Goal: Obtain resource: Obtain resource

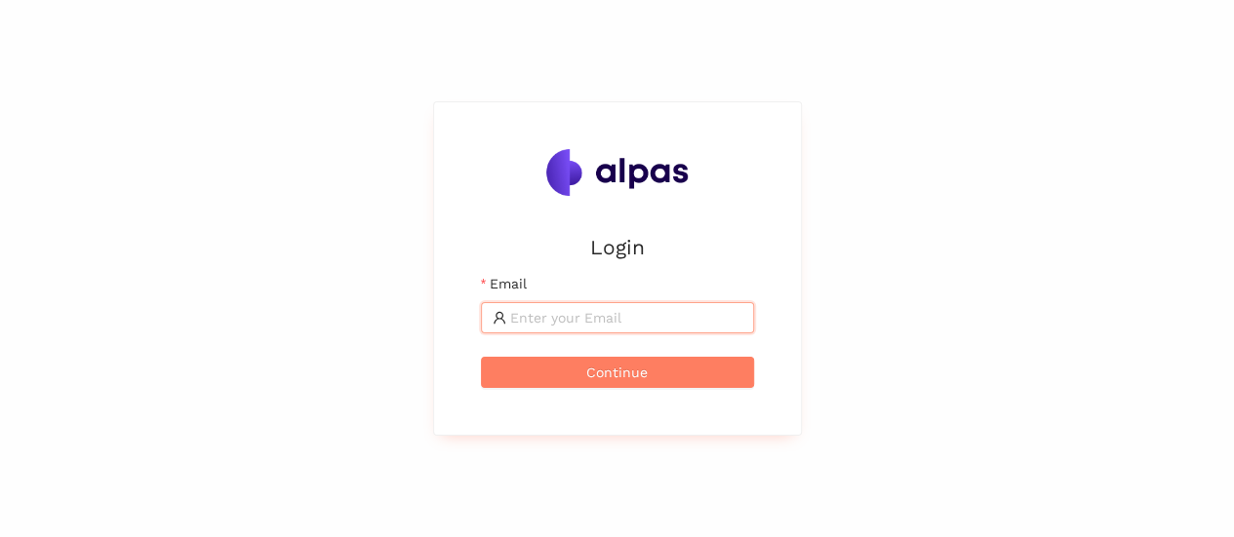
click at [546, 326] on input "Email" at bounding box center [626, 317] width 232 height 21
type input "karina.stival@landisgyr.com"
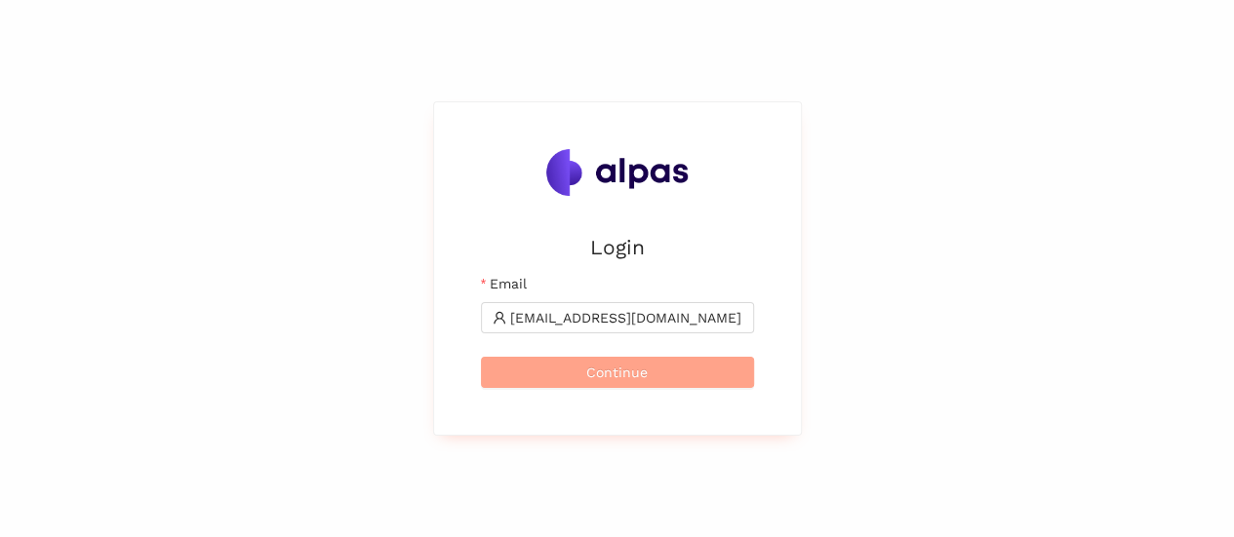
click at [647, 373] on button "Continue" at bounding box center [617, 372] width 273 height 31
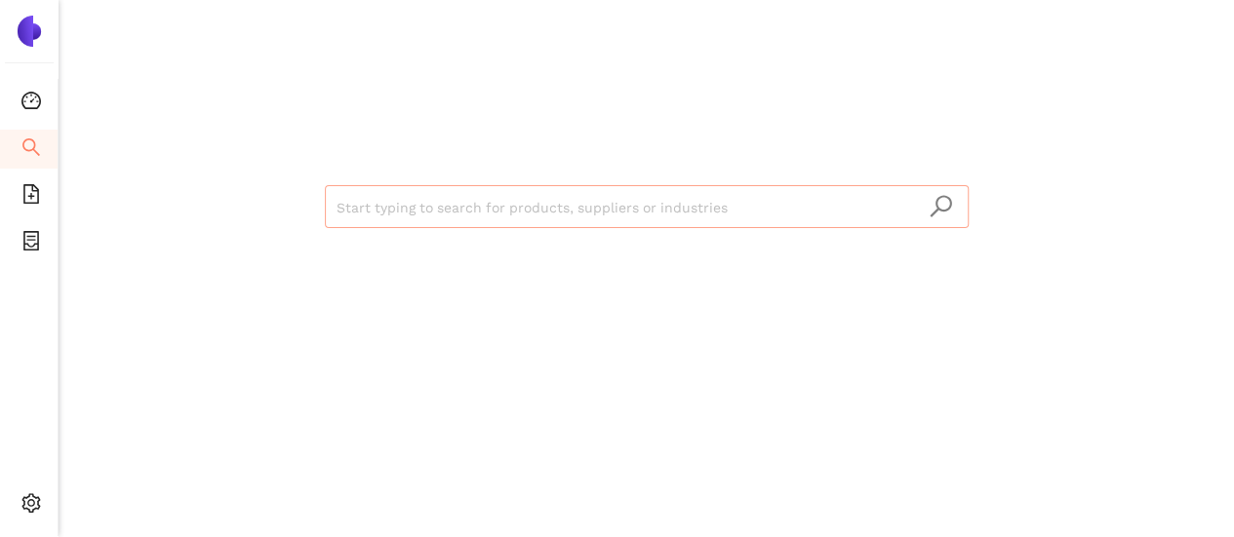
click at [383, 207] on input "search" at bounding box center [646, 207] width 620 height 43
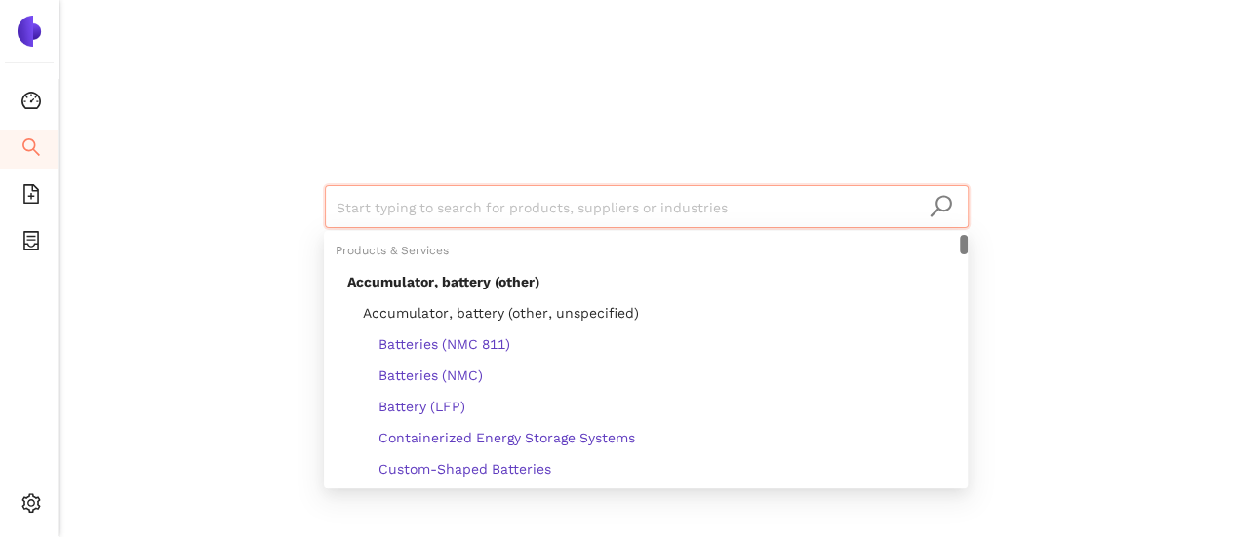
type input "v"
paste input "TRANSTRONICS (PTY) LTD"
type input "TRANSTRONICS (PTY) LTD"
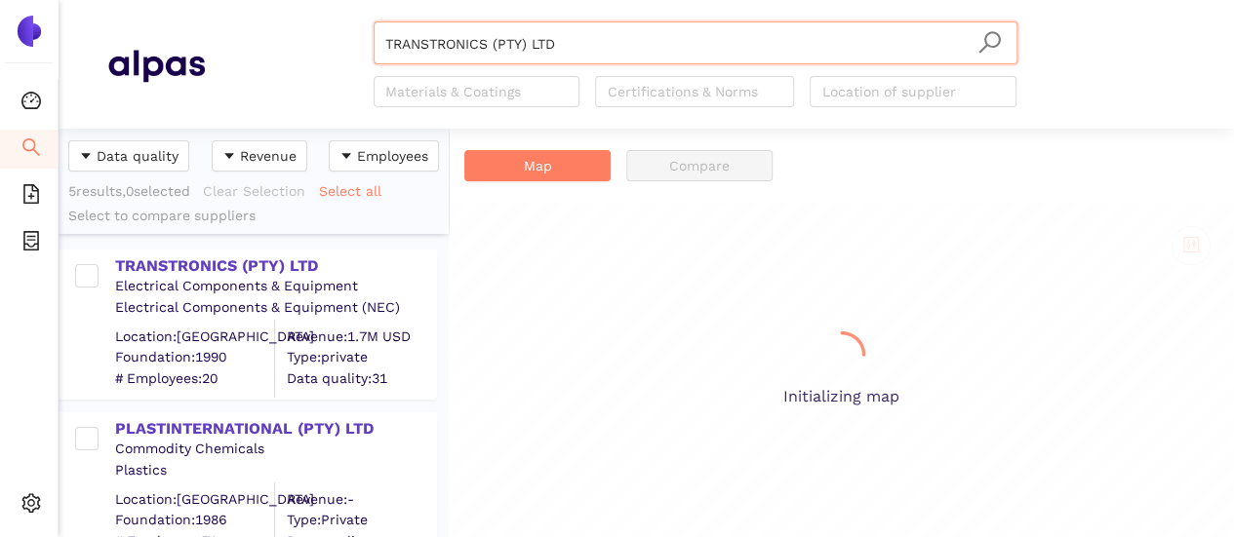
scroll to position [394, 375]
click at [261, 264] on div "TRANSTRONICS (PTY) LTD" at bounding box center [275, 266] width 320 height 21
click at [261, 263] on div "TRANSTRONICS (PTY) LTD" at bounding box center [275, 266] width 320 height 21
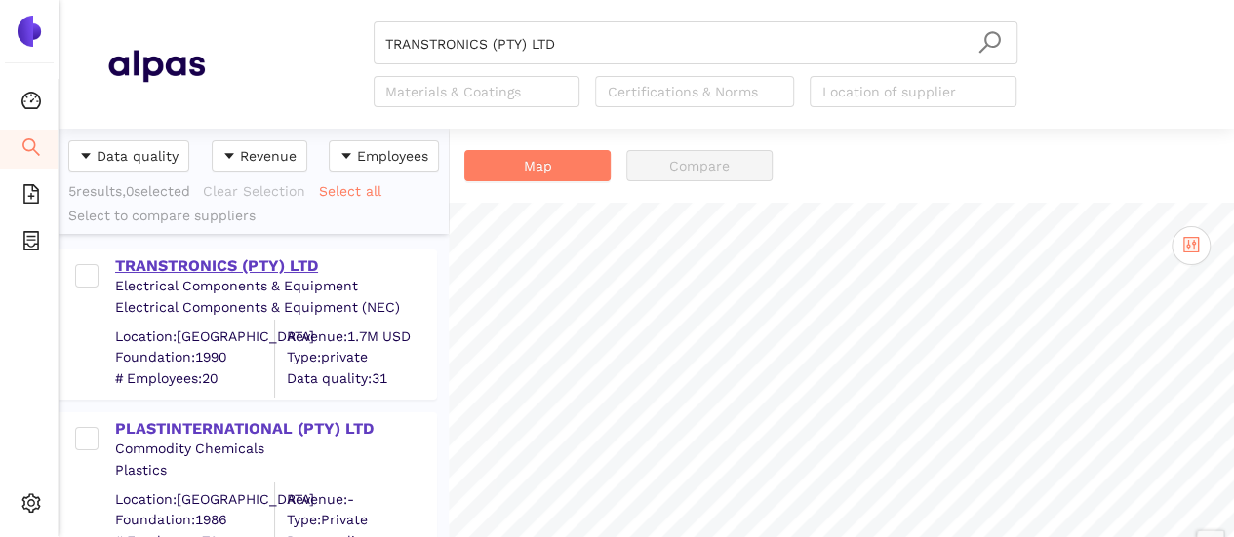
click at [239, 260] on div "TRANSTRONICS (PTY) LTD" at bounding box center [275, 266] width 320 height 21
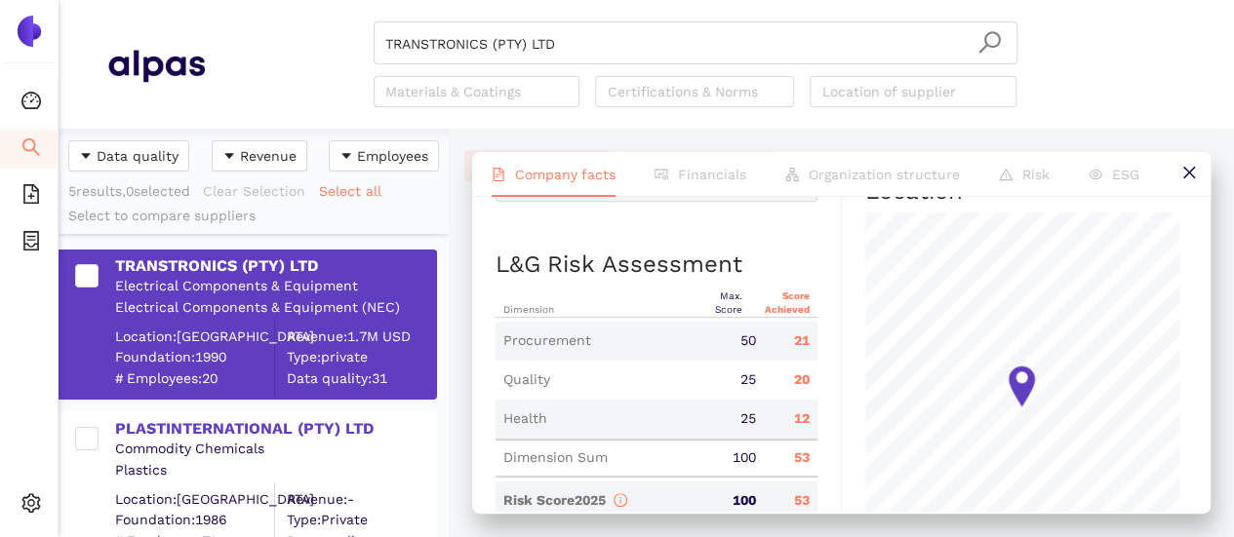
scroll to position [975, 0]
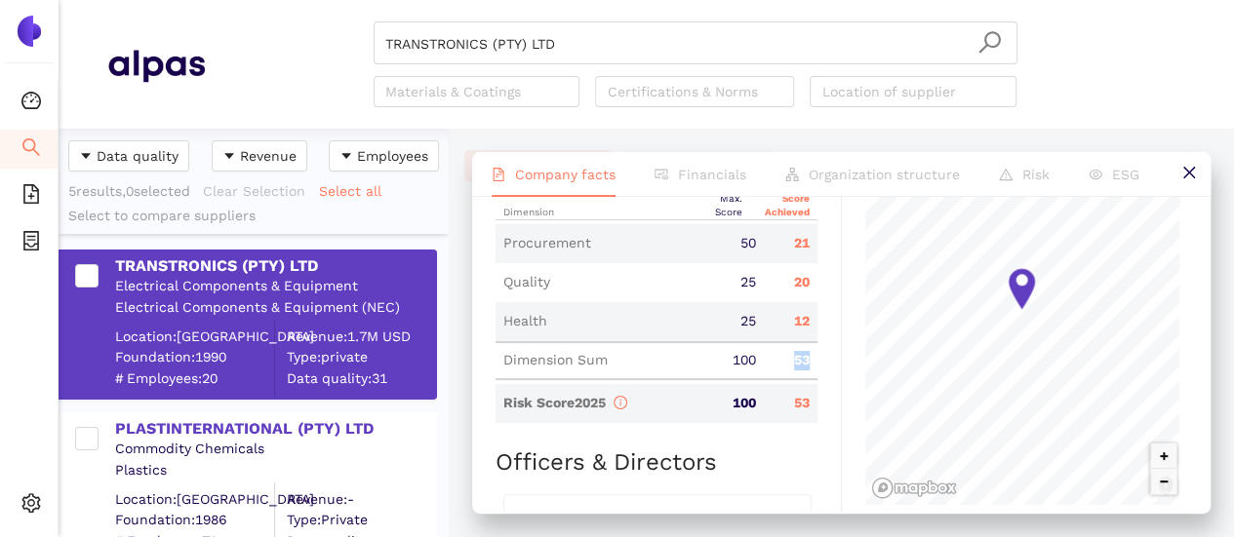
drag, startPoint x: 780, startPoint y: 360, endPoint x: 803, endPoint y: 358, distance: 22.5
click at [803, 358] on div "53" at bounding box center [791, 361] width 54 height 20
click at [792, 384] on div "Risk Score 2025 100 53" at bounding box center [656, 403] width 322 height 39
drag, startPoint x: 722, startPoint y: 367, endPoint x: 808, endPoint y: 358, distance: 86.3
click at [802, 356] on div "Dimension Sum 100 53" at bounding box center [656, 360] width 322 height 39
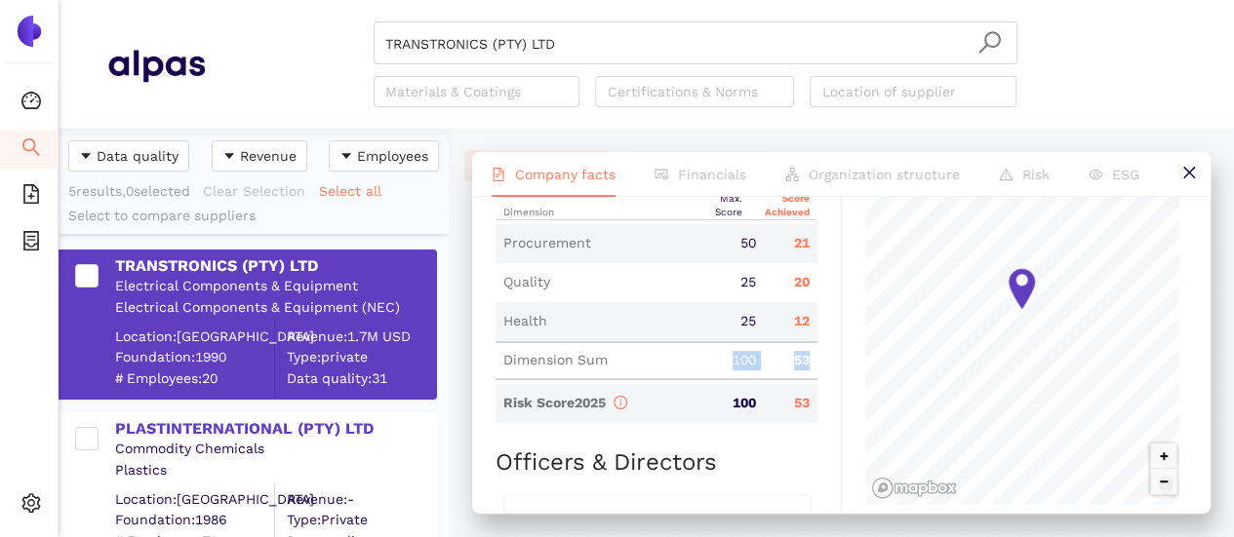
click at [804, 358] on div "53" at bounding box center [791, 361] width 54 height 20
click at [698, 349] on div "Dimension Sum 100 53" at bounding box center [656, 360] width 322 height 39
drag, startPoint x: 724, startPoint y: 353, endPoint x: 800, endPoint y: 357, distance: 76.2
click at [800, 357] on div "Dimension Sum 100 53" at bounding box center [656, 360] width 322 height 39
drag, startPoint x: 787, startPoint y: 375, endPoint x: 767, endPoint y: 392, distance: 27.0
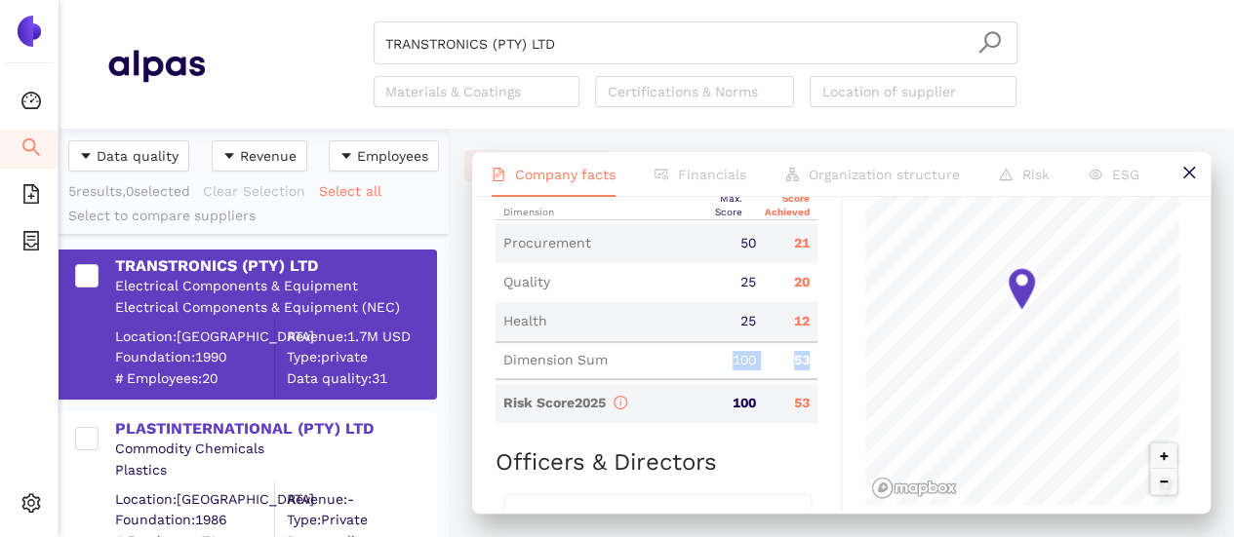
click at [787, 375] on div "Dimension Sum 100 53" at bounding box center [656, 360] width 322 height 39
drag, startPoint x: 485, startPoint y: 362, endPoint x: 776, endPoint y: 352, distance: 291.8
click at [776, 352] on div "TRANSTRONICS (PTY) LTD Download Risk One-Pager 2025 Download Risk One-Pager 202…" at bounding box center [841, 354] width 738 height 315
drag, startPoint x: 779, startPoint y: 322, endPoint x: 808, endPoint y: 319, distance: 28.4
click at [808, 319] on div "12" at bounding box center [791, 322] width 54 height 20
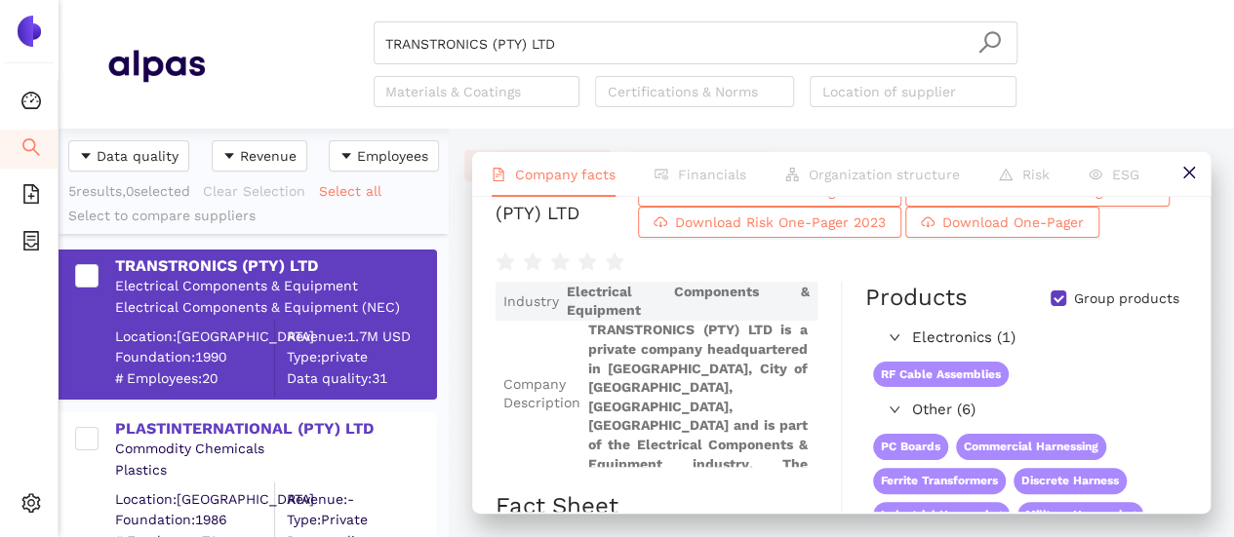
scroll to position [0, 0]
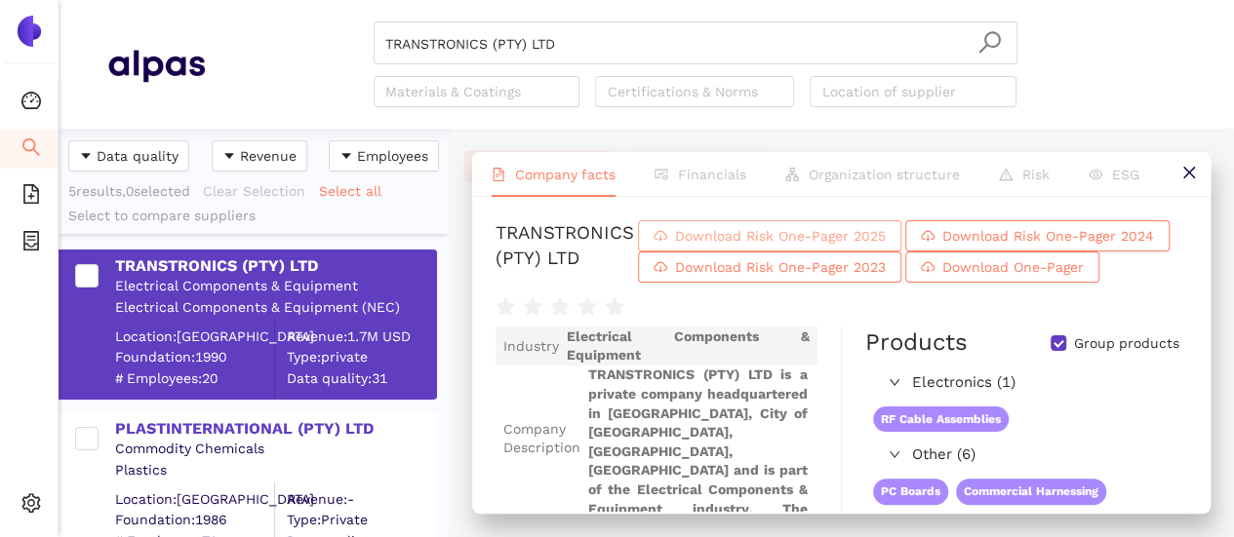
click at [812, 231] on span "Download Risk One-Pager 2025" at bounding box center [780, 235] width 211 height 21
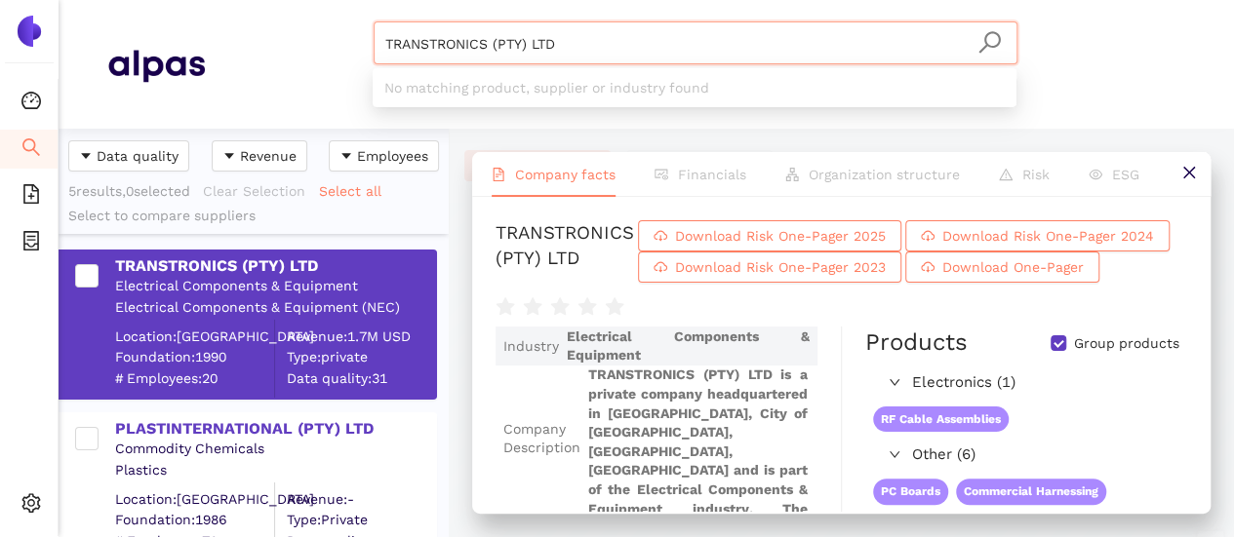
drag, startPoint x: 543, startPoint y: 44, endPoint x: 415, endPoint y: 39, distance: 128.8
click at [415, 37] on input "TRANSTRONICS (PTY) LTD" at bounding box center [695, 43] width 620 height 43
click at [562, 53] on input "TRANSTRONICS (PTY) LTD" at bounding box center [695, 43] width 620 height 43
drag, startPoint x: 568, startPoint y: 46, endPoint x: 370, endPoint y: 37, distance: 198.2
click at [371, 37] on div "TRANSTRONICS (PTY) LTD Materials & Coatings Certifications & Norms Location of …" at bounding box center [695, 64] width 980 height 86
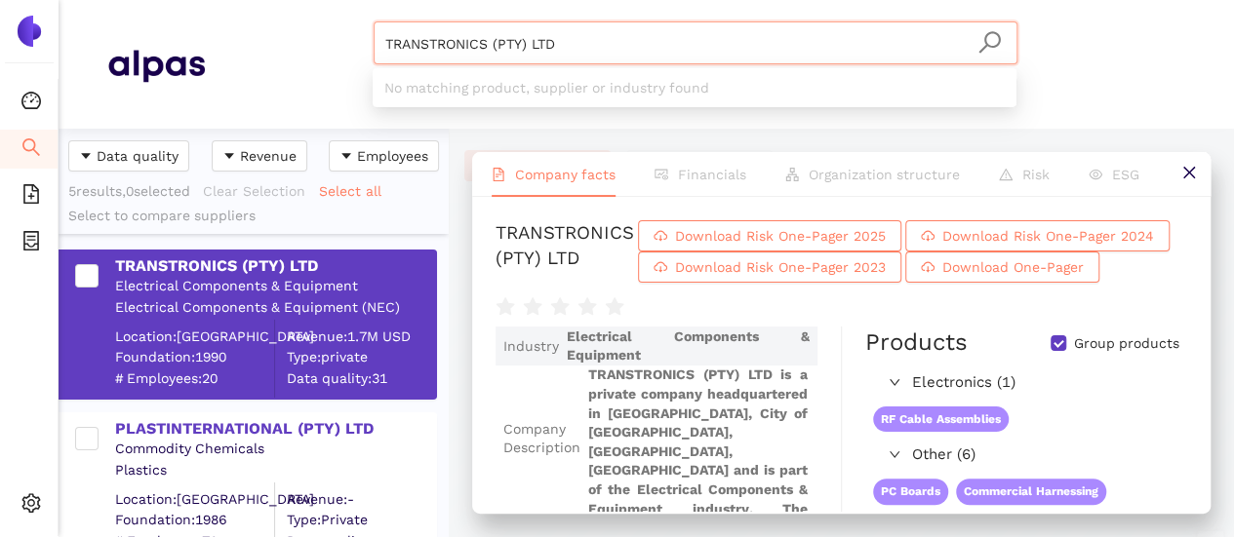
paste input "Arrow Altech Distribution (Pty) Ltd"
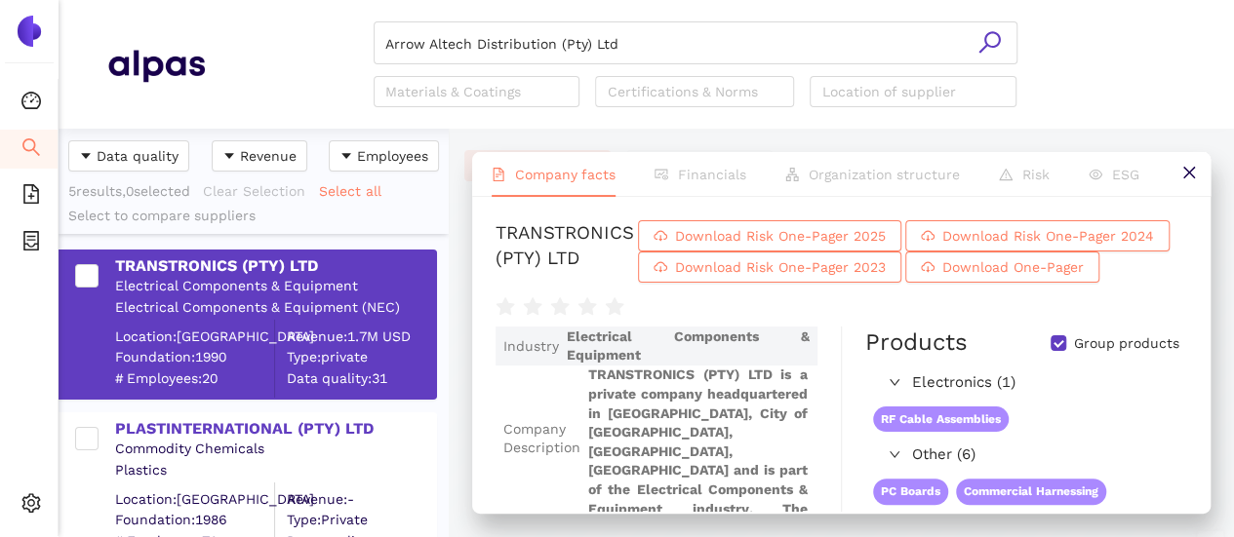
click at [993, 40] on icon "search" at bounding box center [989, 42] width 24 height 24
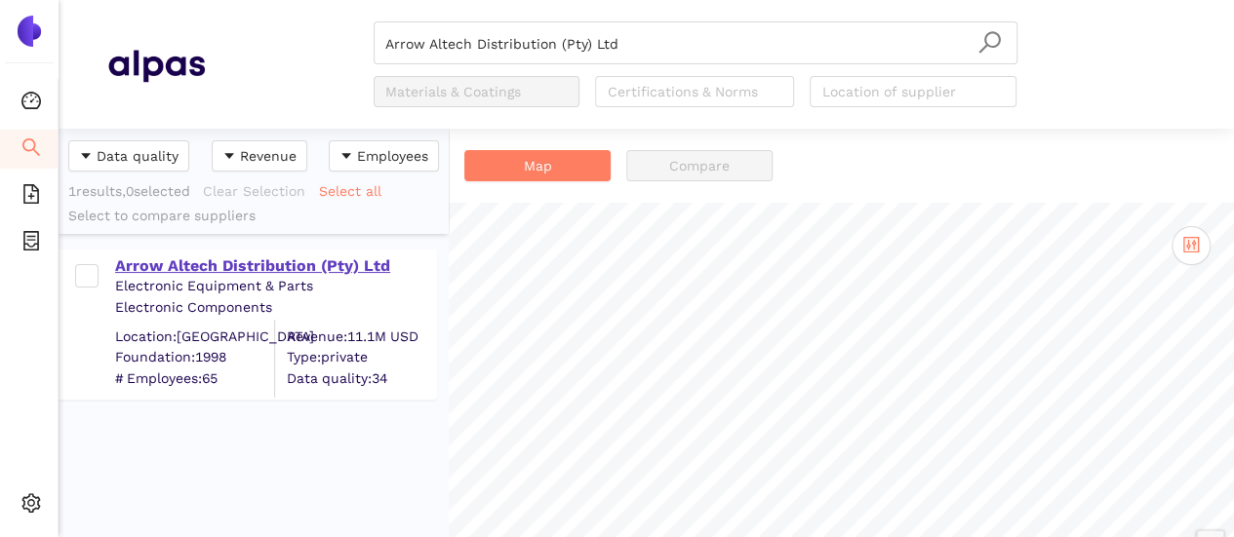
click at [232, 260] on div "Arrow Altech Distribution (Pty) Ltd" at bounding box center [275, 266] width 320 height 21
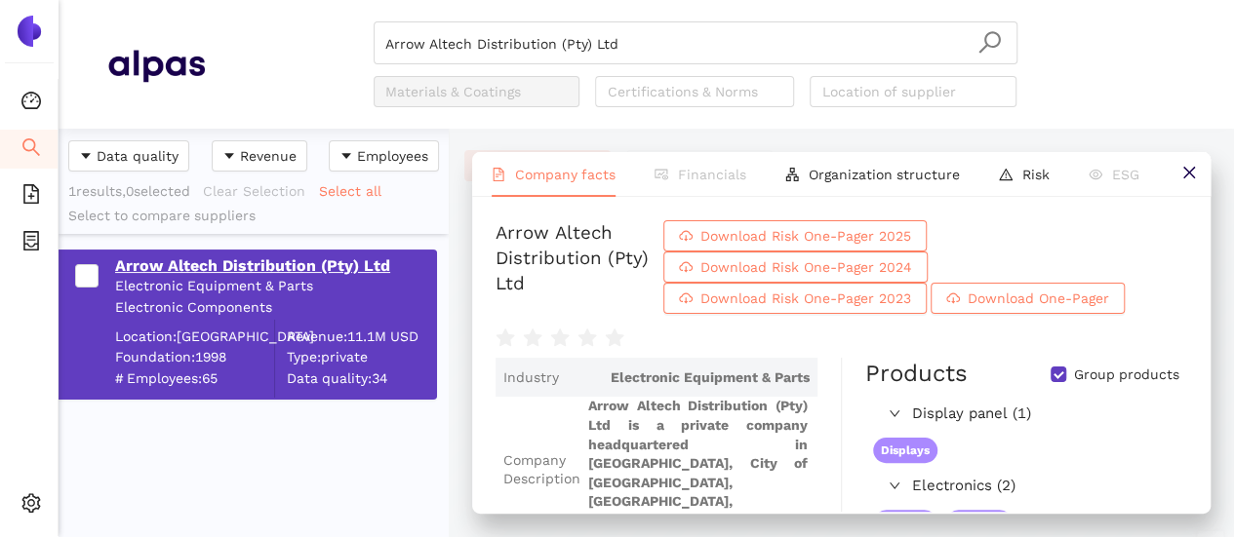
click at [185, 268] on div "Arrow Altech Distribution (Pty) Ltd" at bounding box center [275, 266] width 320 height 21
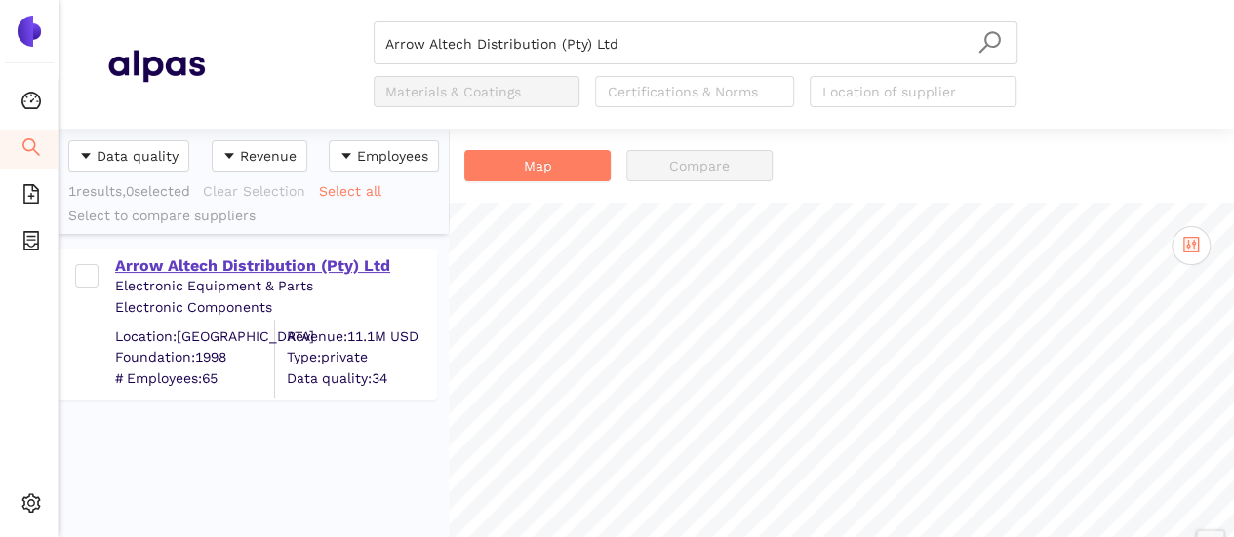
click at [187, 260] on div "Arrow Altech Distribution (Pty) Ltd" at bounding box center [275, 266] width 320 height 21
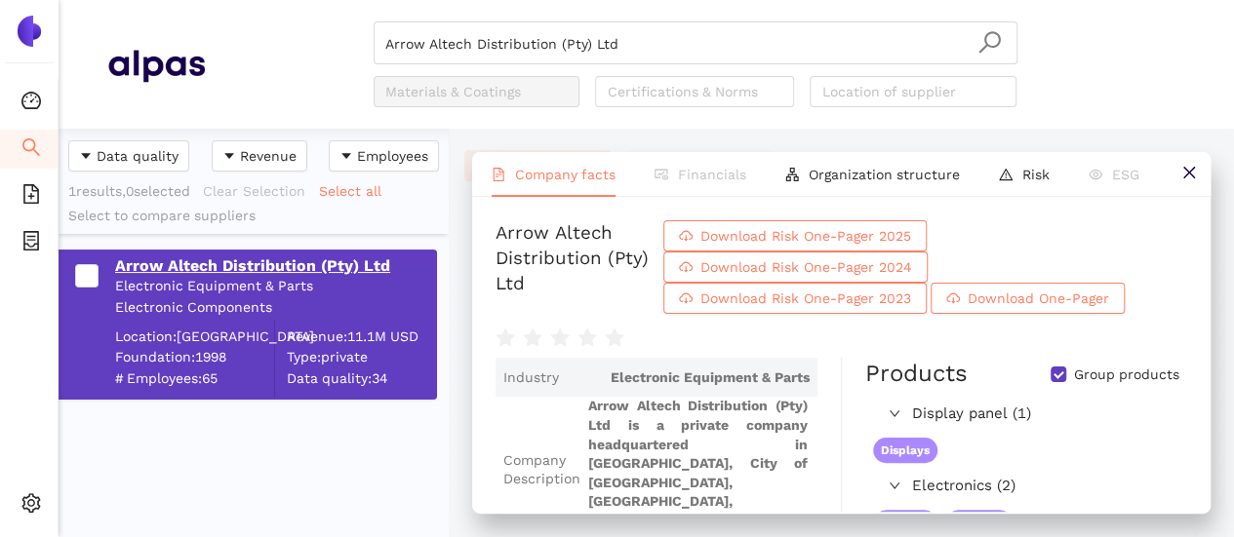
click at [176, 272] on div "Arrow Altech Distribution (Pty) Ltd" at bounding box center [275, 266] width 320 height 21
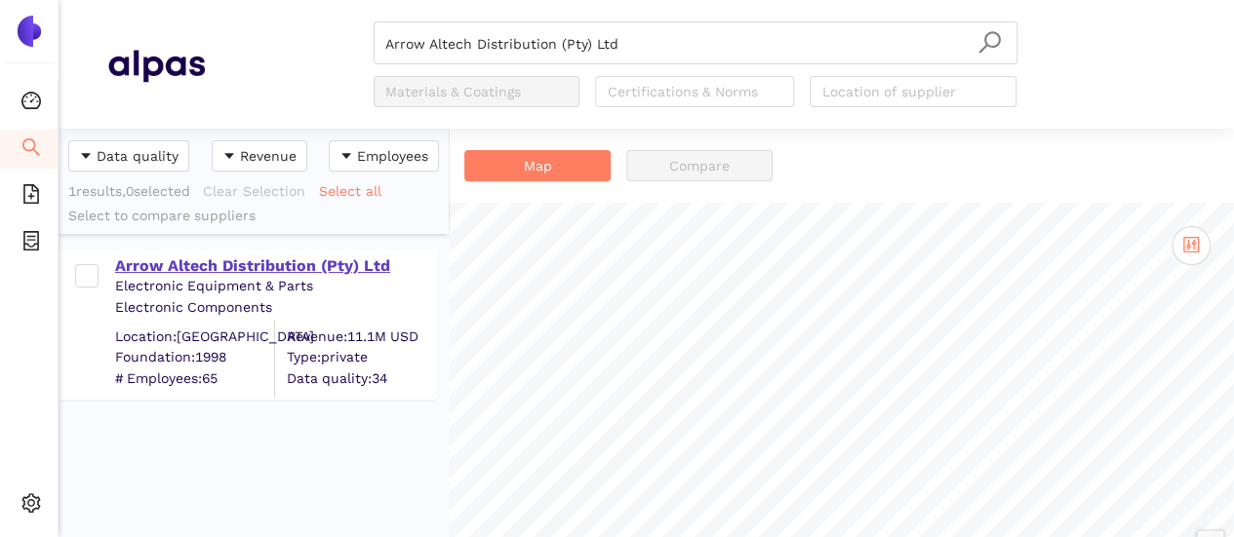
click at [178, 260] on div "Arrow Altech Distribution (Pty) Ltd" at bounding box center [275, 266] width 320 height 21
click at [346, 262] on div "Arrow Altech Distribution (Pty) Ltd" at bounding box center [275, 266] width 320 height 21
click at [318, 260] on div "Arrow Altech Distribution (Pty) Ltd" at bounding box center [275, 266] width 320 height 21
click at [192, 258] on div "Arrow Altech Distribution (Pty) Ltd" at bounding box center [275, 266] width 320 height 21
click at [187, 262] on div "Arrow Altech Distribution (Pty) Ltd" at bounding box center [275, 266] width 320 height 21
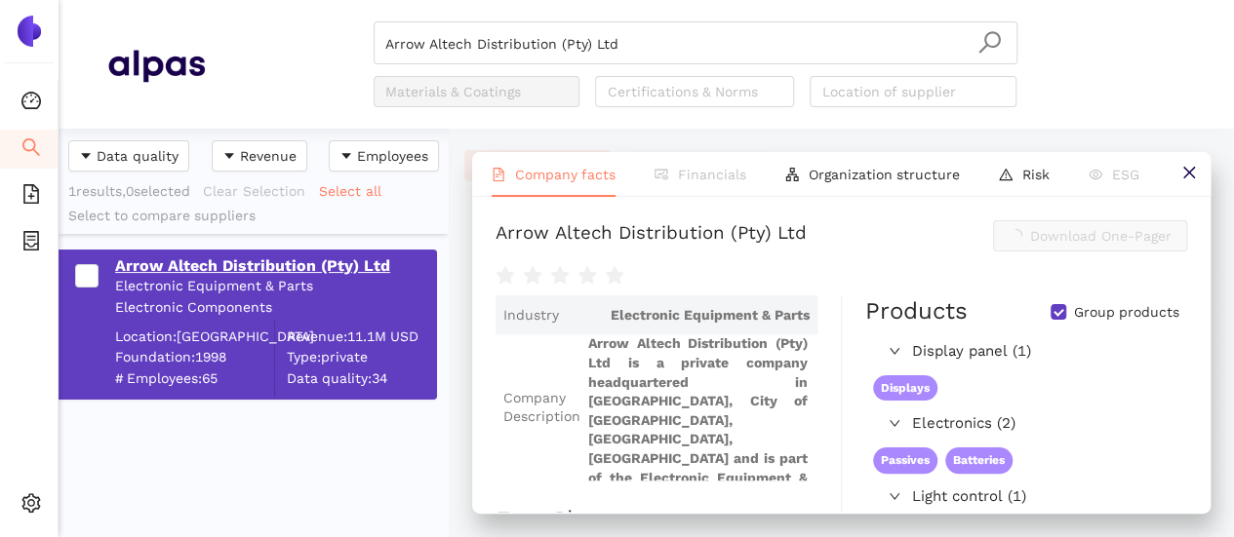
click at [187, 262] on div "Arrow Altech Distribution (Pty) Ltd" at bounding box center [275, 266] width 320 height 21
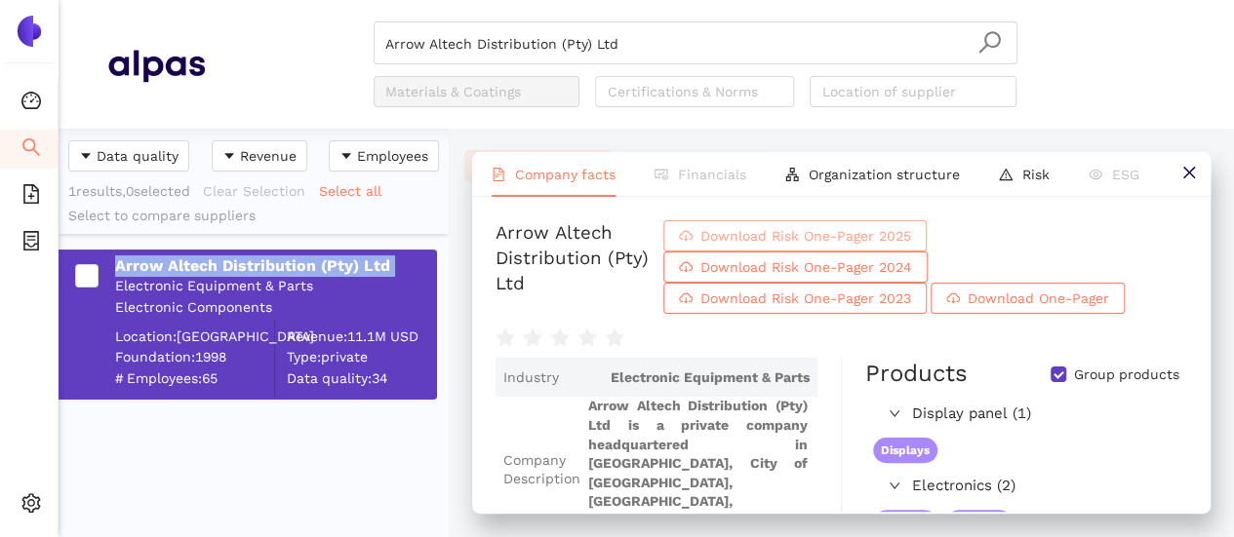
click at [888, 230] on span "Download Risk One-Pager 2025" at bounding box center [805, 235] width 211 height 21
click at [876, 238] on span "Download Risk One-Pager 2025" at bounding box center [805, 235] width 211 height 21
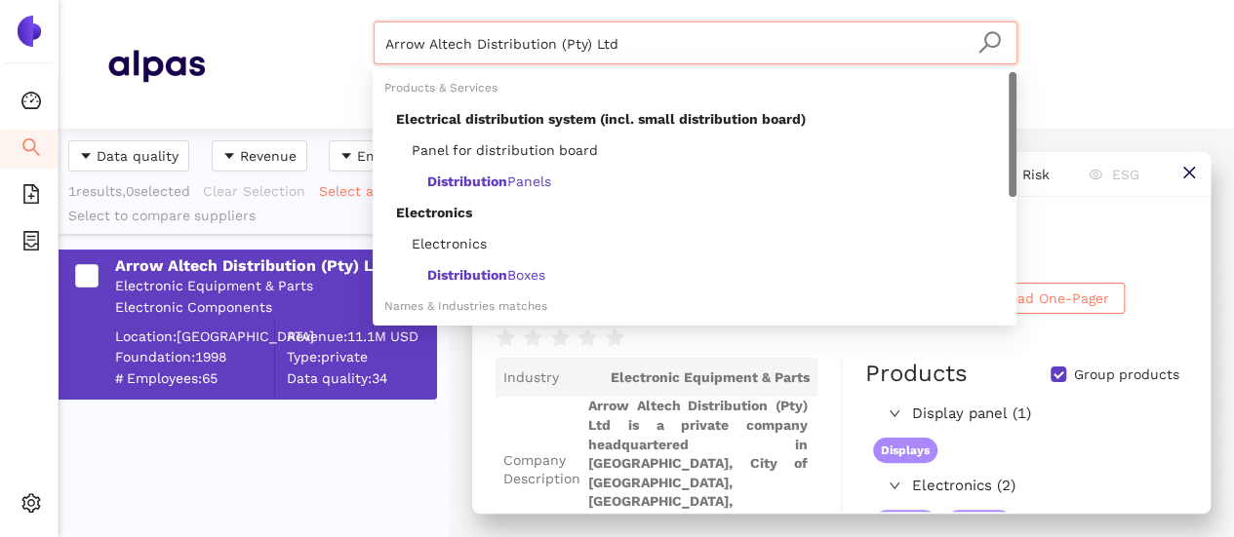
drag, startPoint x: 616, startPoint y: 42, endPoint x: 186, endPoint y: 81, distance: 431.9
click at [178, 76] on div "Arrow Altech Distribution (Pty) Ltd Materials & Coatings Certifications & Norms…" at bounding box center [646, 64] width 1078 height 86
paste input "International Plastics, LLC."
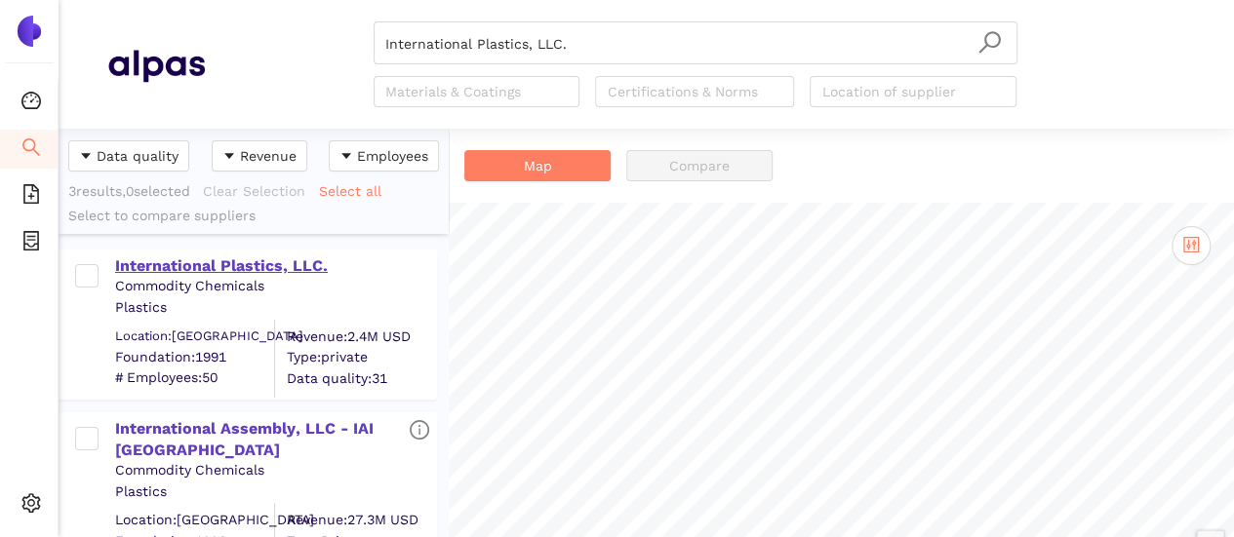
click at [211, 264] on div "International Plastics, LLC." at bounding box center [275, 266] width 320 height 21
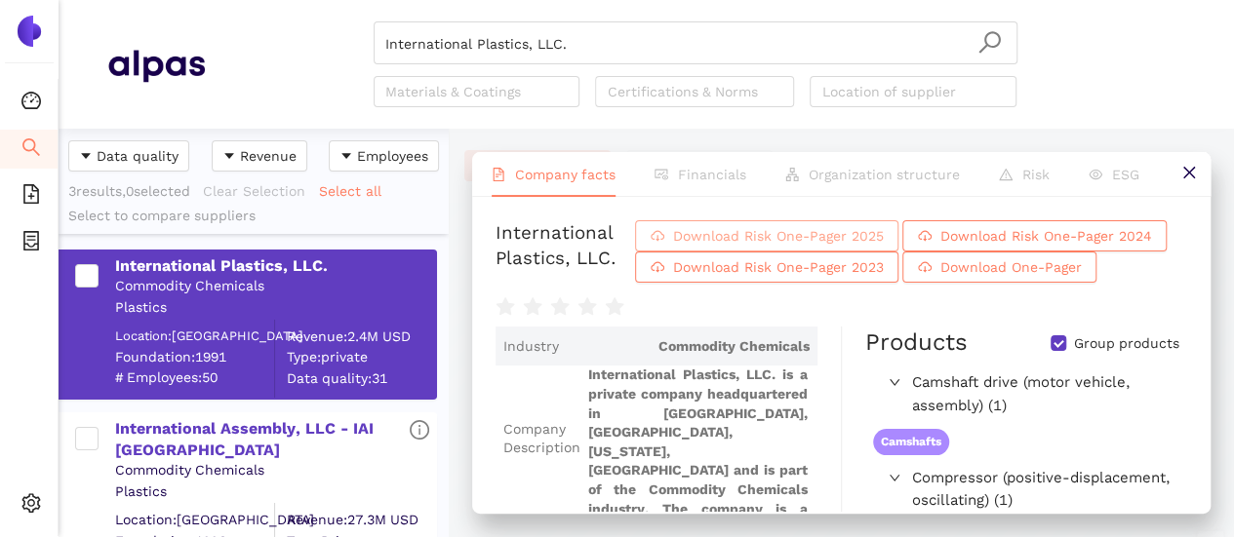
click at [732, 238] on span "Download Risk One-Pager 2025" at bounding box center [777, 235] width 211 height 21
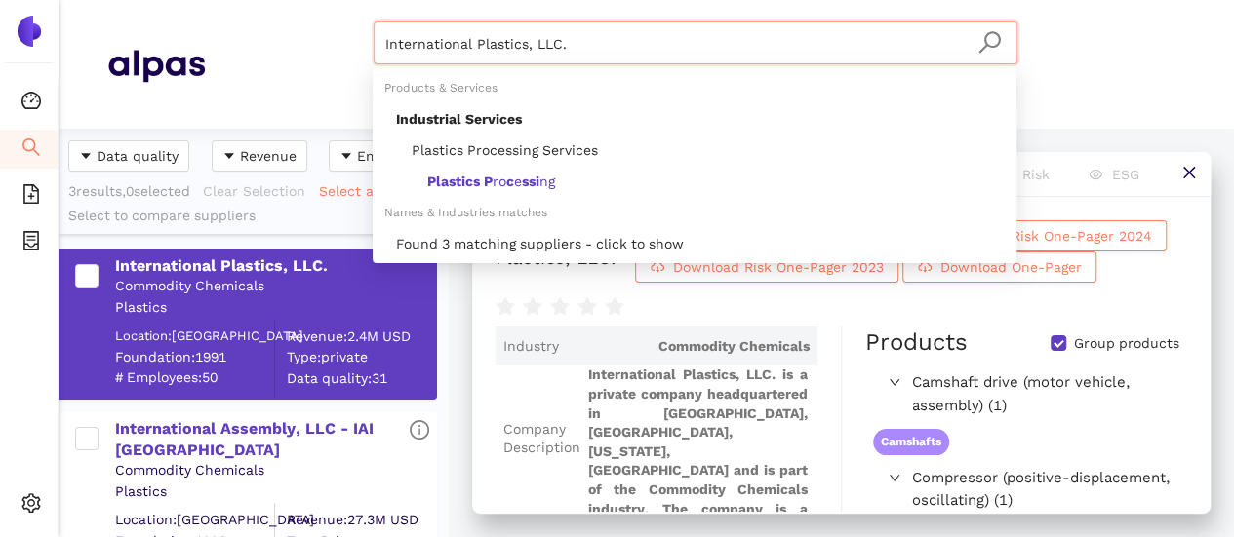
drag, startPoint x: 587, startPoint y: 54, endPoint x: 221, endPoint y: 28, distance: 366.6
click at [221, 25] on div "International Plastics, LLC. Materials & Coatings Certifications & Norms Locati…" at bounding box center [695, 64] width 980 height 86
paste input "Technimark LLC"
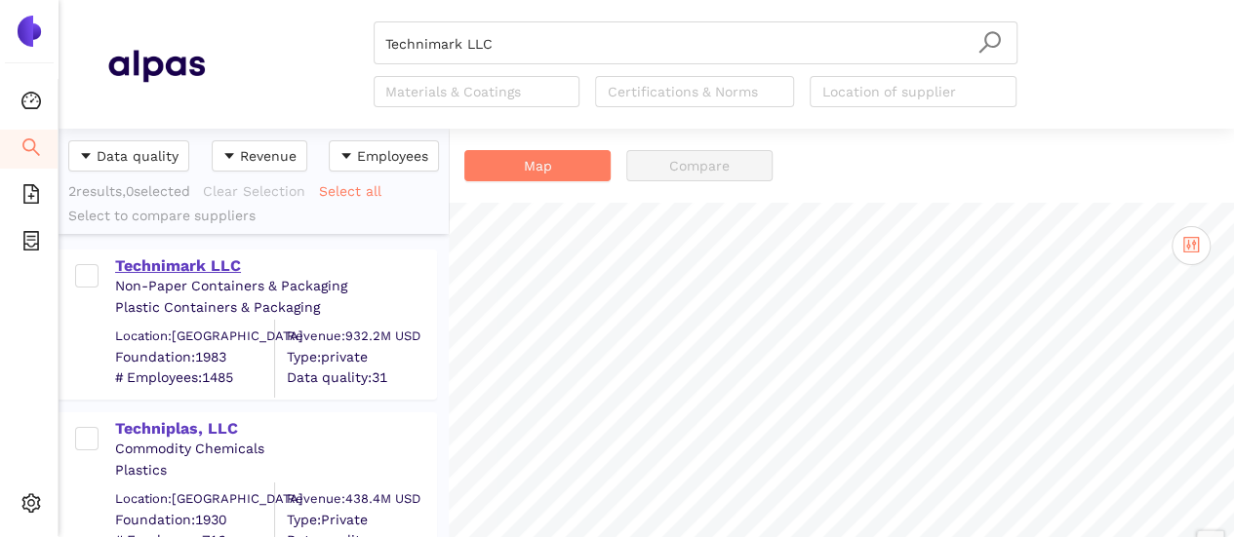
click at [187, 258] on div "Technimark LLC" at bounding box center [275, 266] width 320 height 21
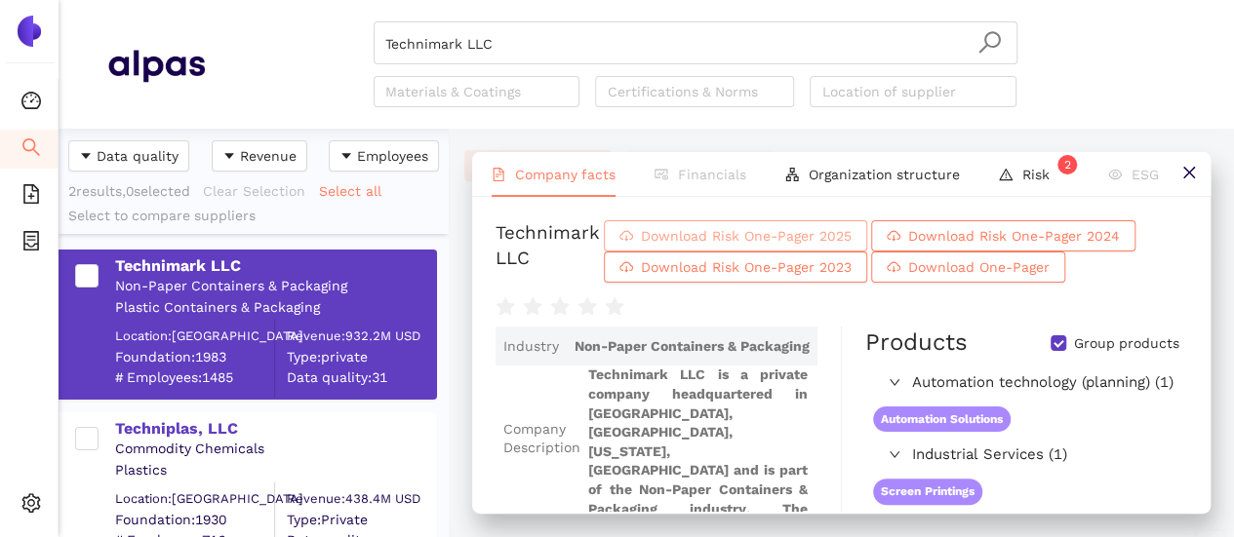
click at [763, 233] on span "Download Risk One-Pager 2025" at bounding box center [746, 235] width 211 height 21
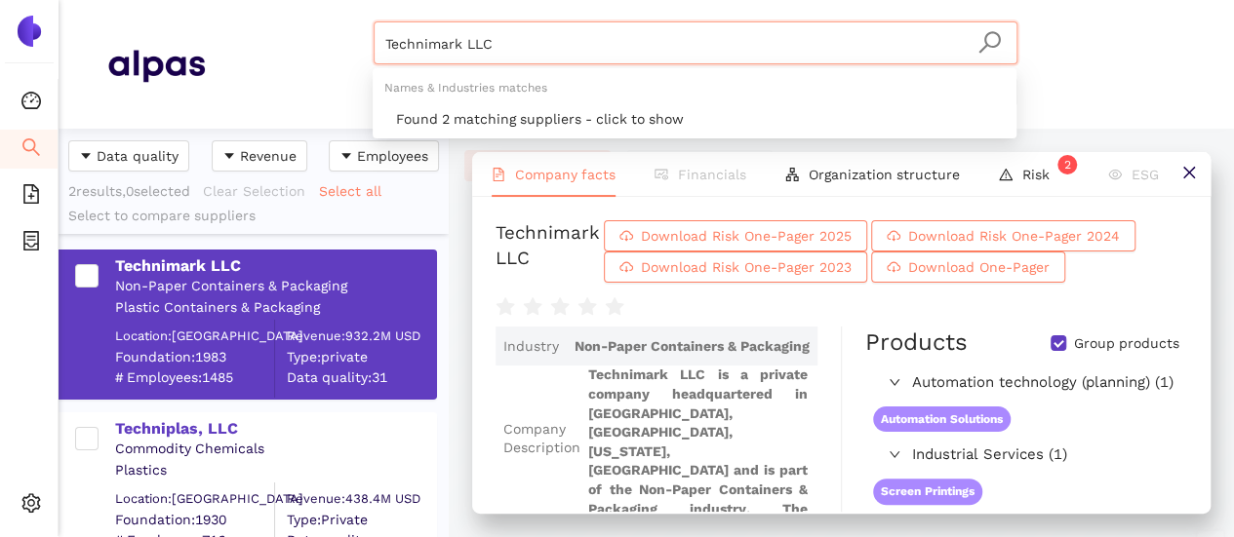
drag, startPoint x: 527, startPoint y: 36, endPoint x: 283, endPoint y: 54, distance: 244.5
click at [283, 45] on div "Technimark LLC Materials & Coatings Certifications & Norms Location of supplier" at bounding box center [695, 64] width 980 height 86
paste input "WISeKey S.A."
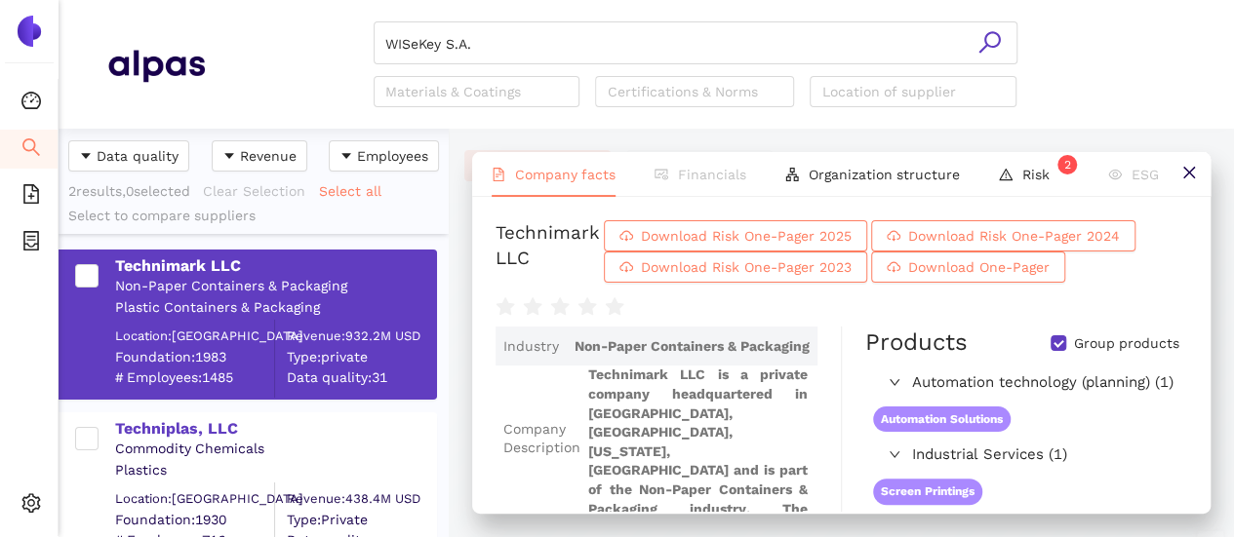
click at [990, 38] on icon "search" at bounding box center [989, 42] width 24 height 24
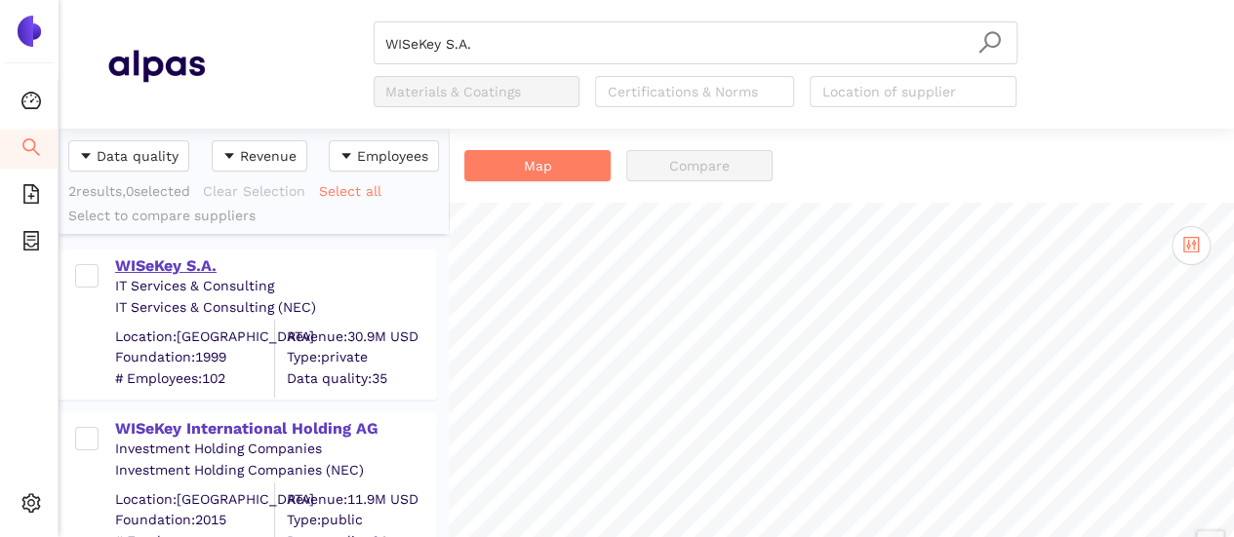
click at [158, 256] on div "WISeKey S.A." at bounding box center [275, 266] width 320 height 21
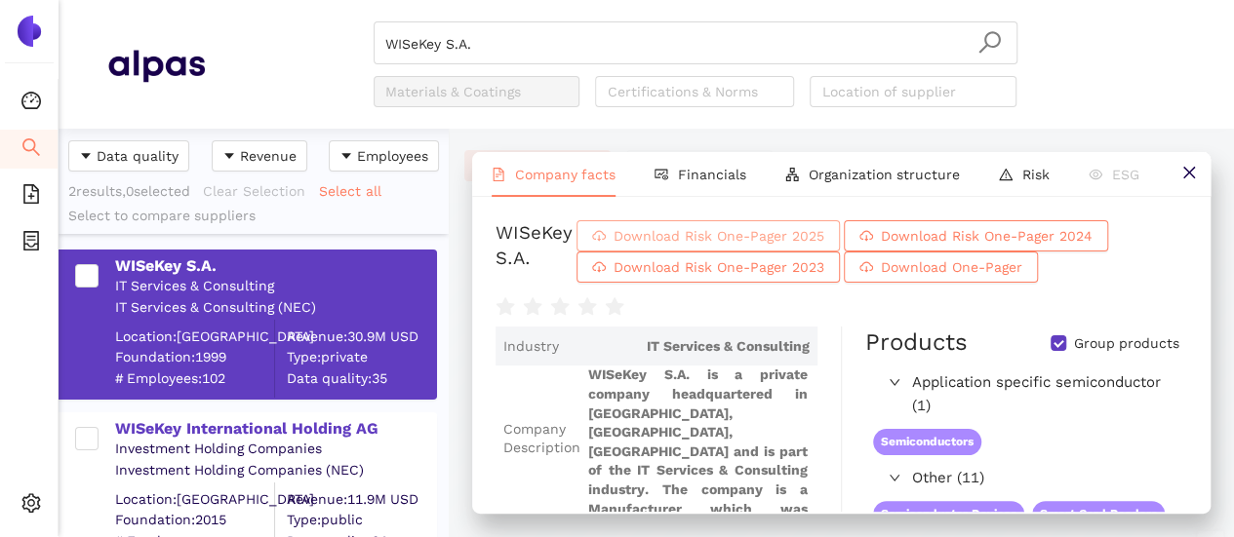
click at [798, 241] on span "Download Risk One-Pager 2025" at bounding box center [718, 235] width 211 height 21
click at [490, 36] on input "WISeKey S.A." at bounding box center [695, 43] width 620 height 43
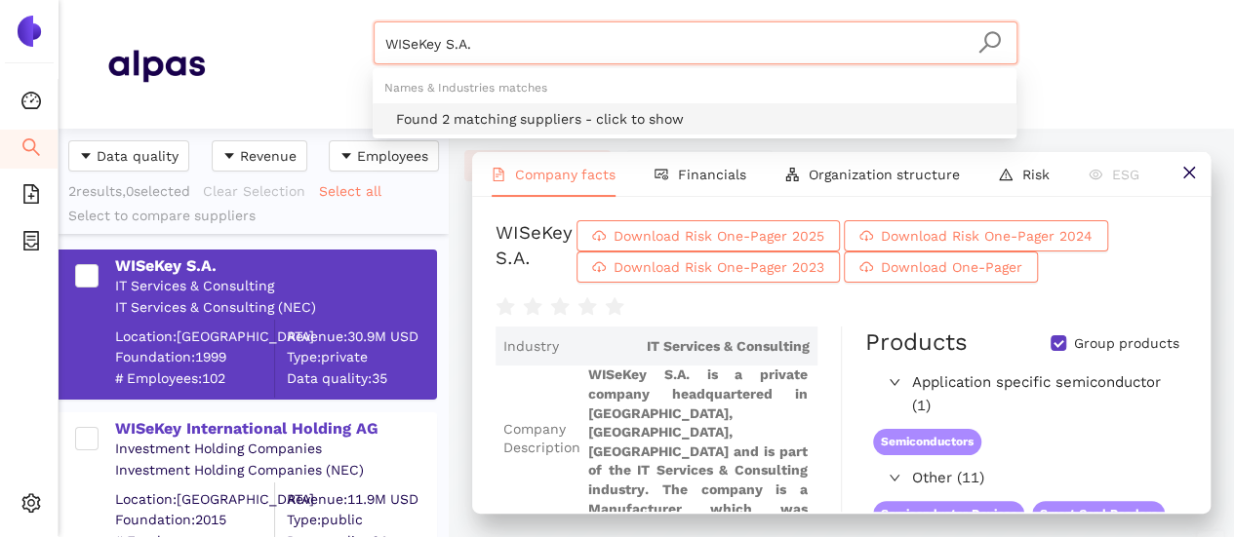
drag, startPoint x: 488, startPoint y: 46, endPoint x: 324, endPoint y: 26, distance: 165.0
click at [317, 15] on header "WISeKey S.A. Materials & Coatings Certifications & Norms Location of supplier" at bounding box center [646, 64] width 1175 height 129
paste input "ams-OSRAM AG"
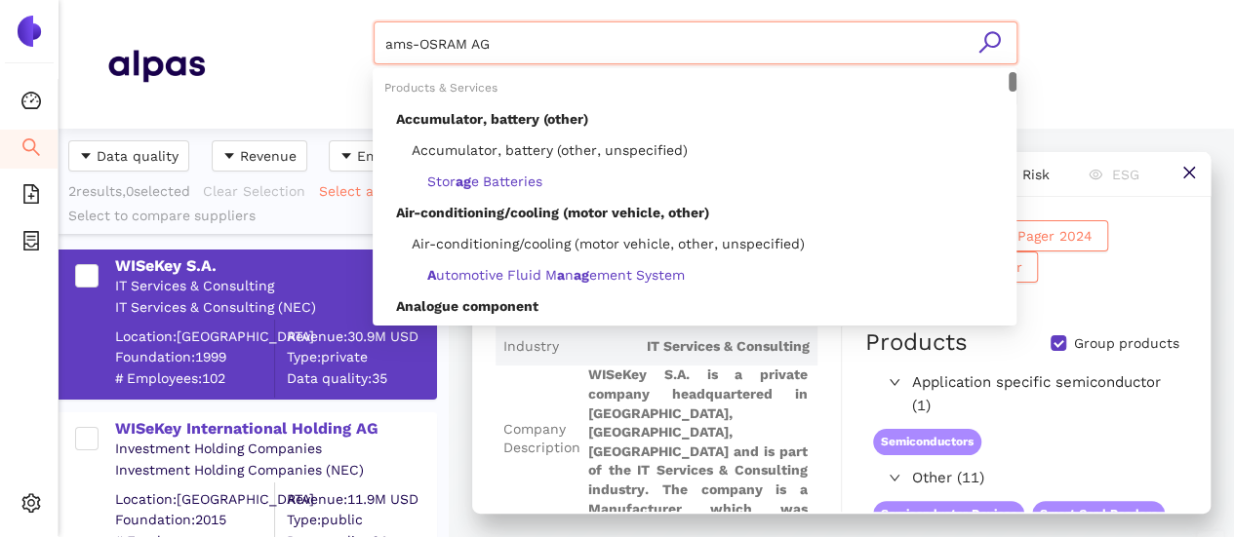
click at [992, 37] on icon "search" at bounding box center [989, 42] width 24 height 24
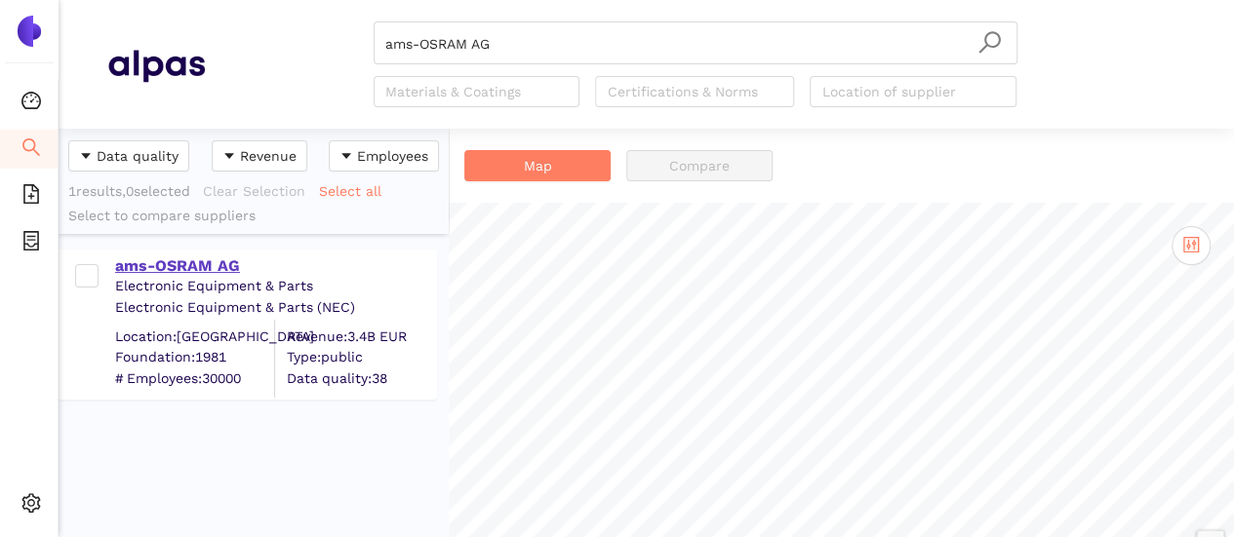
click at [220, 258] on div "ams-OSRAM AG" at bounding box center [275, 266] width 320 height 21
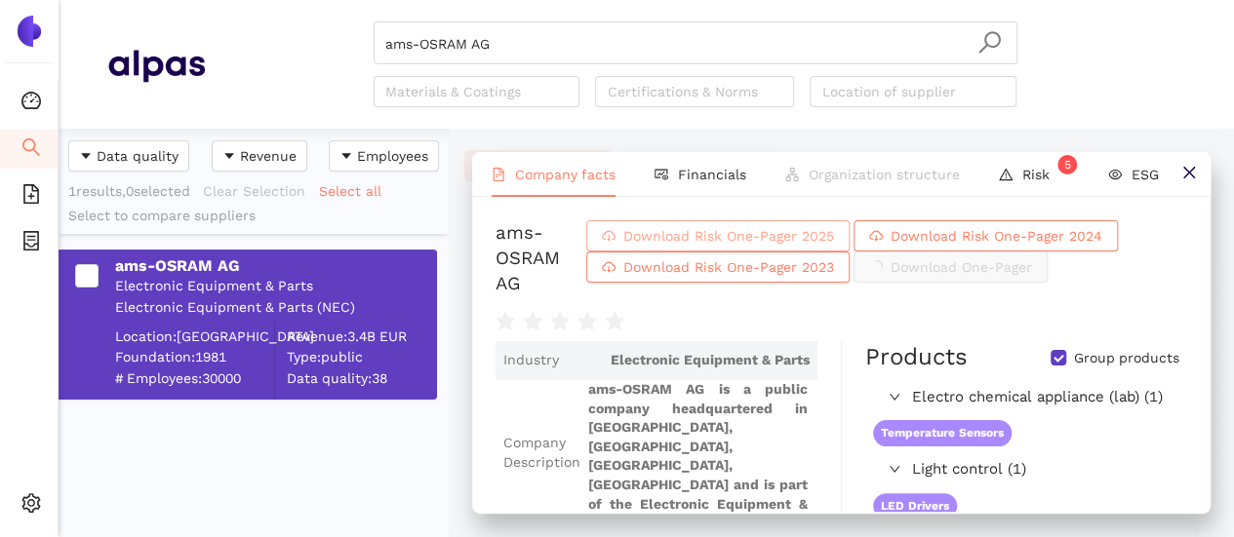
click at [736, 240] on button "Download Risk One-Pager 2025" at bounding box center [717, 235] width 263 height 31
click at [654, 233] on span "Download Risk One-Pager 2025" at bounding box center [728, 235] width 211 height 21
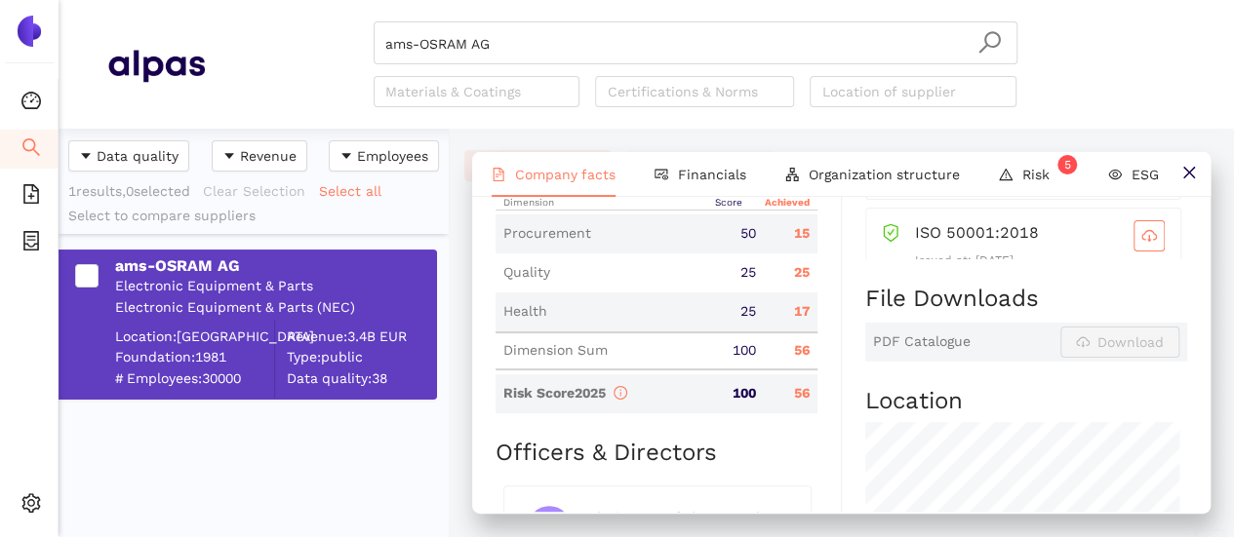
scroll to position [975, 0]
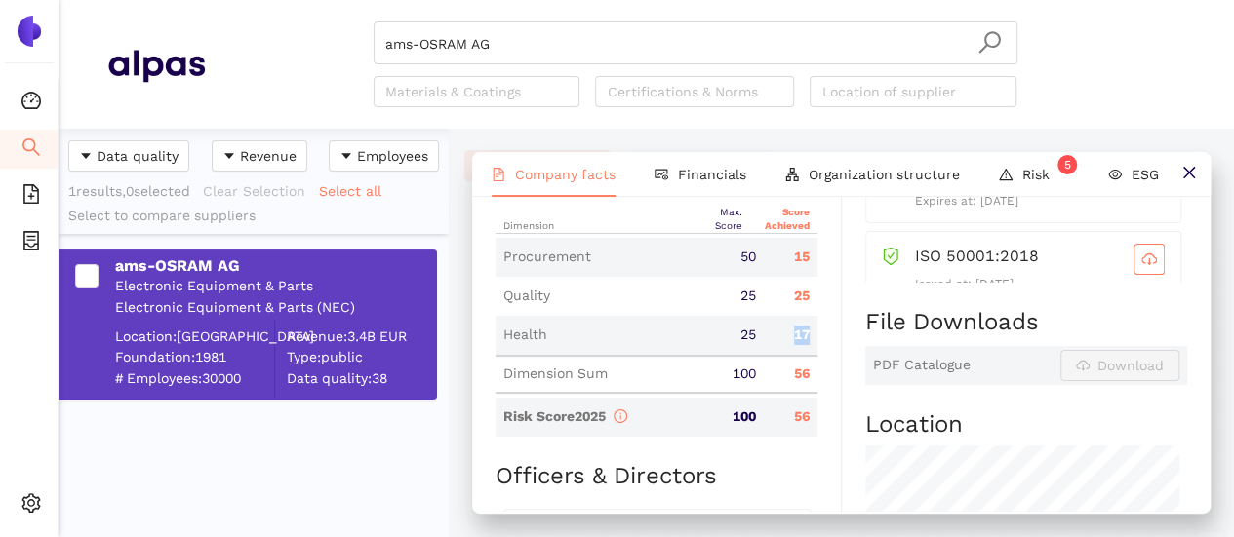
drag, startPoint x: 780, startPoint y: 338, endPoint x: 798, endPoint y: 345, distance: 18.8
click at [814, 331] on div "Industry Electronic Equipment & Parts Company Description ams-OSRAM AG is a pub…" at bounding box center [668, 161] width 346 height 1591
drag, startPoint x: 787, startPoint y: 350, endPoint x: 883, endPoint y: 31, distance: 332.9
click at [787, 348] on div "Health 25 17" at bounding box center [656, 335] width 322 height 39
click at [513, 58] on input "ams-OSRAM AG" at bounding box center [695, 43] width 620 height 43
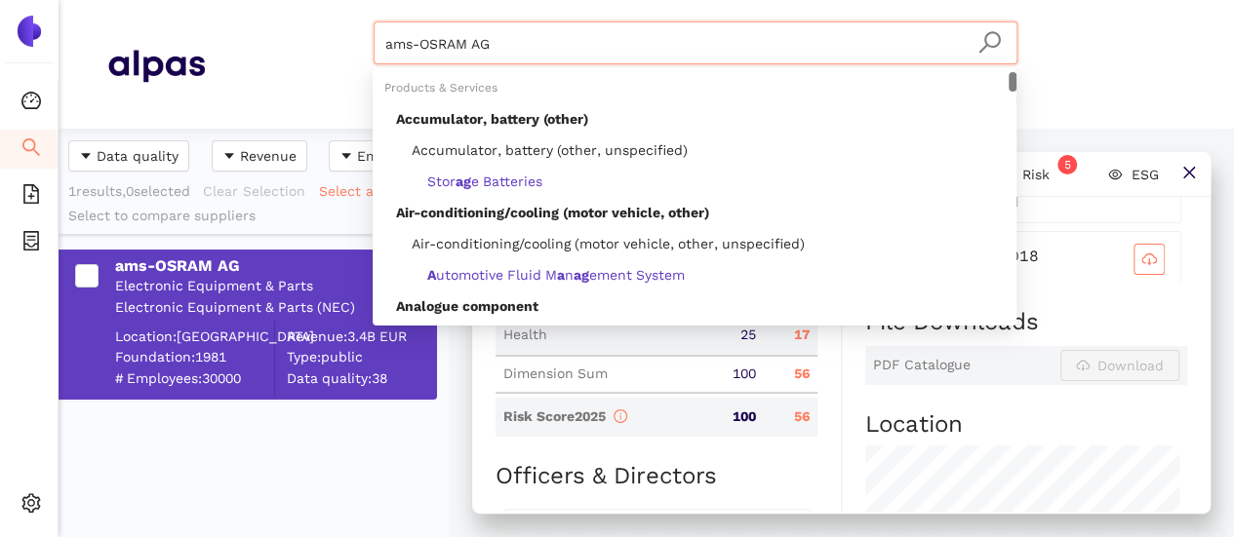
drag, startPoint x: 275, startPoint y: 71, endPoint x: 221, endPoint y: 83, distance: 54.9
click at [221, 82] on div "ams-OSRAM AG Materials & Coatings Certifications & Norms Location of supplier" at bounding box center [695, 64] width 980 height 86
paste input "Clayens Np Simonin"
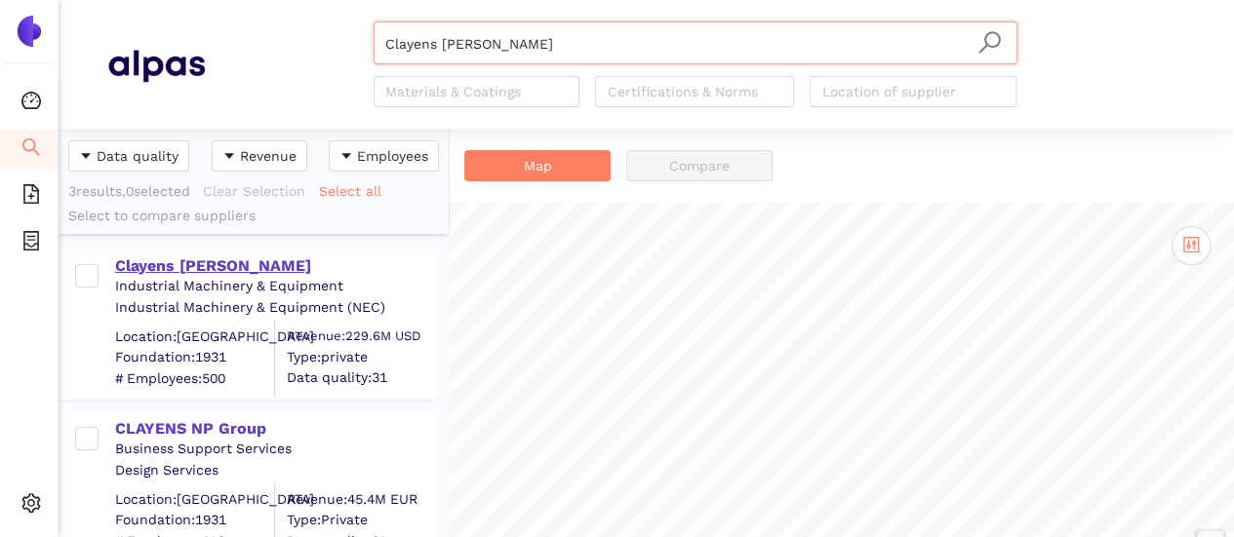
type input "Clayens Np Simonin"
click at [222, 262] on div "Clayens Np Simonin" at bounding box center [275, 266] width 320 height 21
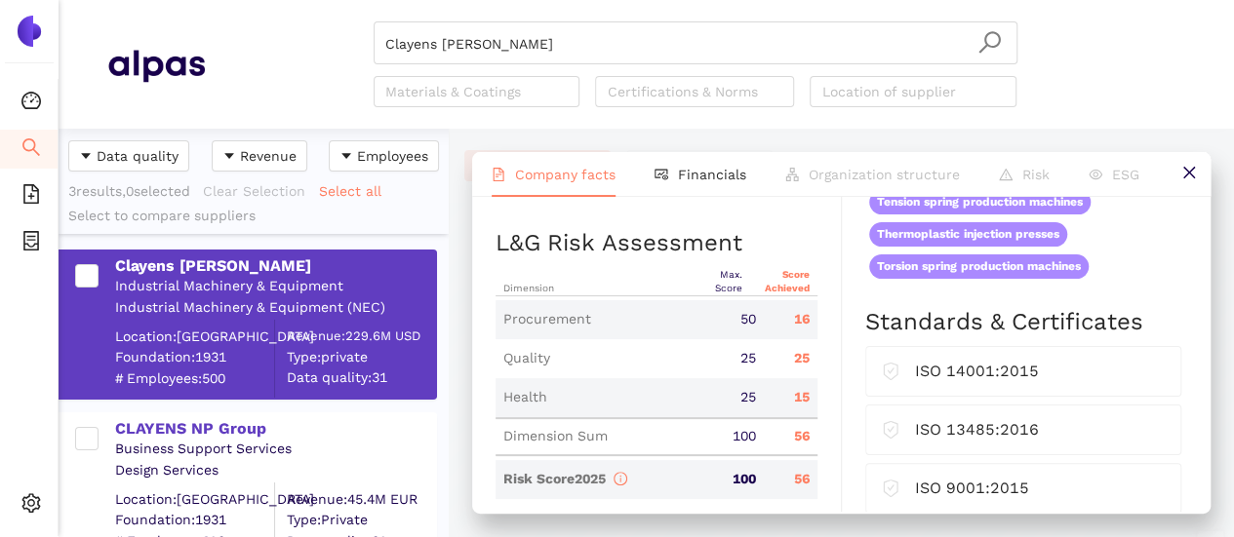
scroll to position [878, 0]
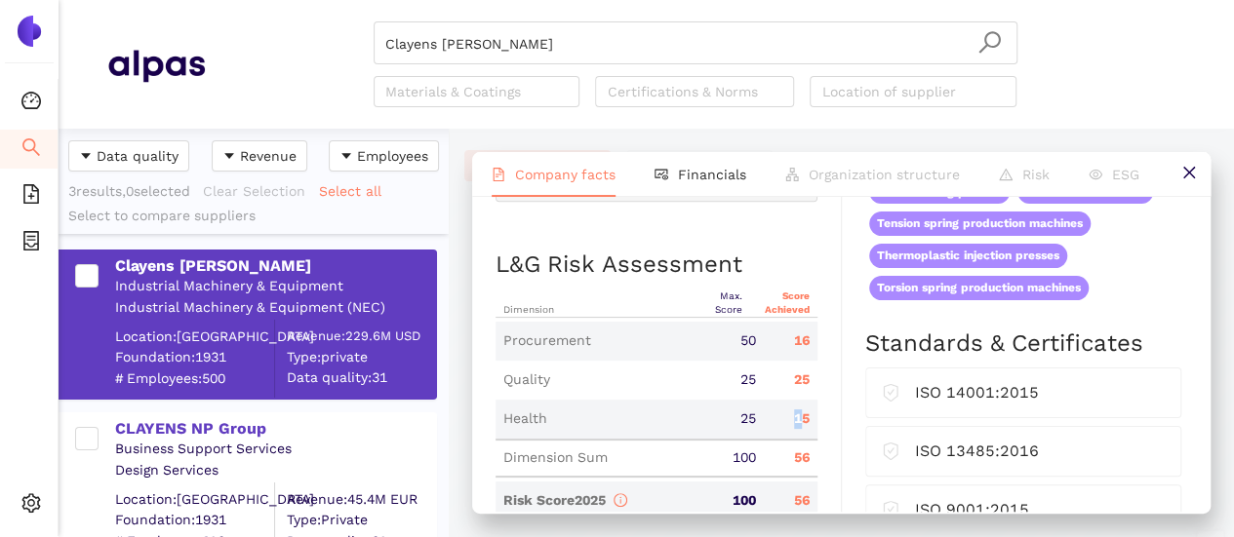
drag, startPoint x: 782, startPoint y: 418, endPoint x: 797, endPoint y: 424, distance: 15.8
click at [797, 424] on div "15" at bounding box center [791, 420] width 54 height 20
click at [788, 373] on div "25" at bounding box center [791, 381] width 54 height 20
click at [805, 413] on div "15" at bounding box center [791, 420] width 54 height 20
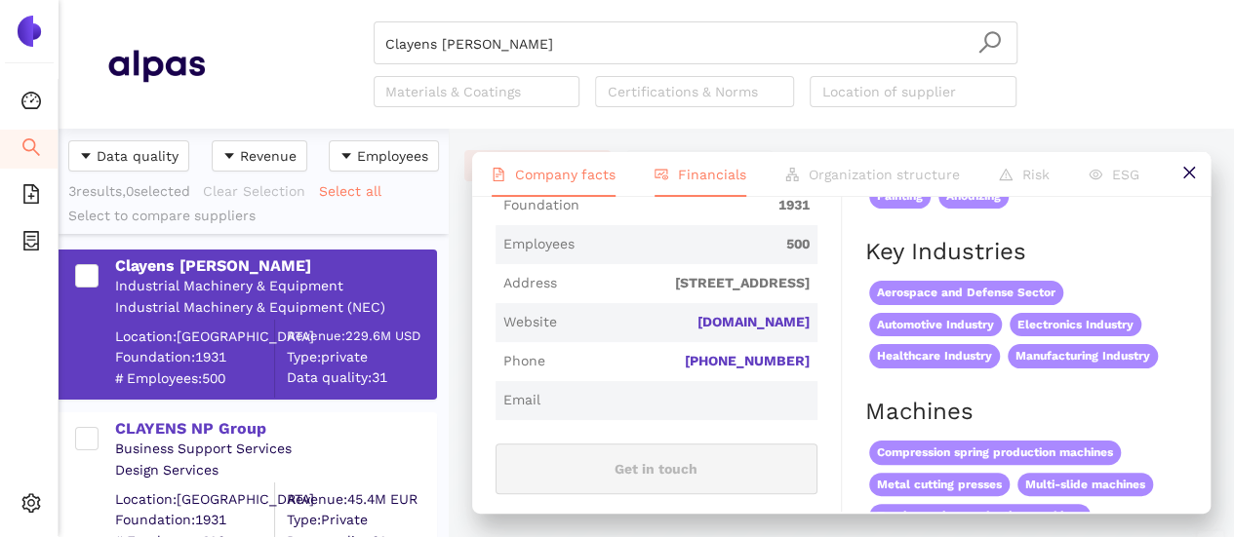
click at [693, 172] on span "Financials" at bounding box center [712, 175] width 68 height 16
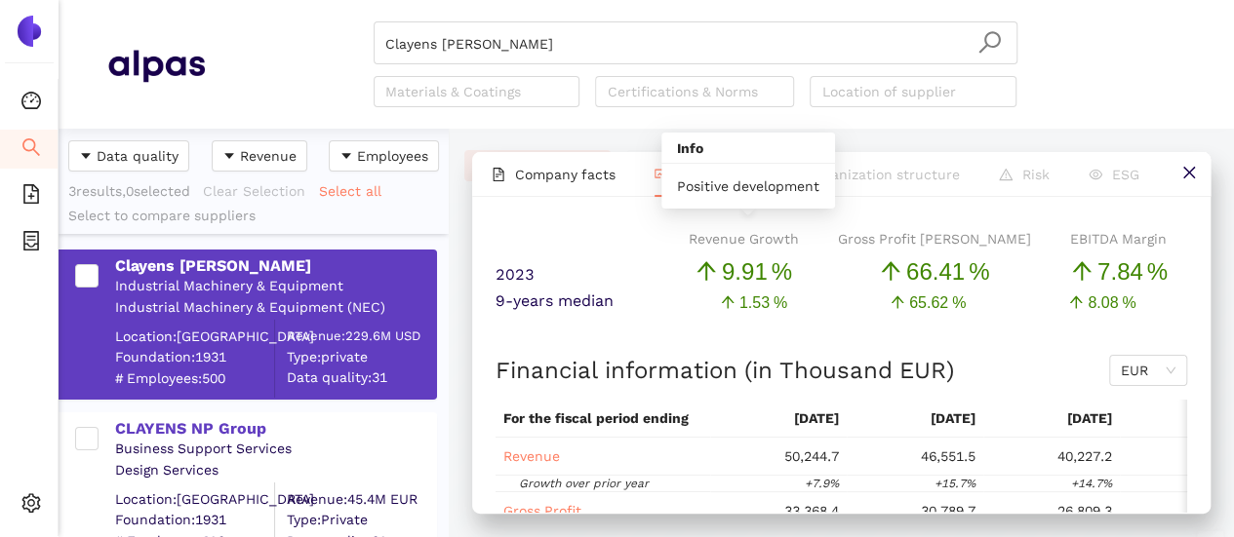
click at [738, 264] on span "9 .91" at bounding box center [745, 272] width 46 height 37
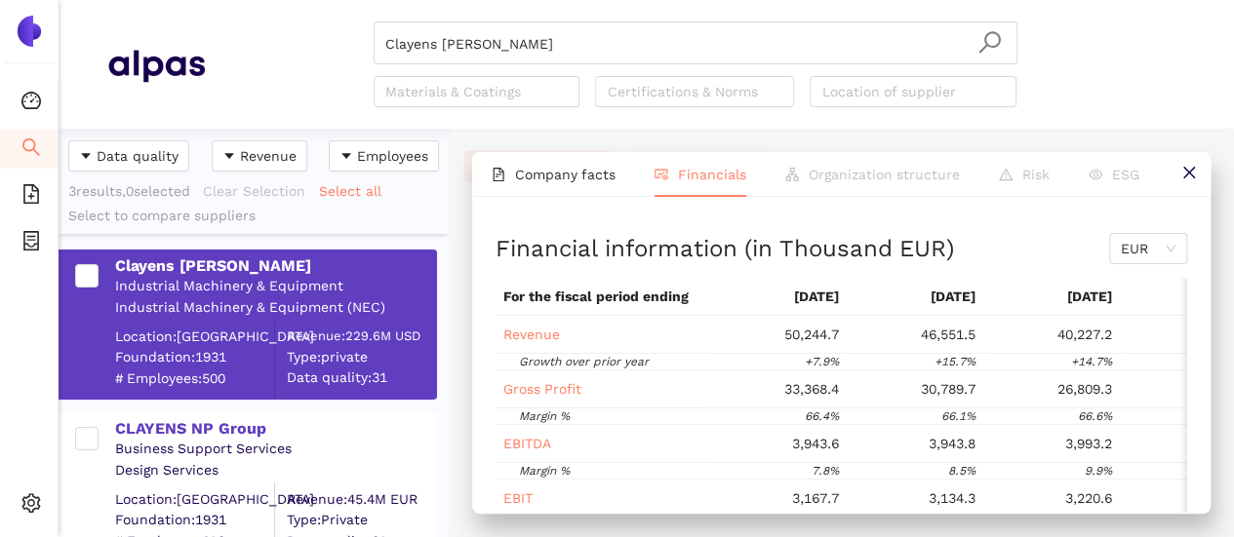
scroll to position [0, 0]
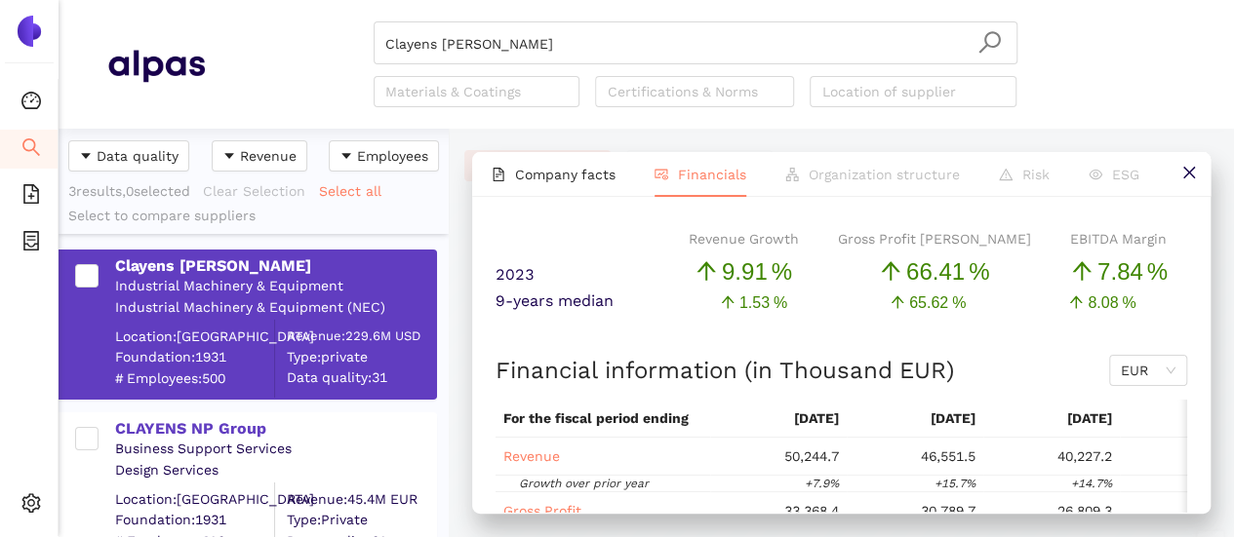
click at [1113, 180] on span "ESG" at bounding box center [1125, 175] width 27 height 16
click at [583, 182] on li "Company facts" at bounding box center [553, 174] width 163 height 45
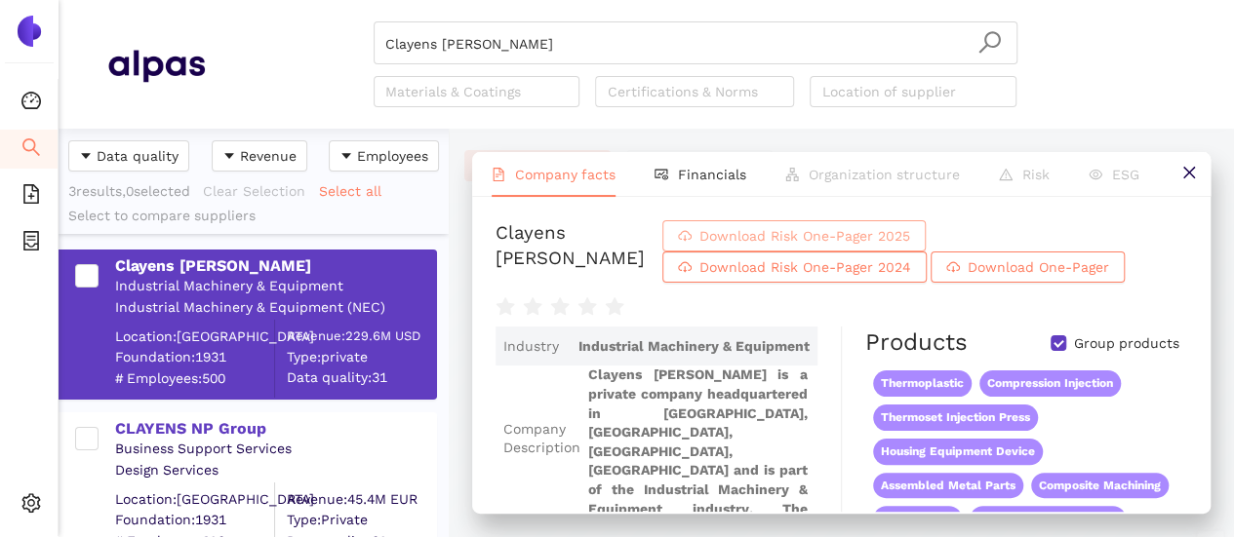
click at [780, 237] on span "Download Risk One-Pager 2025" at bounding box center [804, 235] width 211 height 21
click at [704, 228] on span "Download Risk One-Pager 2025" at bounding box center [804, 235] width 211 height 21
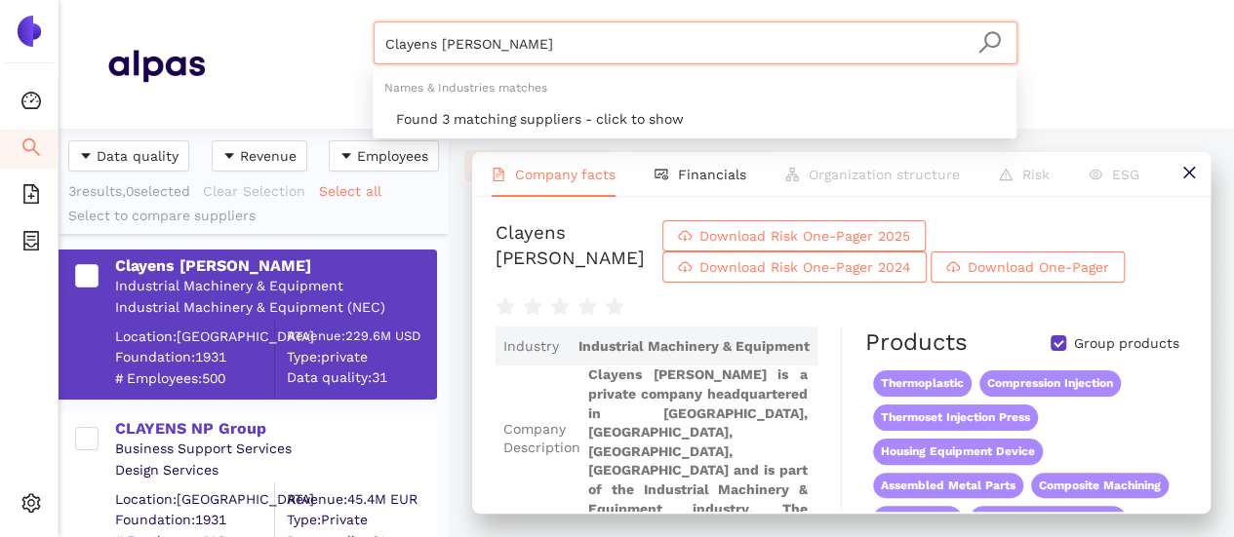
drag, startPoint x: 517, startPoint y: 42, endPoint x: 296, endPoint y: 71, distance: 222.4
click at [283, 59] on div "Clayens Np Simonin Materials & Coatings Certifications & Norms Location of supp…" at bounding box center [695, 64] width 980 height 86
paste input "search"
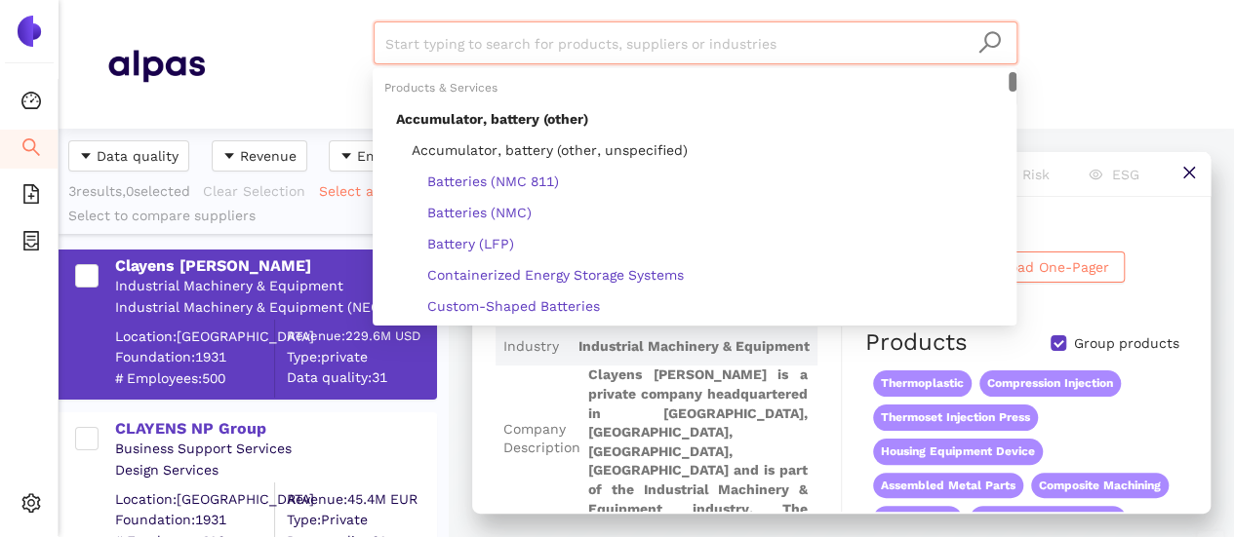
click at [438, 39] on input "search" at bounding box center [695, 43] width 620 height 43
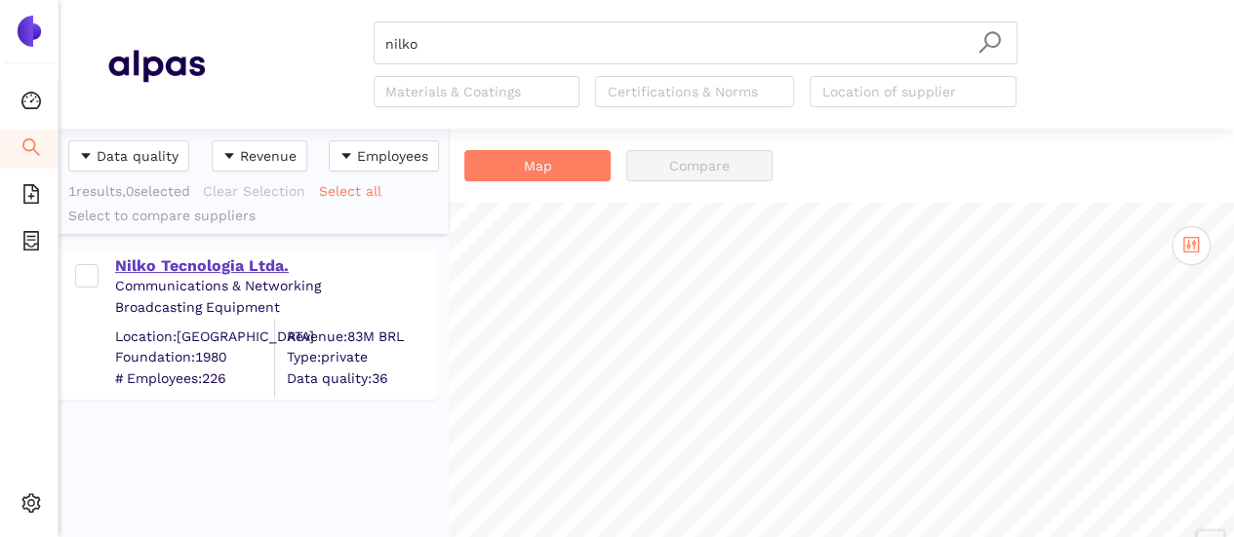
click at [257, 263] on div "Nilko Tecnologia Ltda." at bounding box center [275, 266] width 320 height 21
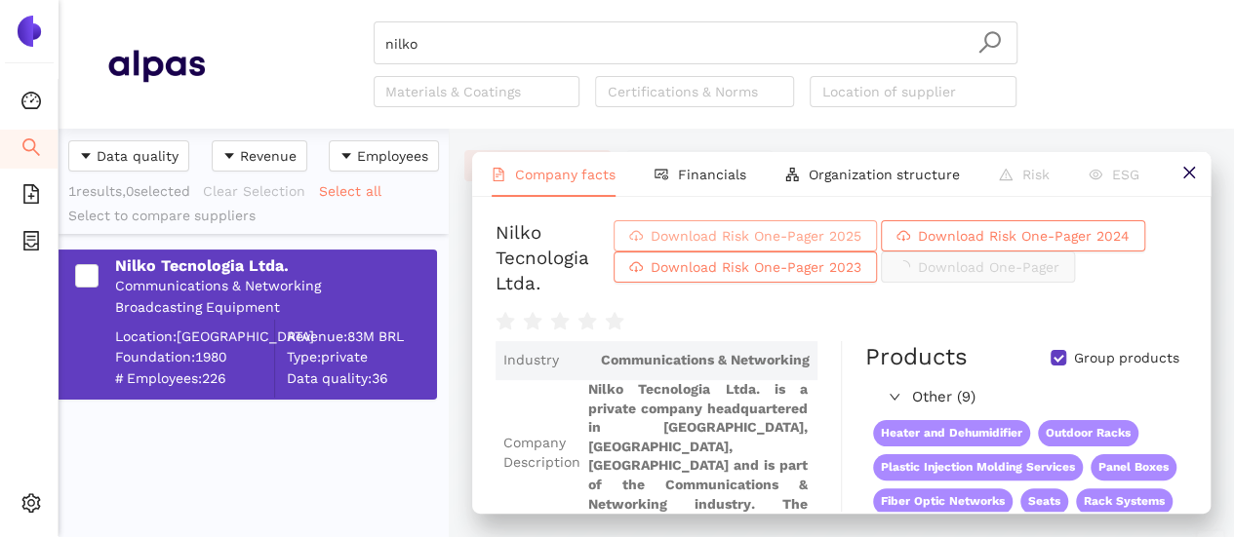
click at [755, 225] on span "Download Risk One-Pager 2025" at bounding box center [756, 235] width 211 height 21
click at [694, 169] on span "Financials" at bounding box center [712, 175] width 68 height 16
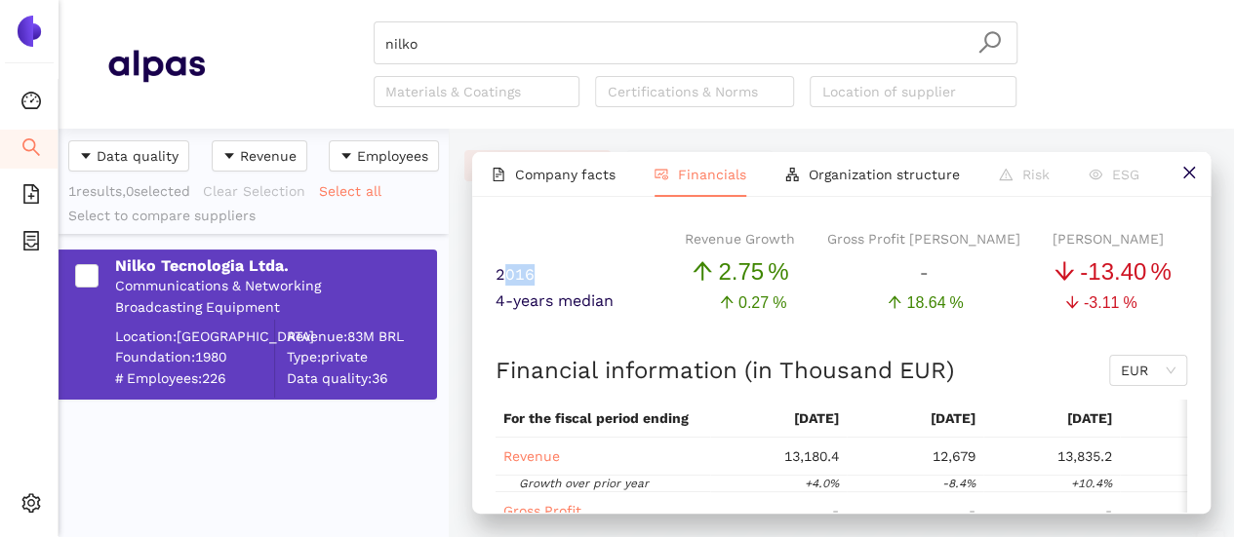
drag, startPoint x: 501, startPoint y: 273, endPoint x: 575, endPoint y: 272, distance: 74.1
click at [573, 272] on div "2016" at bounding box center [581, 259] width 173 height 62
click at [575, 272] on div "2016" at bounding box center [581, 259] width 173 height 62
click at [487, 286] on div "2016 Revenue Growth 2 .75 % Gross Profit Margin - EBIT Margin - 13 .40 % 4-year…" at bounding box center [841, 354] width 738 height 315
drag, startPoint x: 506, startPoint y: 300, endPoint x: 611, endPoint y: 313, distance: 105.1
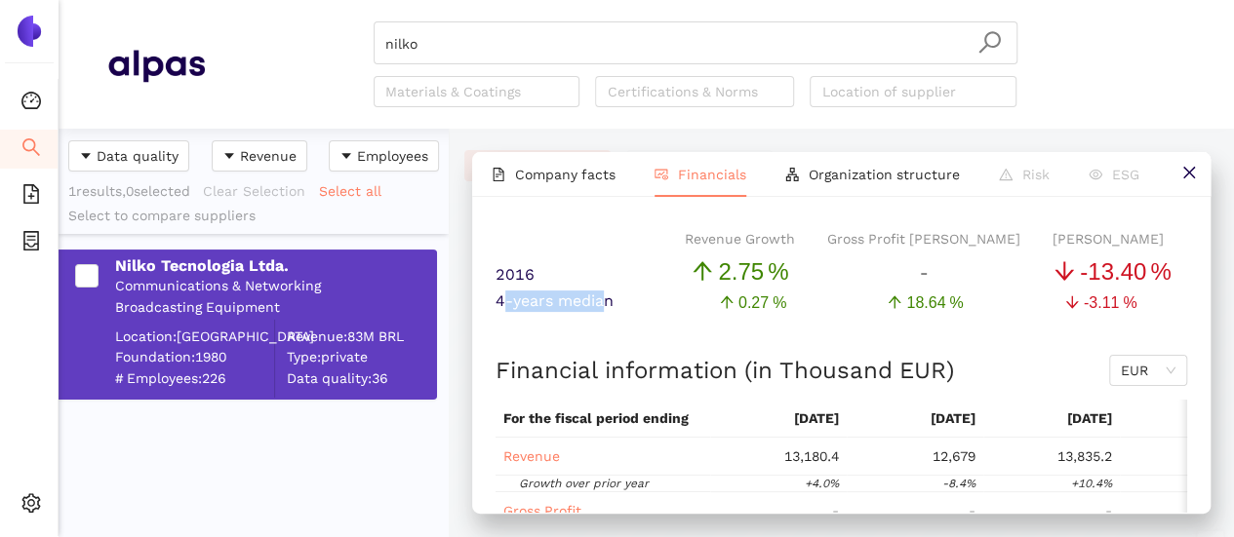
click at [610, 313] on div "4-years median" at bounding box center [581, 303] width 173 height 25
click at [611, 311] on div "4-years median" at bounding box center [581, 303] width 173 height 25
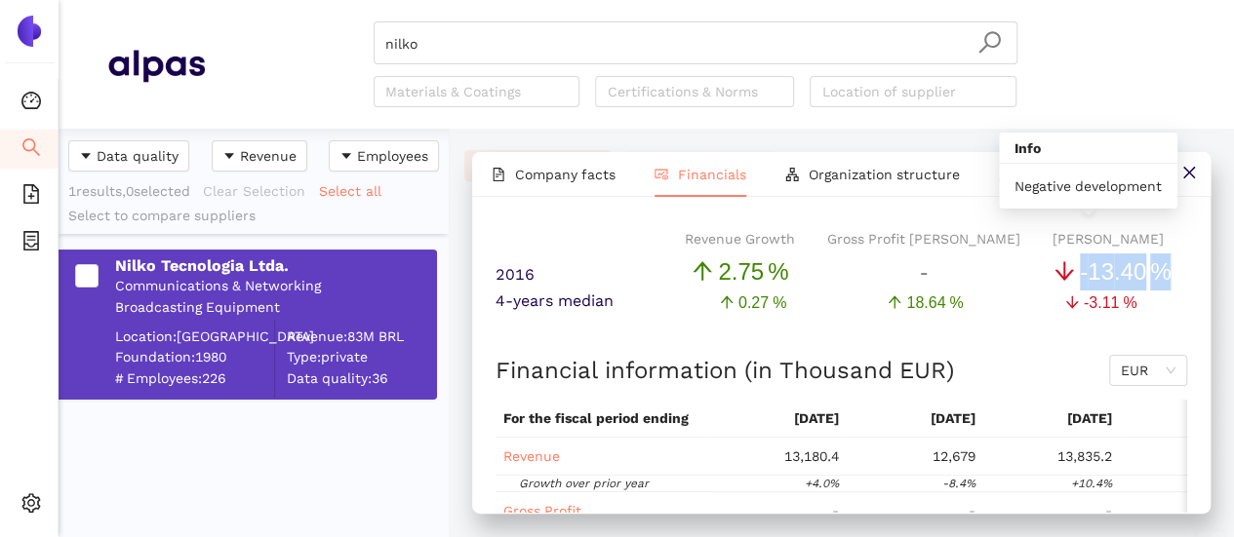
drag, startPoint x: 1051, startPoint y: 269, endPoint x: 1140, endPoint y: 270, distance: 88.8
click at [1140, 270] on div "- 13 .40 %" at bounding box center [1111, 272] width 118 height 37
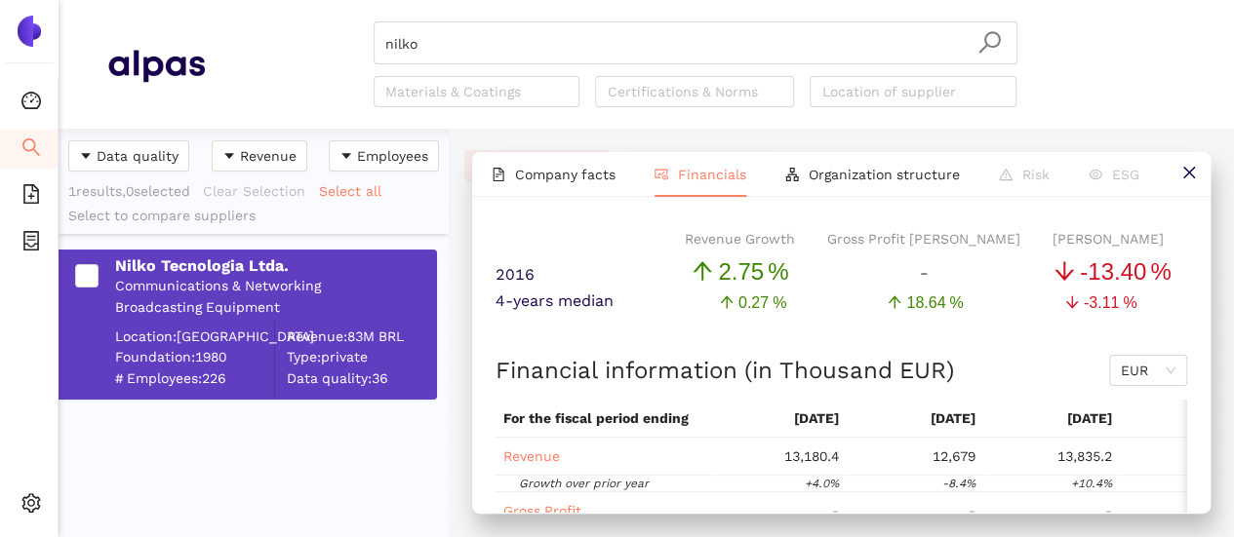
click at [1150, 277] on div "Revenue Growth 2 .75 % Gross Profit Margin - EBIT Margin - 13 .40 %" at bounding box center [927, 259] width 519 height 62
click at [501, 52] on input "nilko" at bounding box center [695, 43] width 620 height 43
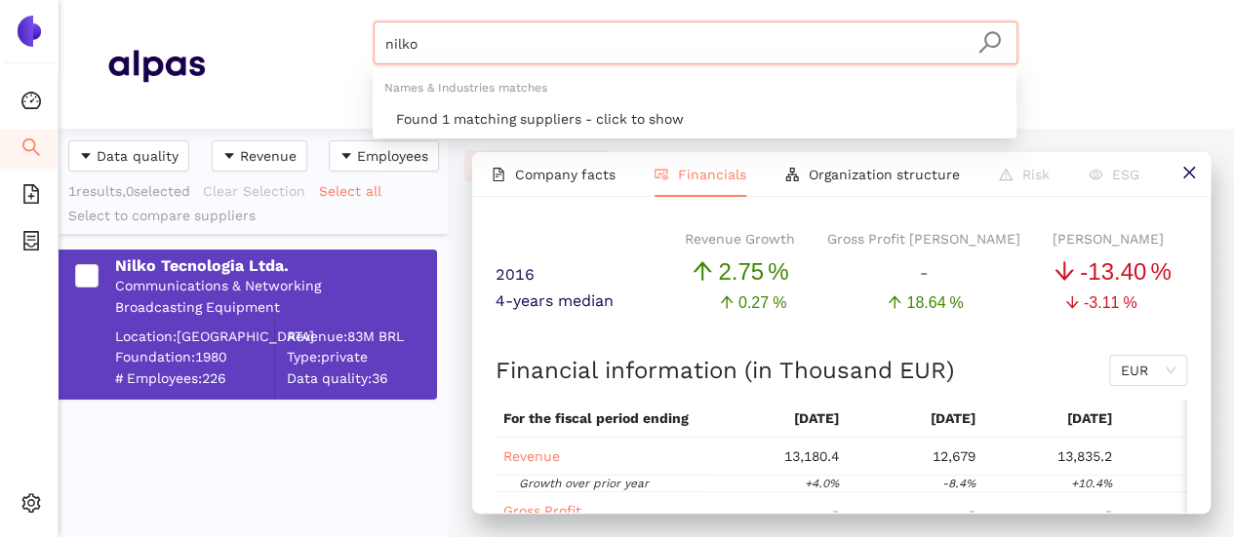
drag, startPoint x: 468, startPoint y: 43, endPoint x: 286, endPoint y: 44, distance: 182.4
click at [286, 44] on div "nilko Materials & Coatings Certifications & Norms Location of supplier" at bounding box center [695, 64] width 980 height 86
paste input "Silergy Corp."
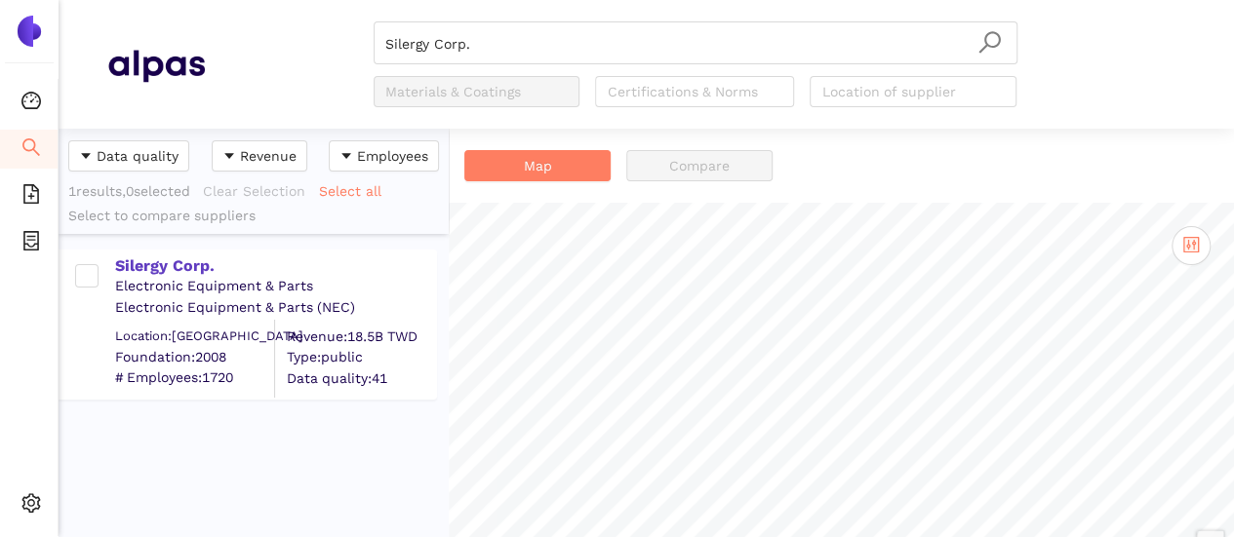
drag, startPoint x: 152, startPoint y: 255, endPoint x: 156, endPoint y: 239, distance: 16.1
click at [156, 239] on div "Silergy Corp. Electronic Equipment & Parts Electronic Equipment & Parts (NEC) L…" at bounding box center [254, 315] width 390 height 163
click at [170, 257] on div "Silergy Corp." at bounding box center [275, 266] width 320 height 21
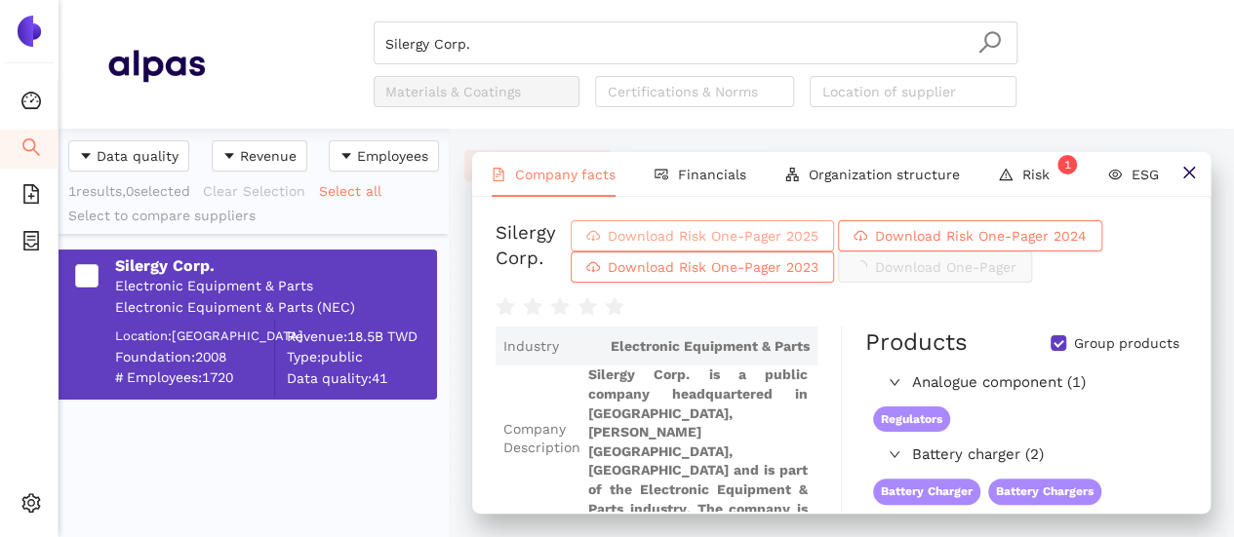
click at [665, 236] on span "Download Risk One-Pager 2025" at bounding box center [713, 235] width 211 height 21
click at [512, 55] on input "Silergy Corp." at bounding box center [695, 43] width 620 height 43
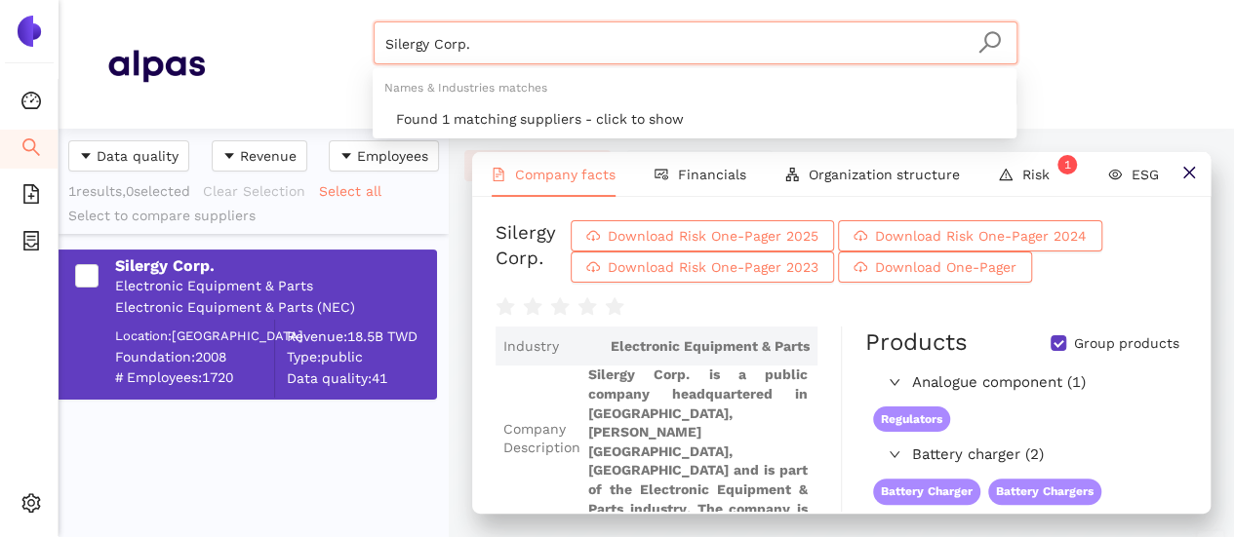
drag, startPoint x: 408, startPoint y: 42, endPoint x: 289, endPoint y: 59, distance: 120.3
click at [256, 40] on div "Silergy Corp. Materials & Coatings Certifications & Norms Location of supplier" at bounding box center [695, 64] width 980 height 86
paste input "TMicroelectronics N.V"
type input "STMicroelectronics N.V."
click at [985, 36] on icon "search" at bounding box center [988, 41] width 21 height 21
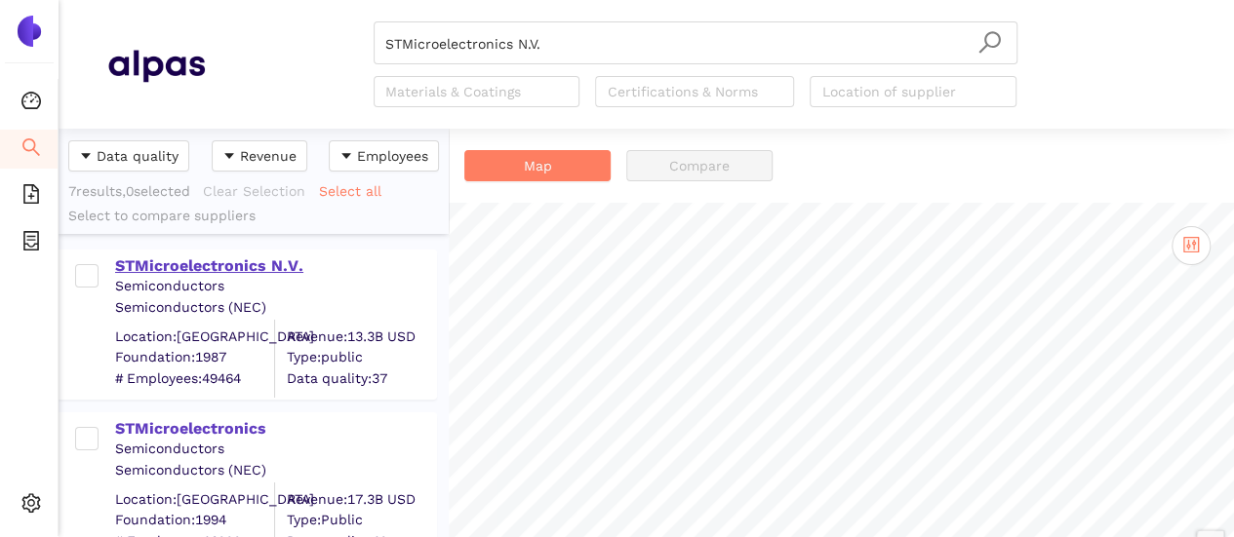
click at [256, 257] on div "STMicroelectronics N.V." at bounding box center [275, 266] width 320 height 21
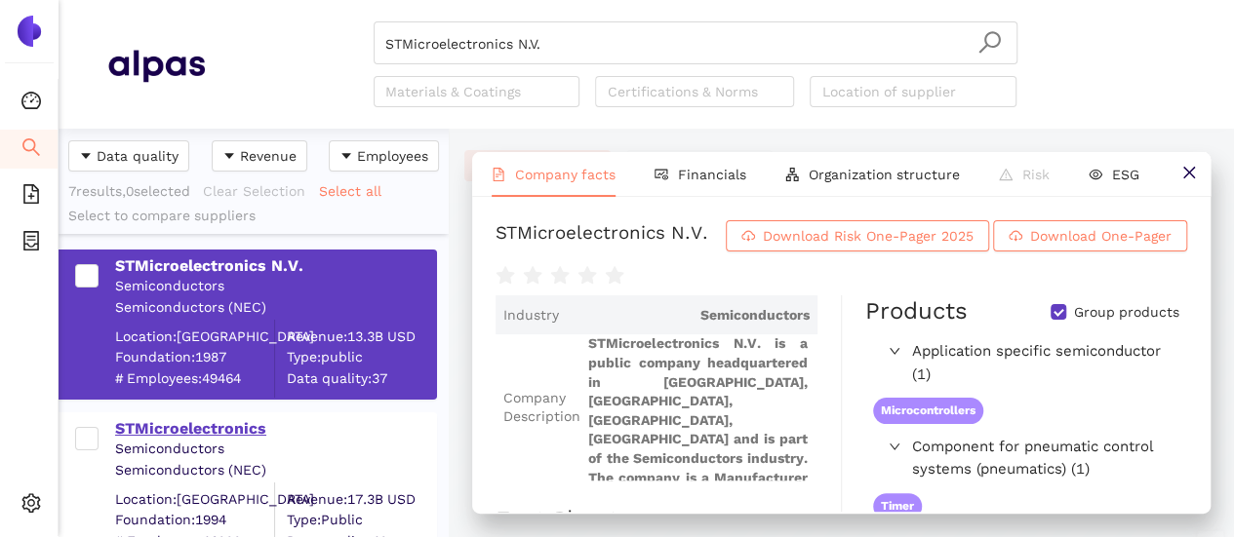
click at [230, 426] on div "STMicroelectronics" at bounding box center [275, 428] width 320 height 21
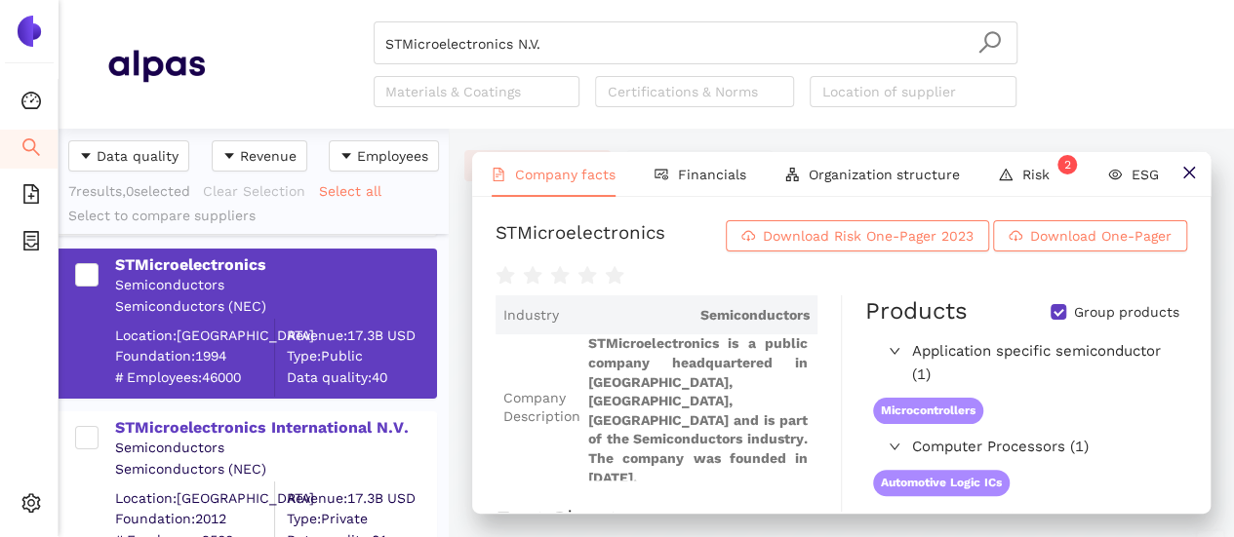
scroll to position [195, 0]
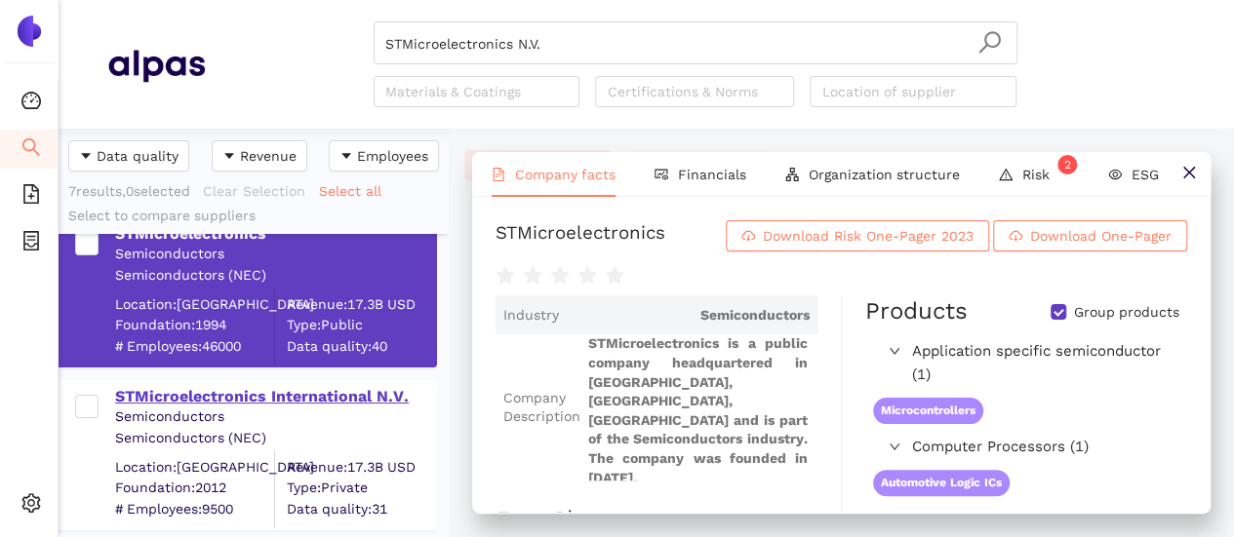
click at [294, 394] on div "STMicroelectronics International N.V." at bounding box center [275, 396] width 320 height 21
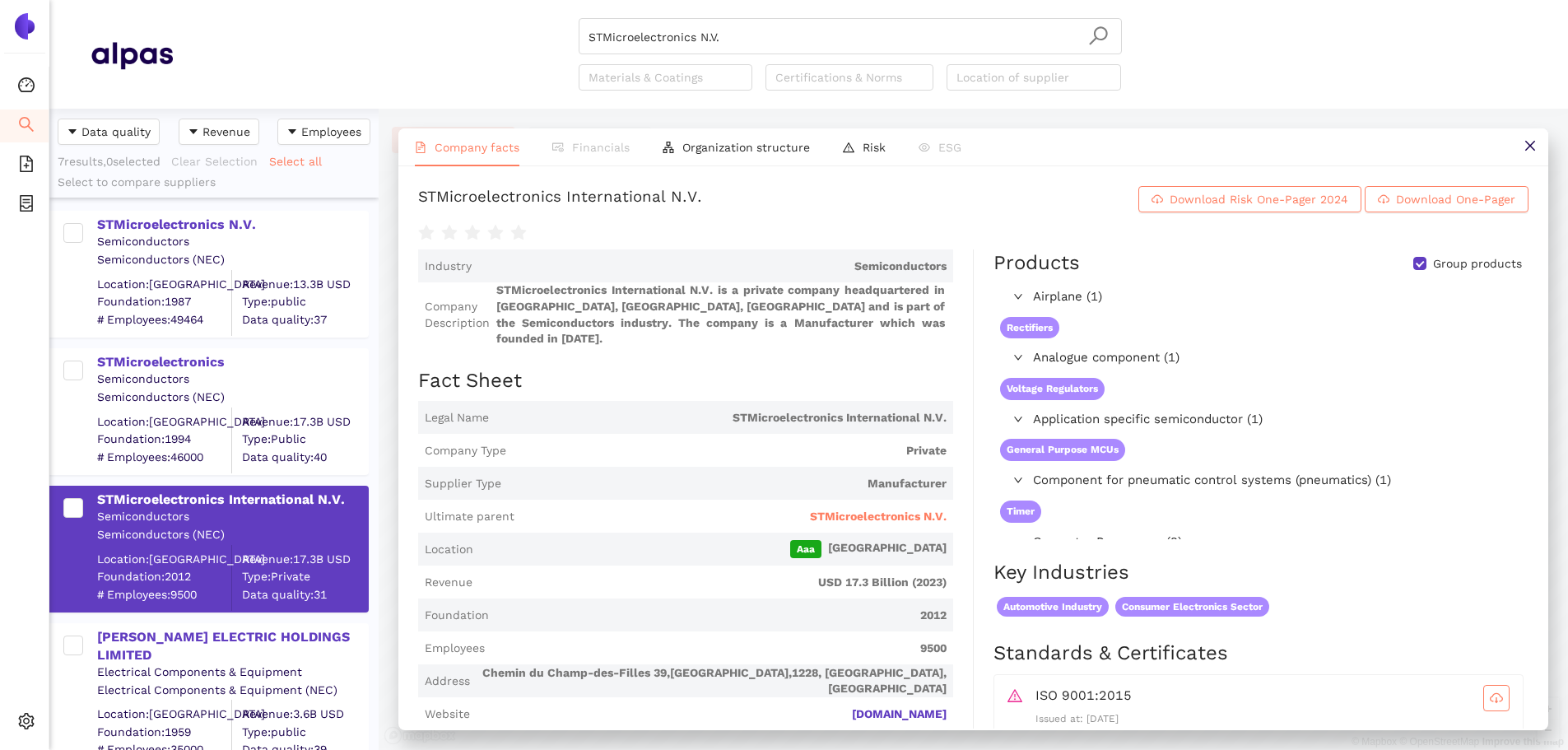
scroll to position [629, 316]
click at [177, 360] on div "STMicroelectronics" at bounding box center [232, 361] width 270 height 18
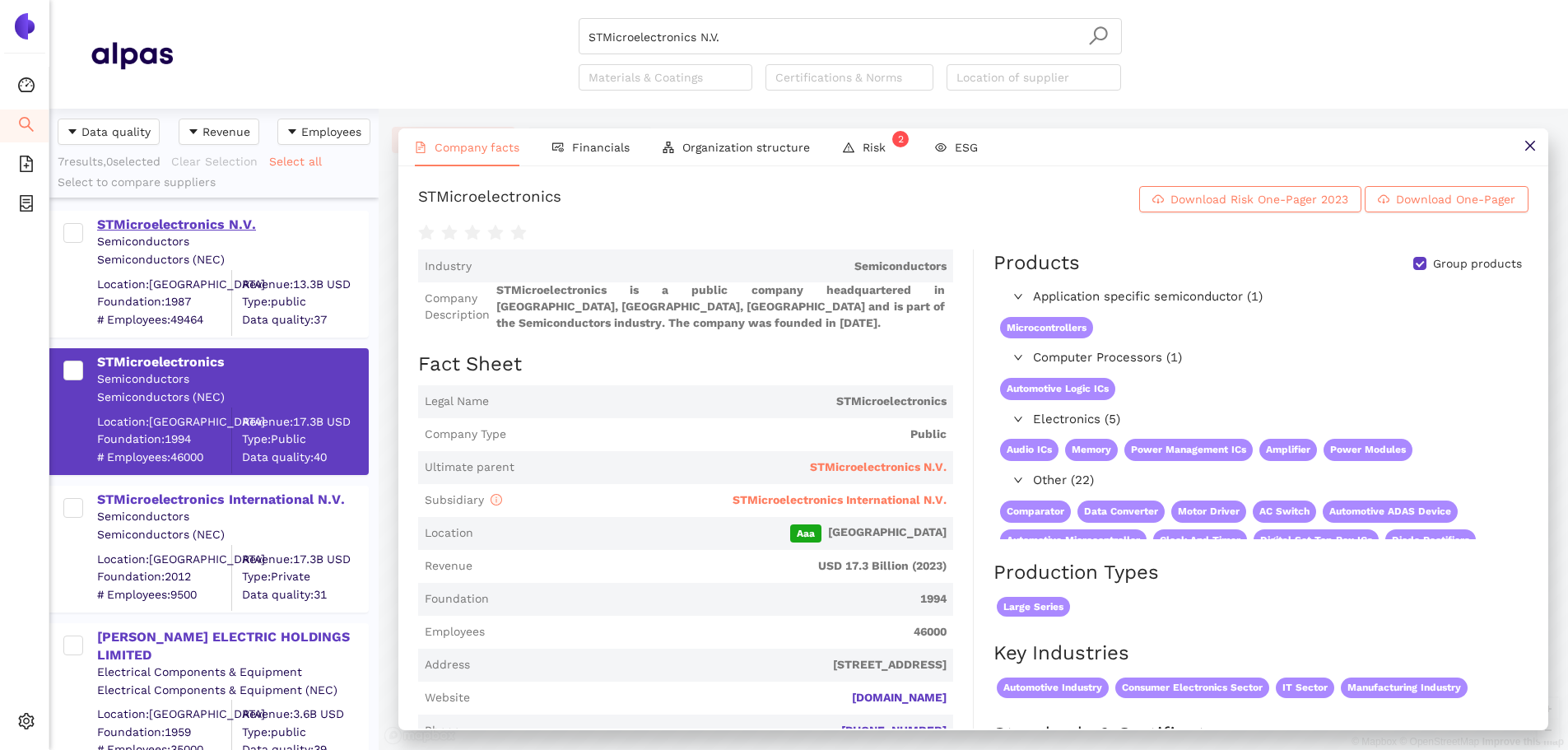
click at [202, 227] on div "STMicroelectronics N.V." at bounding box center [232, 224] width 270 height 18
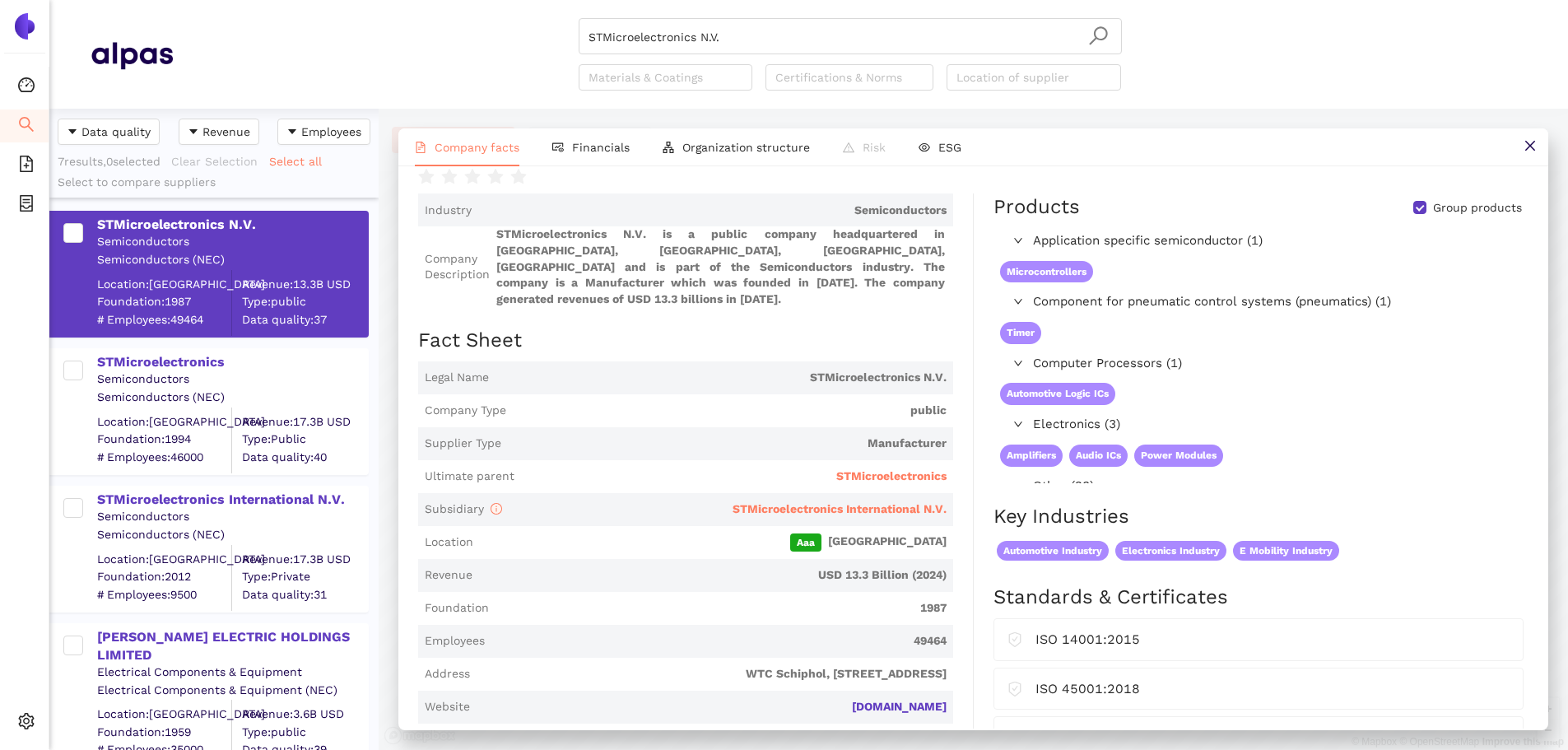
scroll to position [83, 0]
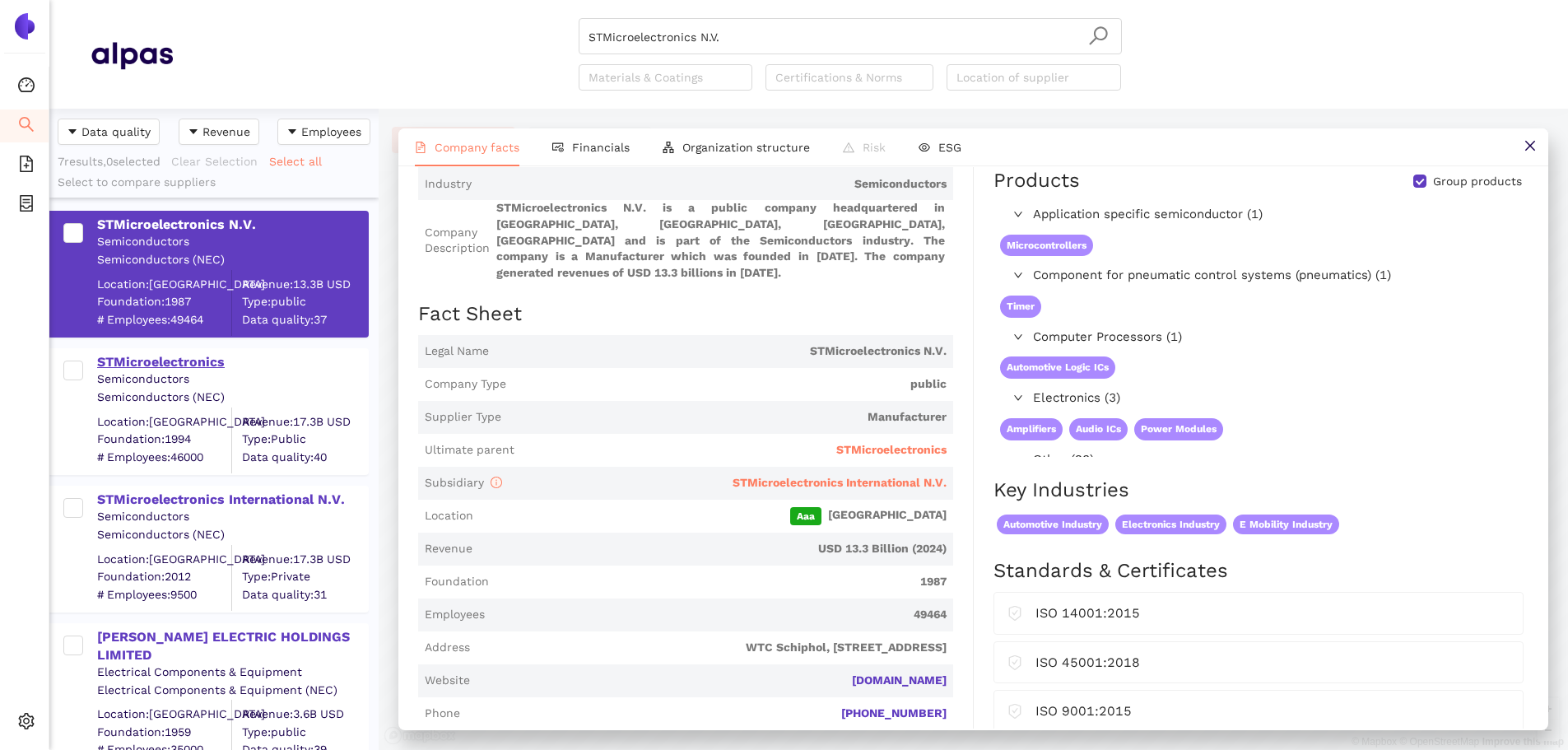
click at [196, 366] on div "STMicroelectronics" at bounding box center [232, 361] width 270 height 18
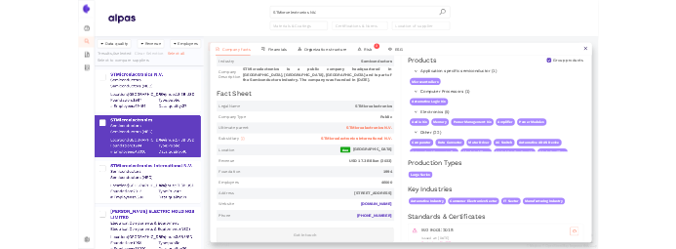
scroll to position [0, 0]
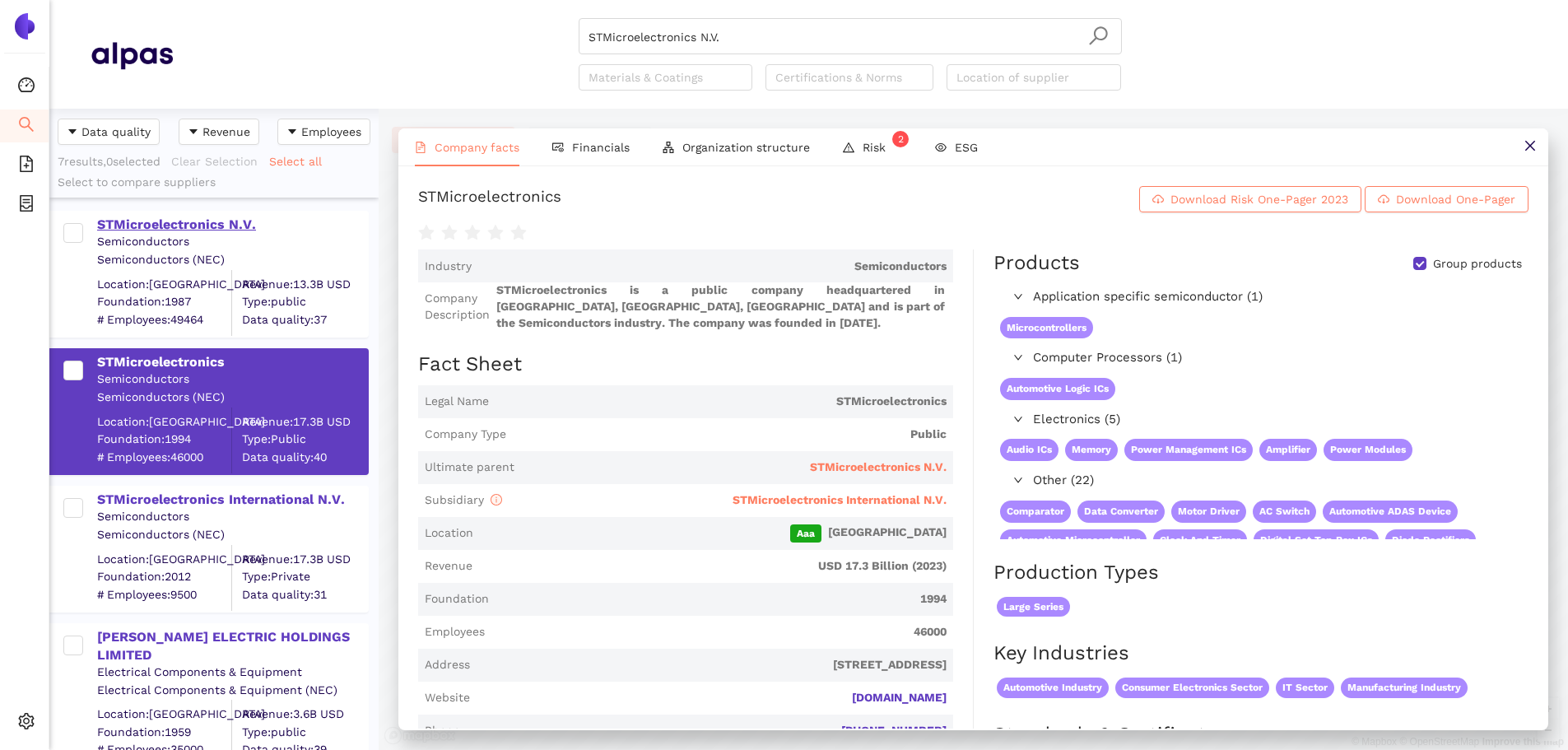
click at [170, 218] on div "STMicroelectronics N.V." at bounding box center [232, 224] width 270 height 18
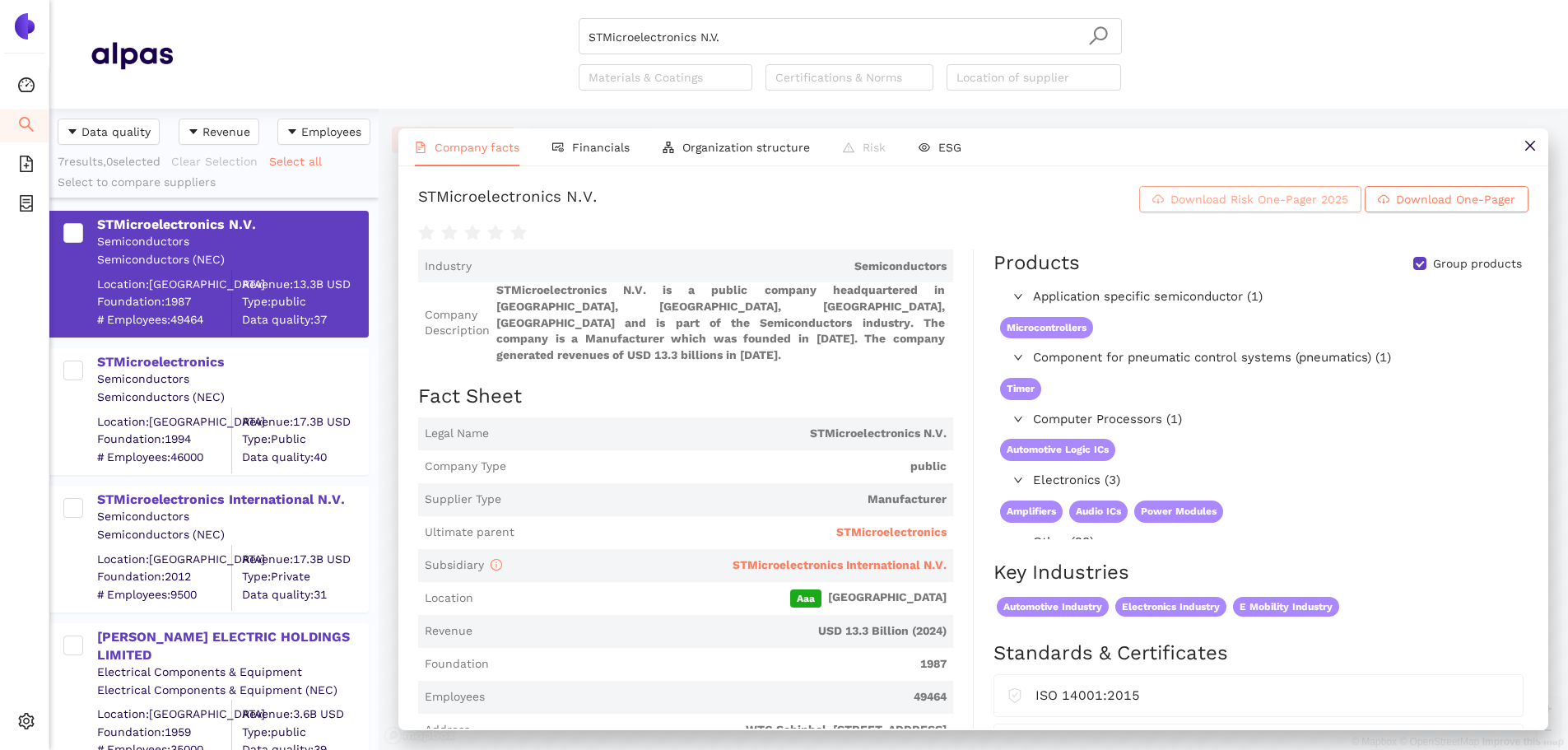
click at [1052, 202] on span "Download Risk One-Pager 2025" at bounding box center [1259, 198] width 178 height 18
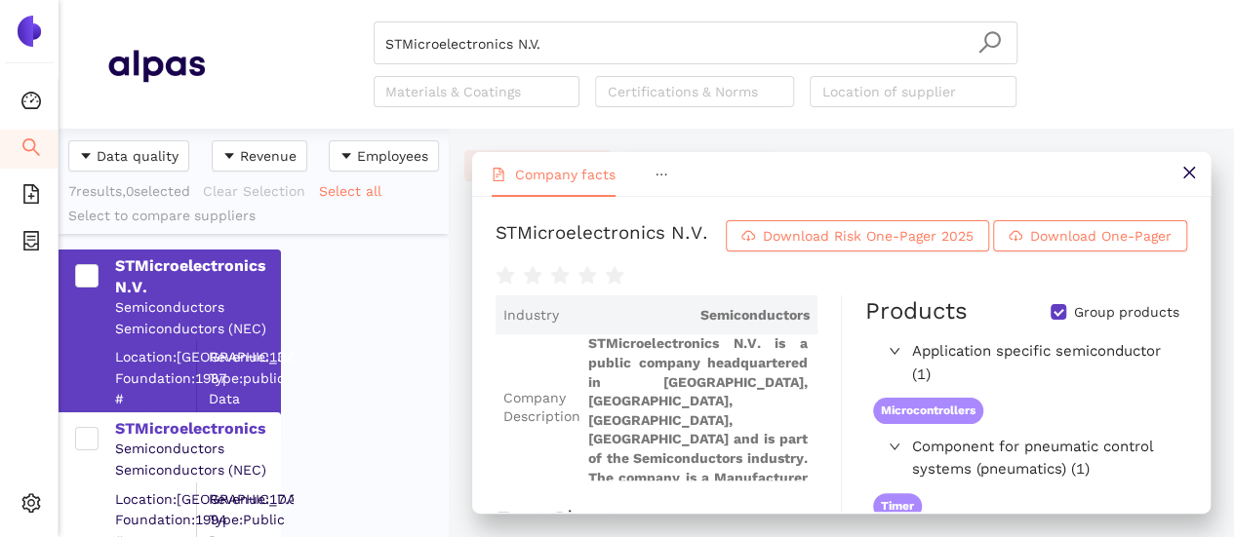
scroll to position [394, 375]
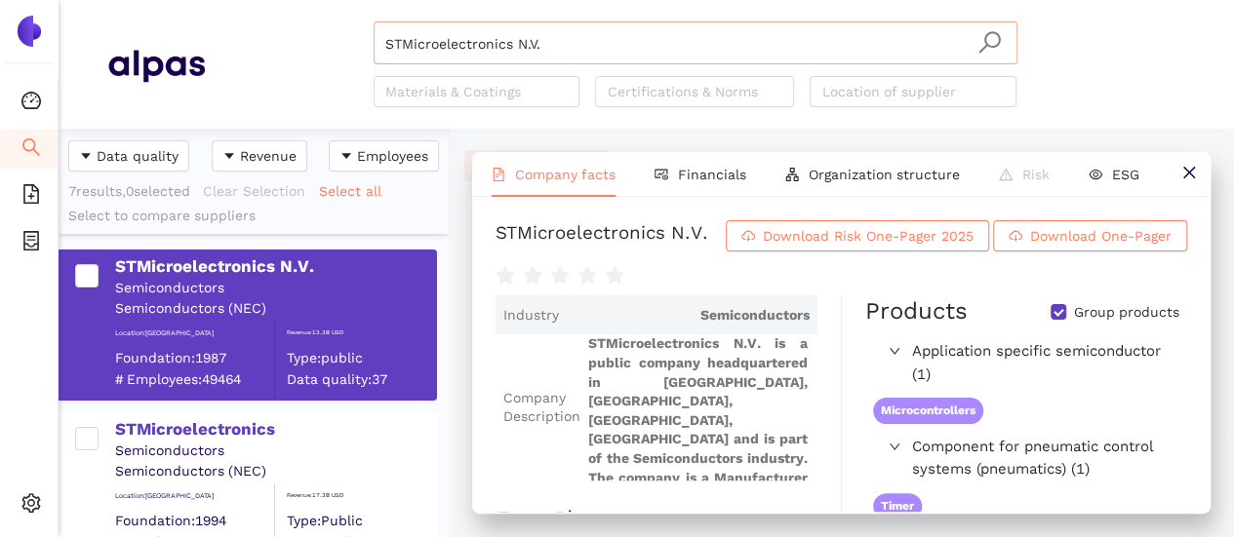
click at [652, 50] on input "STMicroelectronics N.V." at bounding box center [695, 43] width 620 height 43
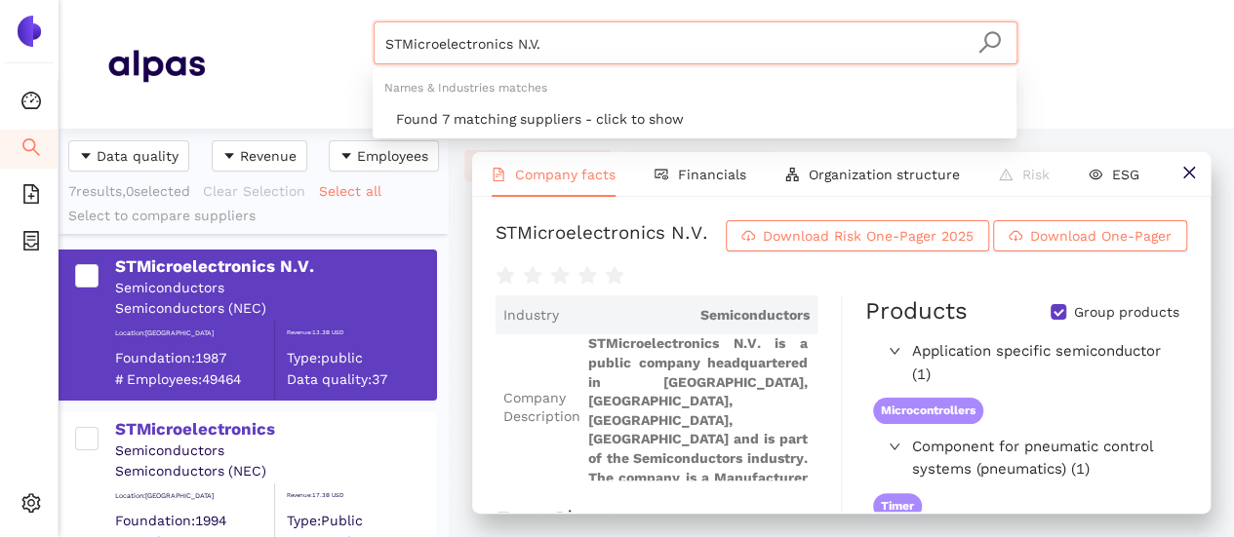
drag, startPoint x: 500, startPoint y: 61, endPoint x: 312, endPoint y: 65, distance: 188.3
click at [313, 65] on div "STMicroelectronics N.V. Materials & Coatings Certifications & Norms Location of…" at bounding box center [695, 64] width 980 height 86
paste input "venska Grindmatriser AB"
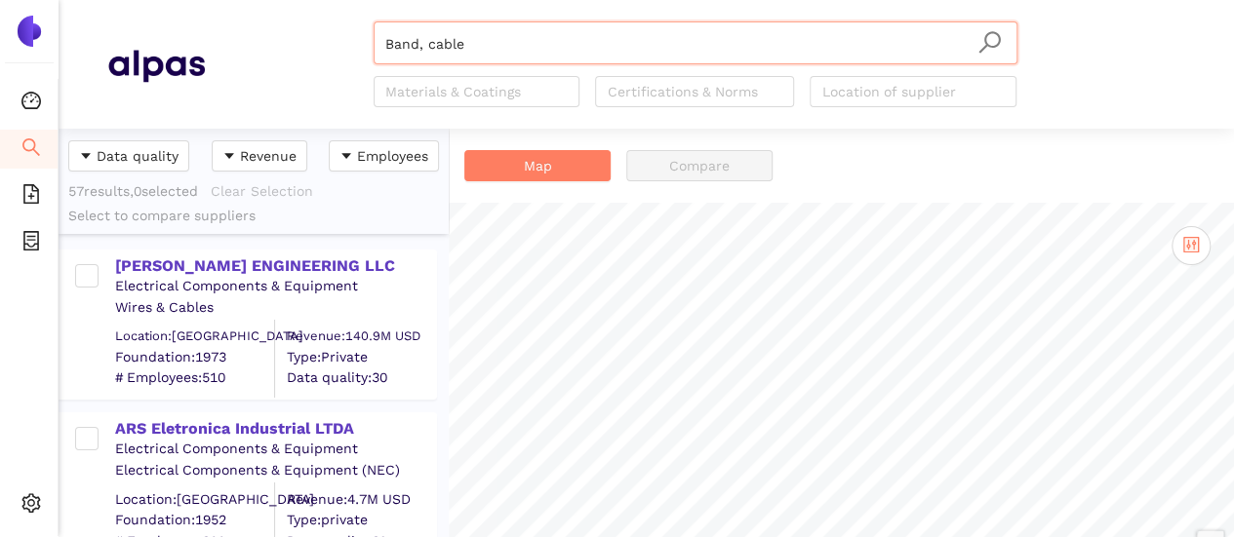
click at [493, 56] on input "Band, cable" at bounding box center [695, 43] width 620 height 43
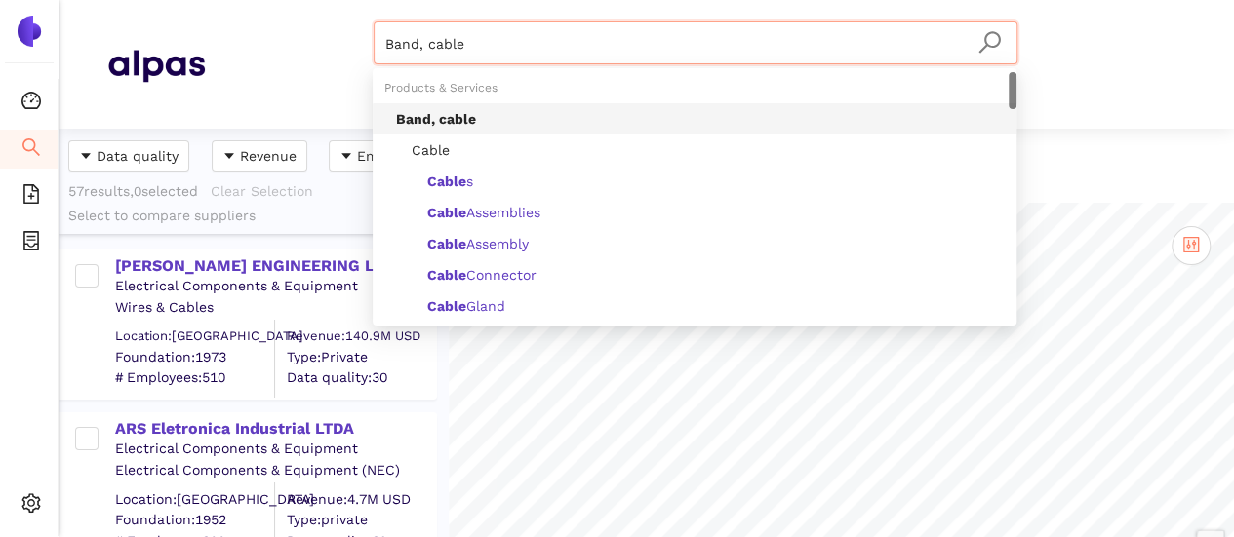
drag, startPoint x: 484, startPoint y: 48, endPoint x: 361, endPoint y: 24, distance: 125.1
click at [363, 21] on div "Band, cable Materials & Coatings Certifications & Norms Location of supplier" at bounding box center [695, 64] width 980 height 86
paste input "Svenska Grindmatriser AB"
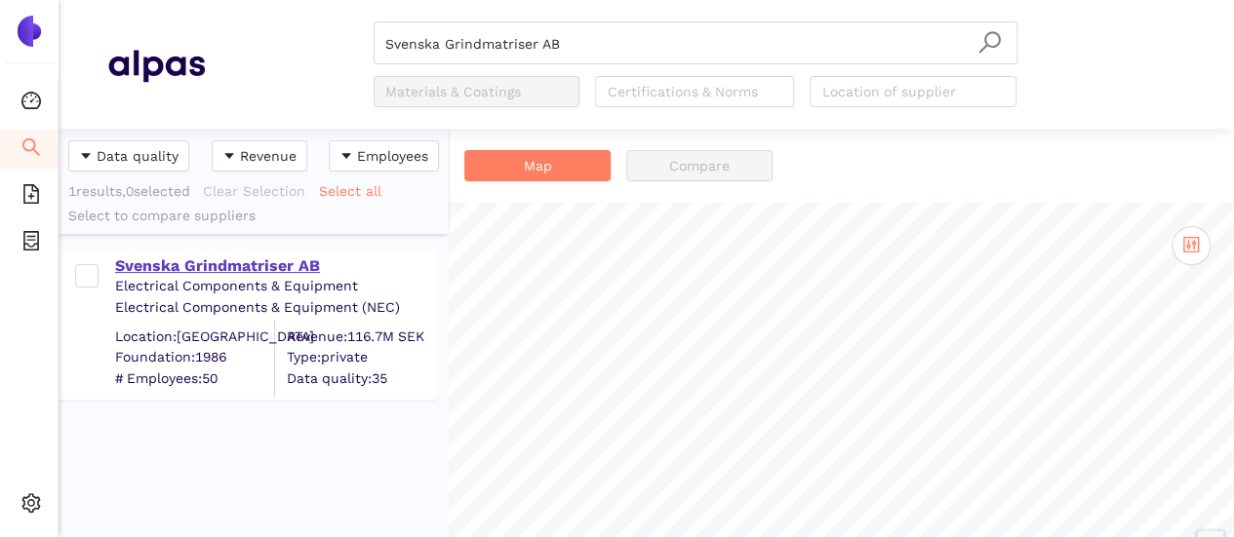
click at [246, 260] on div "Svenska Grindmatriser AB" at bounding box center [275, 266] width 320 height 21
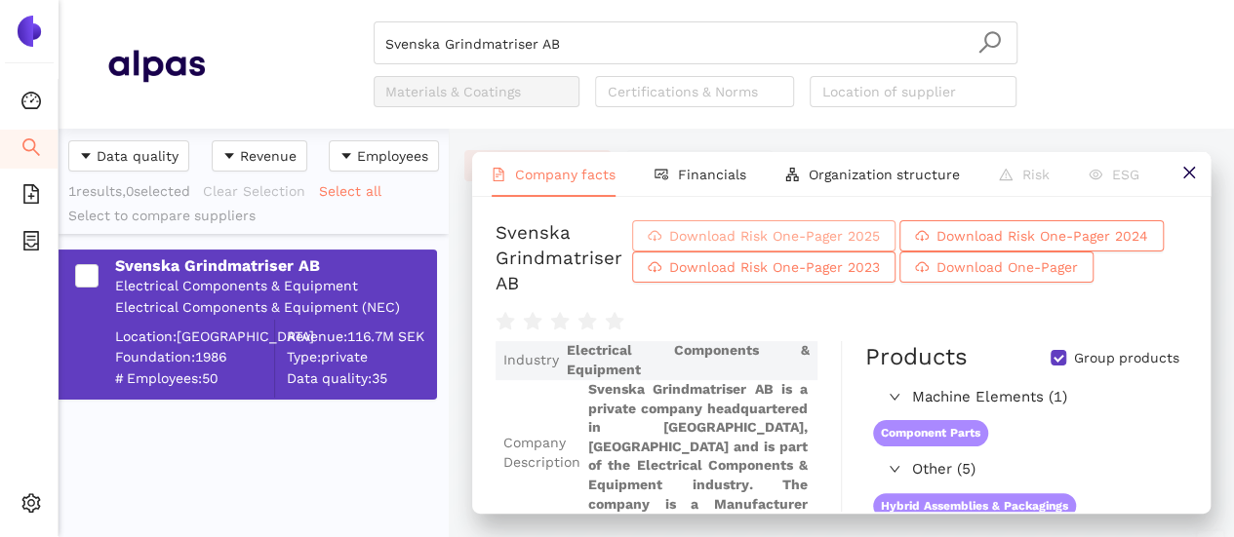
click at [796, 247] on button "Download Risk One-Pager 2025" at bounding box center [763, 235] width 263 height 31
click at [568, 47] on input "Svenska Grindmatriser AB" at bounding box center [695, 43] width 620 height 43
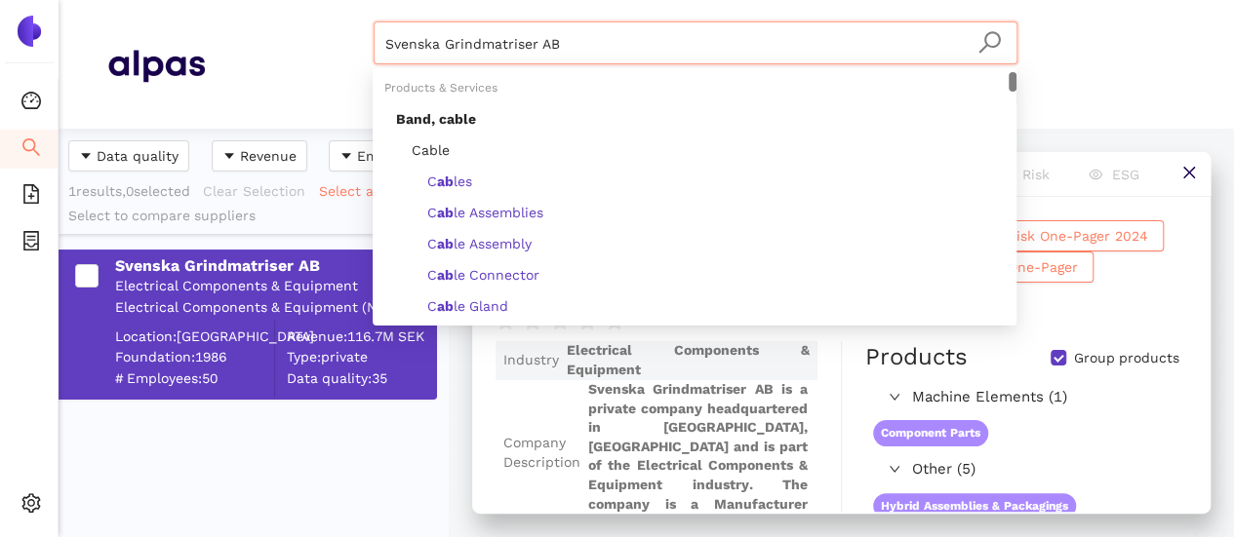
drag, startPoint x: 557, startPoint y: 48, endPoint x: 337, endPoint y: 48, distance: 219.4
click at [337, 48] on div "Svenska Grindmatriser AB Materials & Coatings Certifications & Norms Location o…" at bounding box center [695, 64] width 980 height 86
paste input "Analog Devices GmbH"
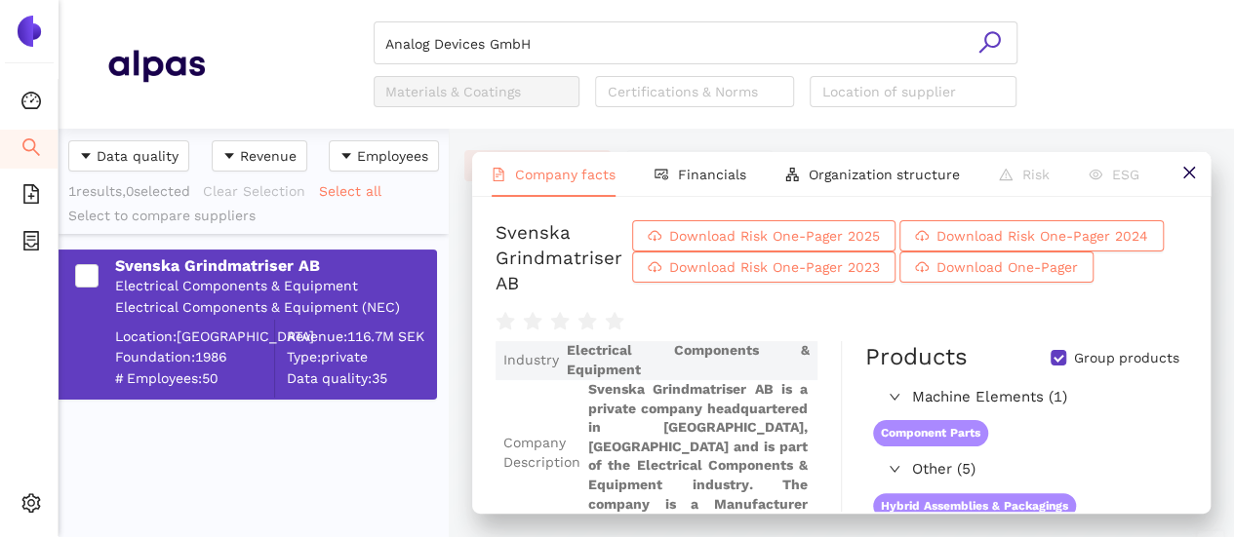
click at [989, 38] on icon "search" at bounding box center [989, 42] width 24 height 24
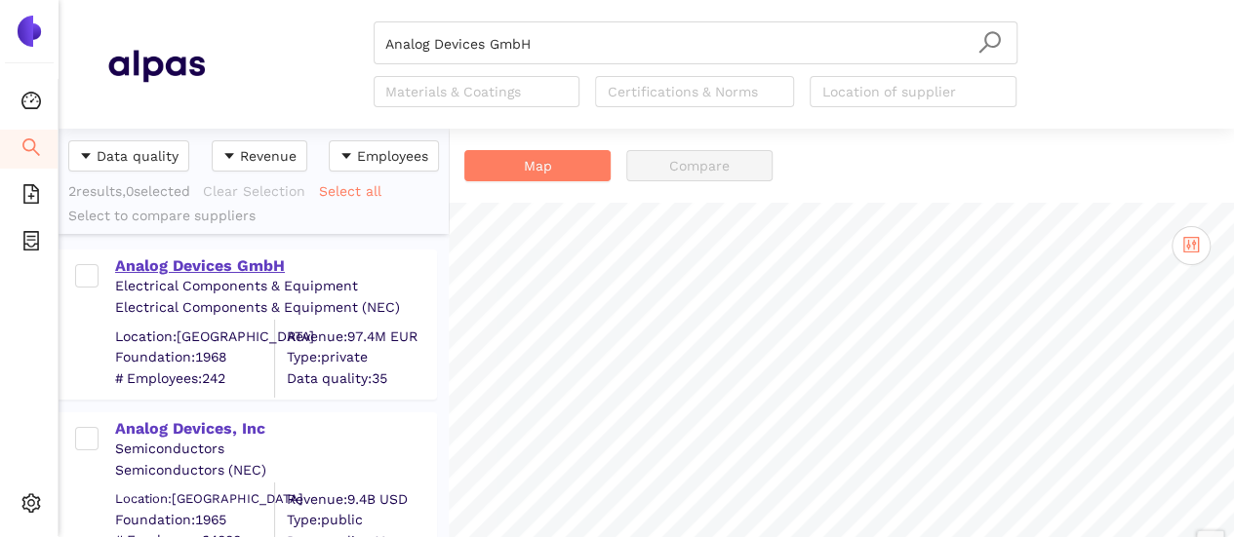
click at [236, 266] on div "Analog Devices GmbH" at bounding box center [275, 266] width 320 height 21
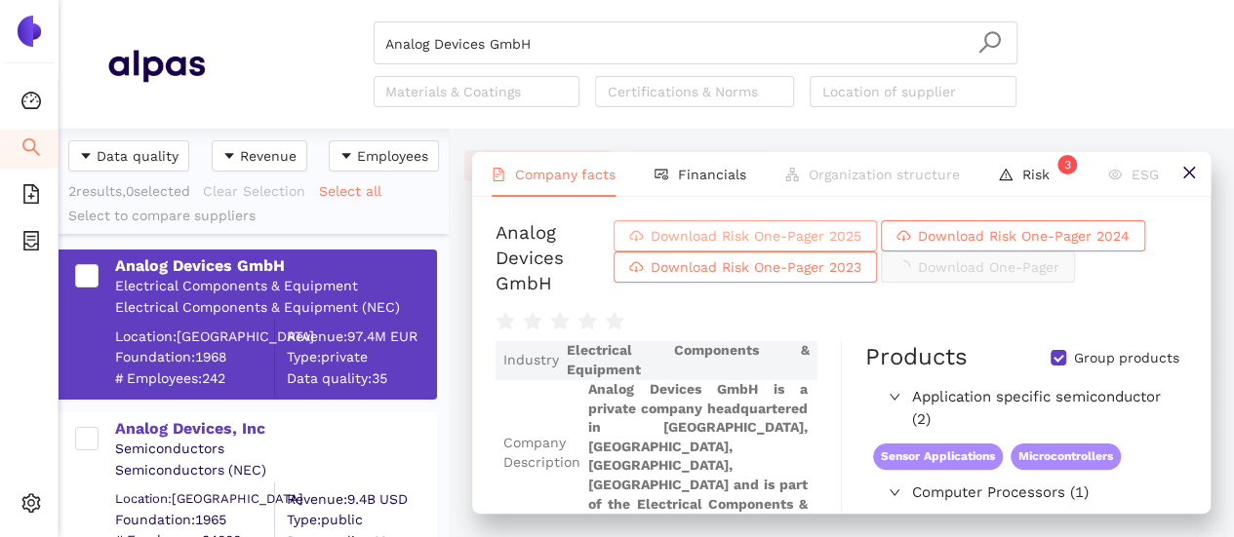
click at [748, 234] on span "Download Risk One-Pager 2025" at bounding box center [756, 235] width 211 height 21
click at [812, 241] on span "Download Risk One-Pager 2025" at bounding box center [756, 235] width 211 height 21
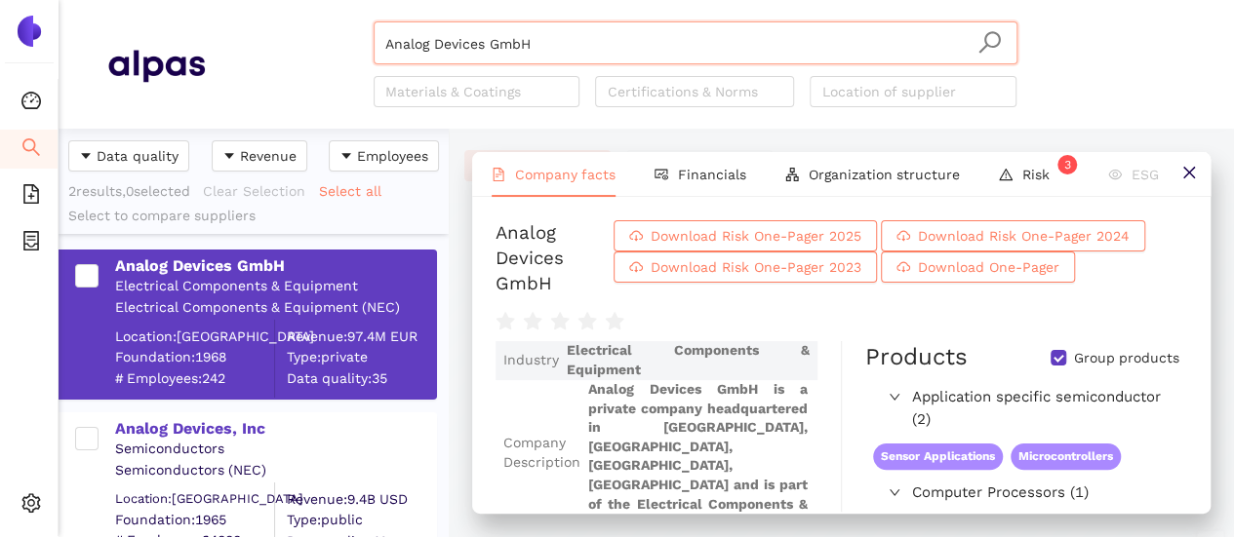
click at [558, 48] on input "Analog Devices GmbH" at bounding box center [695, 43] width 620 height 43
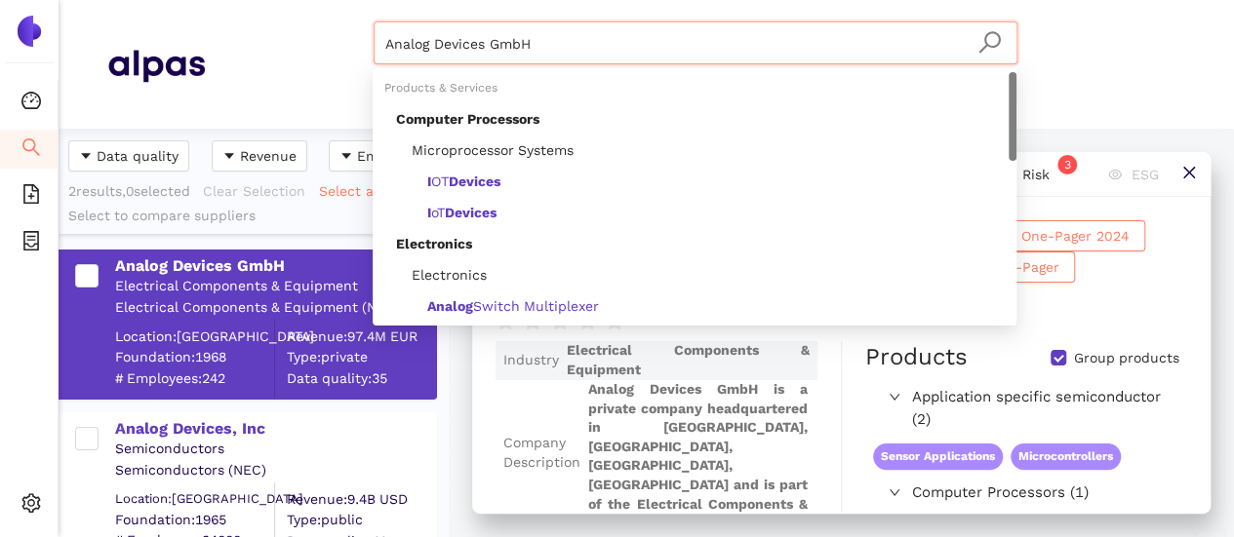
drag, startPoint x: 548, startPoint y: 44, endPoint x: 273, endPoint y: 31, distance: 275.3
click at [273, 31] on div "Analog Devices GmbH Materials & Coatings Certifications & Norms Location of sup…" at bounding box center [695, 64] width 980 height 86
paste input "DD DUO DIGIT INOVAÇÕES TECNOLÓGICAS"
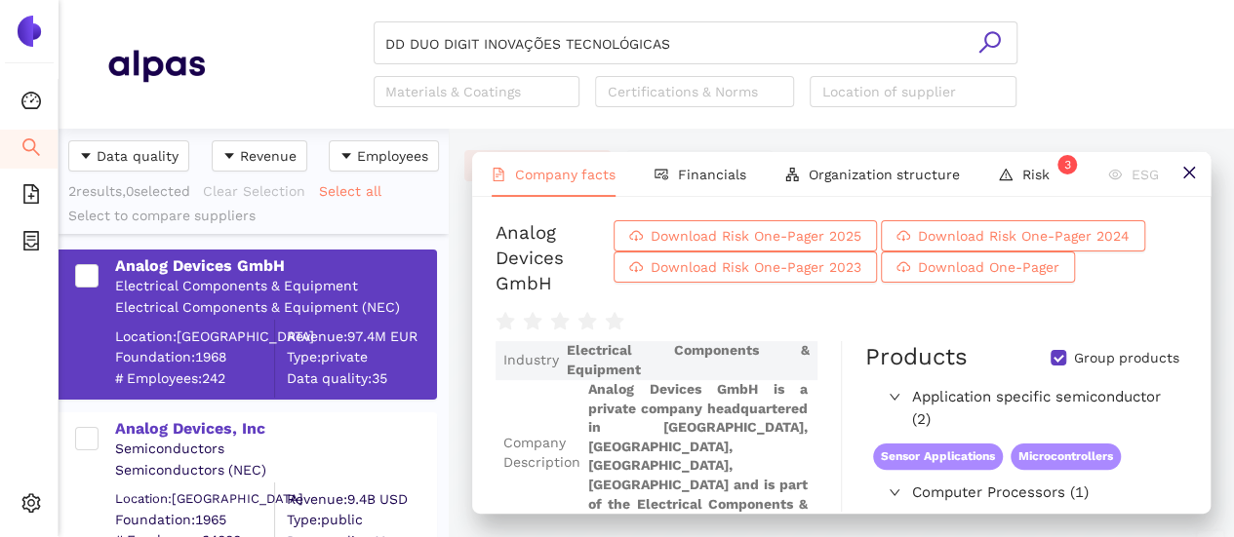
click at [984, 42] on icon "search" at bounding box center [988, 41] width 21 height 21
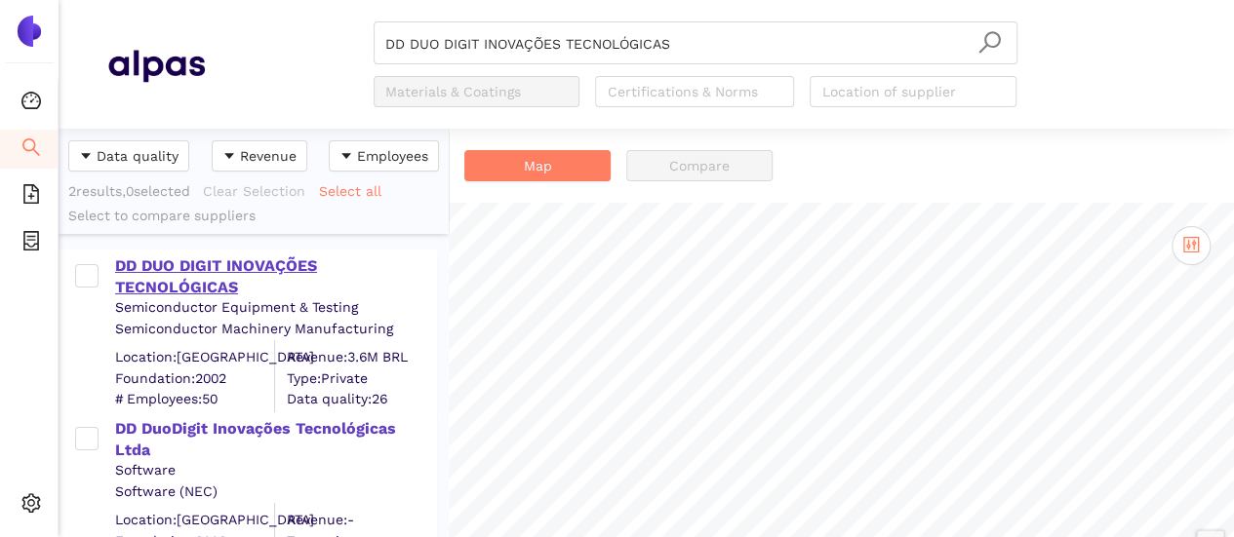
click at [152, 271] on div "DD DUO DIGIT INOVAÇÕES TECNOLÓGICAS" at bounding box center [275, 278] width 320 height 44
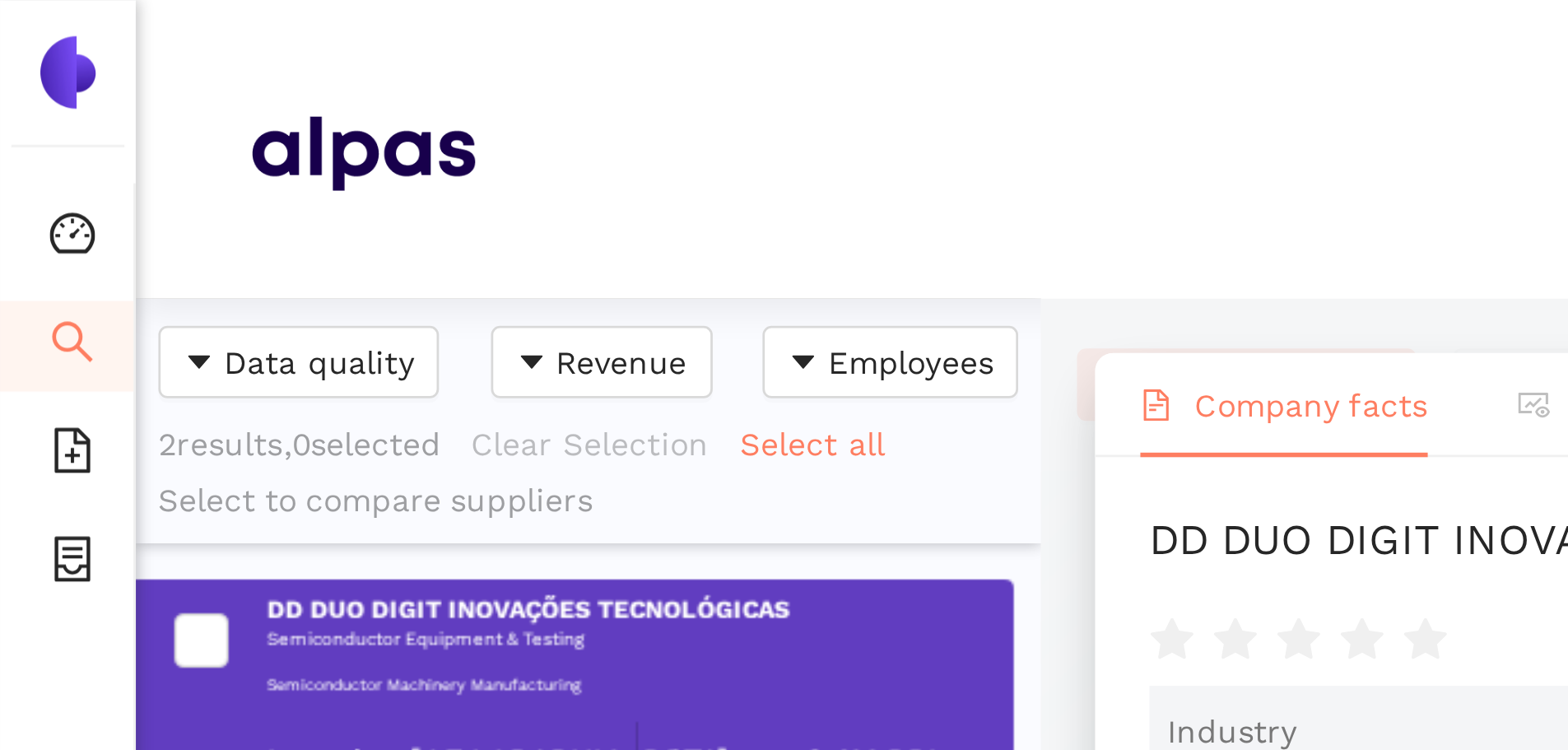
scroll to position [629, 316]
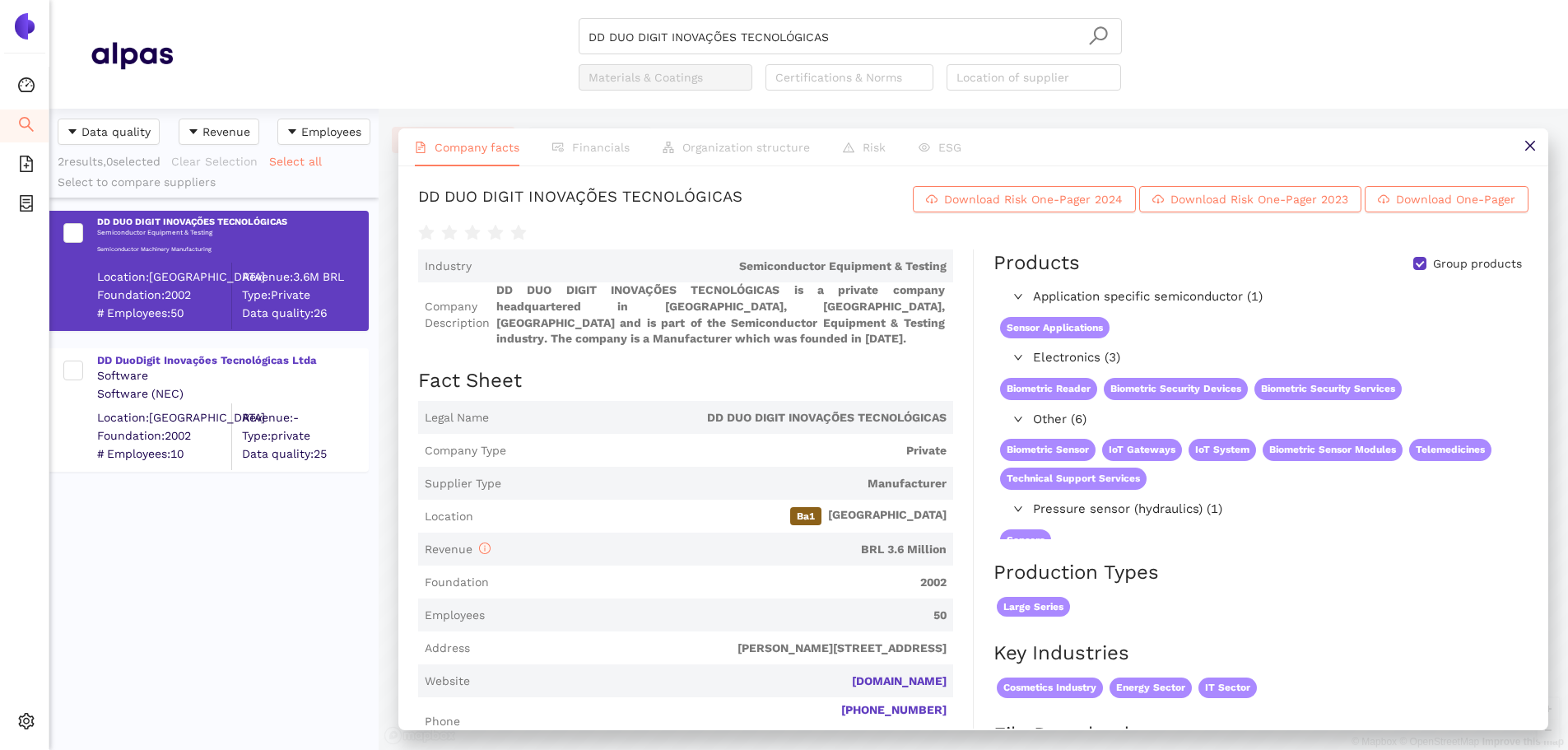
click at [260, 452] on div "DD DUO DIGIT INOVAÇÕES TECNOLÓGICAS Semiconductor Equipment & Testing Semicondu…" at bounding box center [214, 473] width 329 height 553
click at [192, 359] on div "DD DuoDigit Inovações Tecnológicas Ltda" at bounding box center [232, 360] width 270 height 15
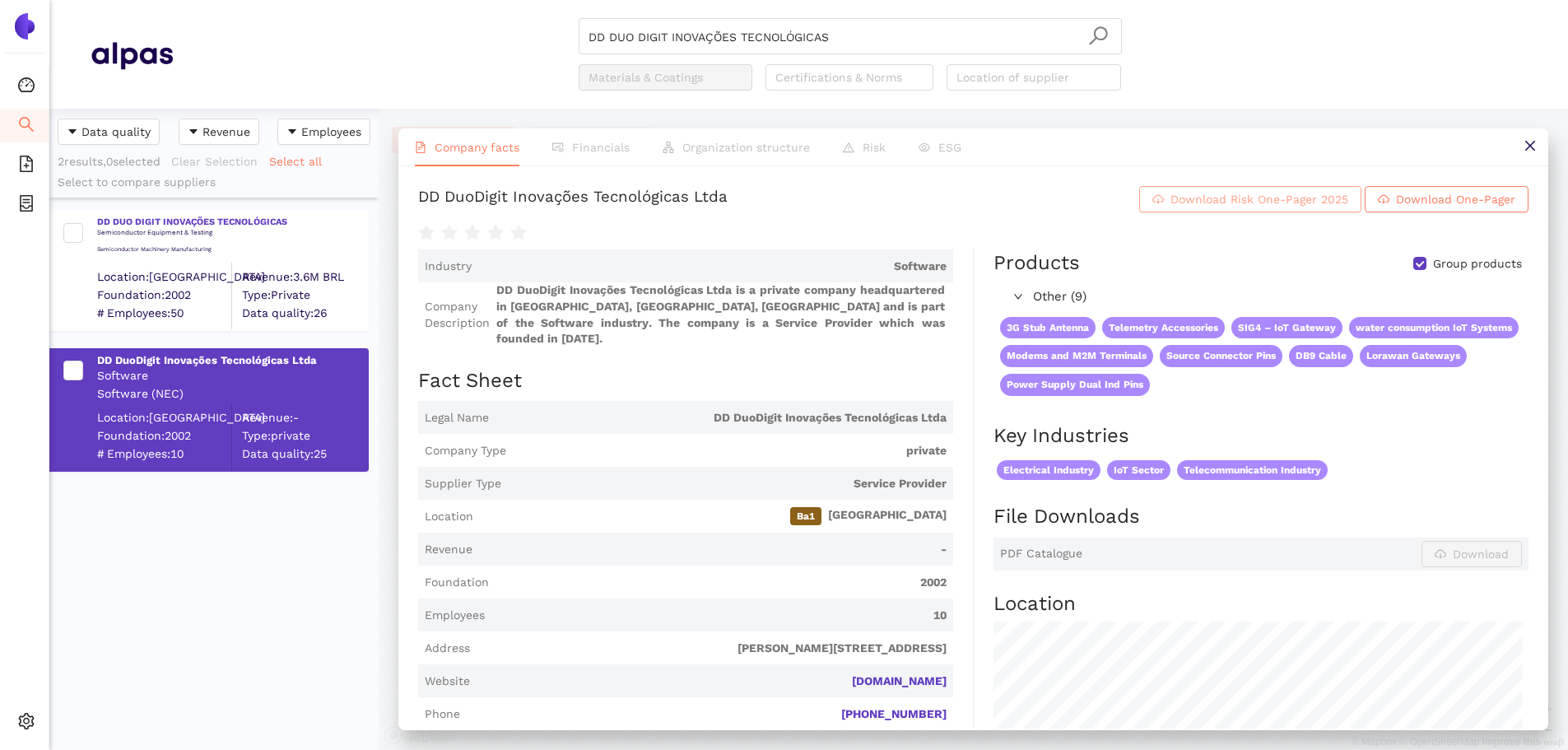
click at [1052, 190] on span "Download Risk One-Pager 2025" at bounding box center [1259, 198] width 178 height 18
click at [211, 220] on div "DD DUO DIGIT INOVAÇÕES TECNOLÓGICAS" at bounding box center [232, 222] width 270 height 13
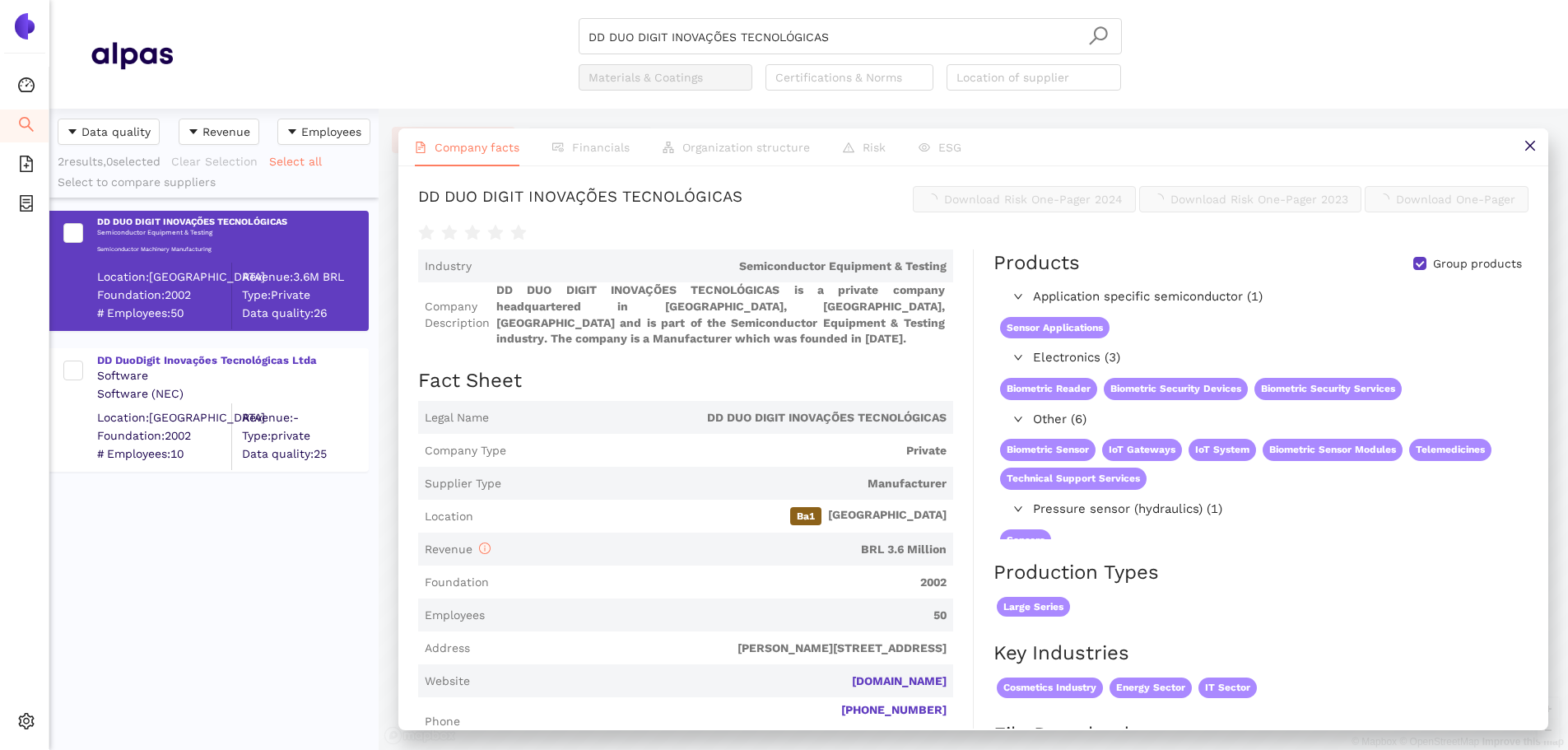
click at [1052, 192] on span "Download Risk One-Pager 2024" at bounding box center [1034, 198] width 179 height 18
click at [996, 190] on span "Download Risk One-Pager 2024" at bounding box center [1034, 198] width 179 height 18
drag, startPoint x: 830, startPoint y: 32, endPoint x: 865, endPoint y: 40, distance: 35.9
click at [839, 34] on input "DD DUO DIGIT INOVAÇÕES TECNOLÓGICAS" at bounding box center [850, 36] width 523 height 36
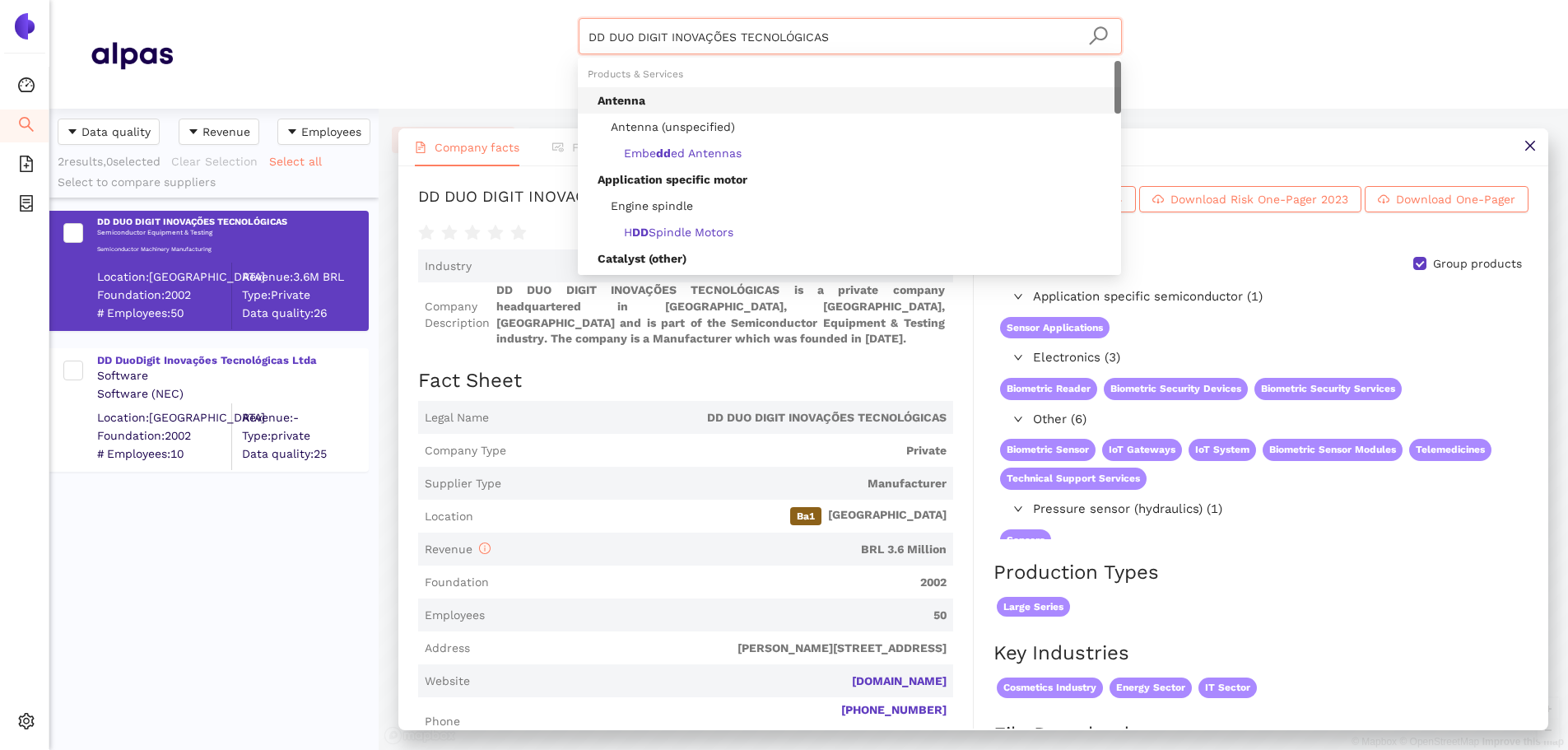
drag, startPoint x: 586, startPoint y: 14, endPoint x: 459, endPoint y: 11, distance: 127.0
click at [459, 11] on header "DD DUO DIGIT INOVAÇÕES TECNOLÓGICAS Materials & Coatings Certifications & Norms…" at bounding box center [808, 54] width 1518 height 109
paste input "ERTAN INDUSTRIA E COMERCIO DE EQUIPAMENTOS ELETRONICOS LTDA"
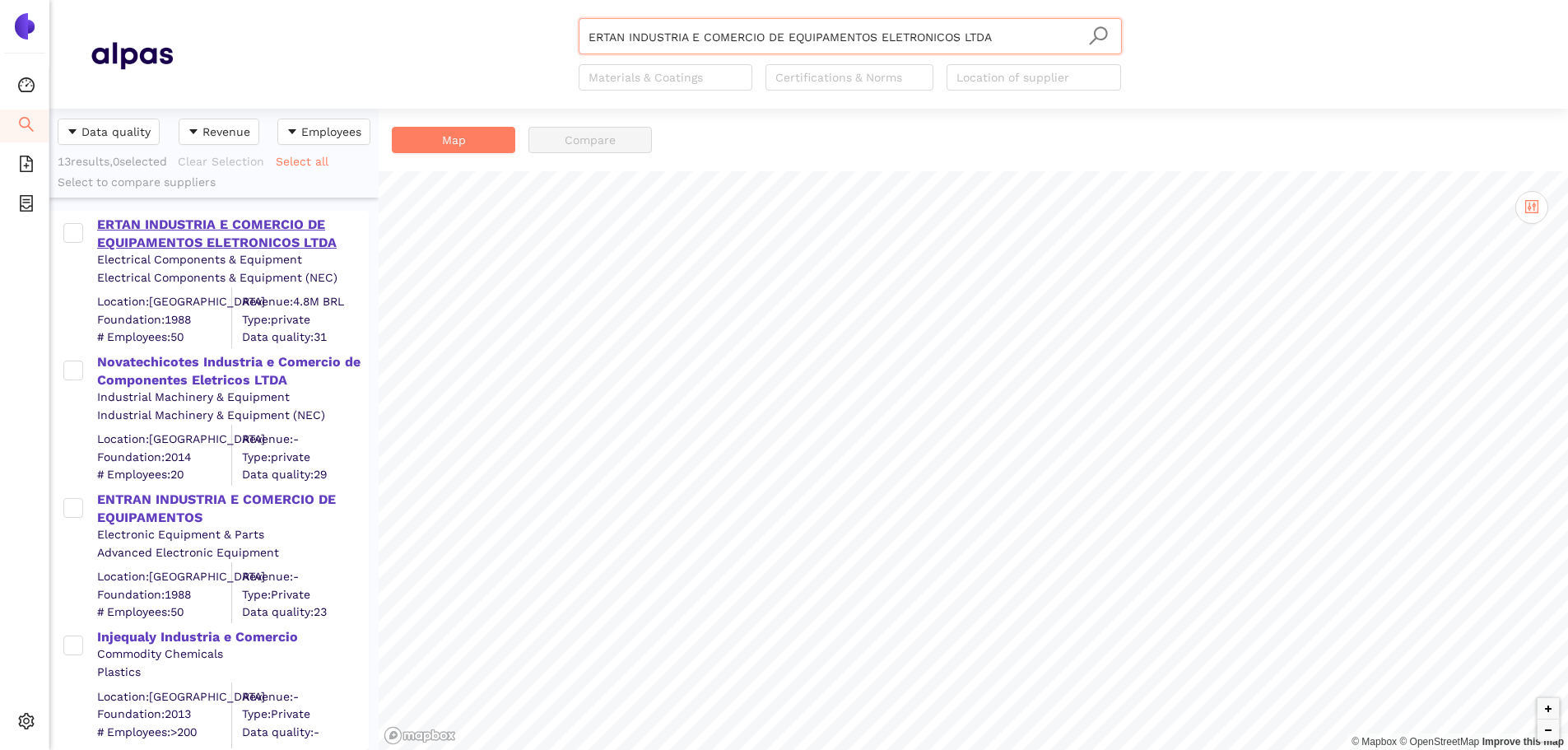
click at [302, 235] on div "ERTAN INDUSTRIA E COMERCIO DE EQUIPAMENTOS ELETRONICOS LTDA" at bounding box center [232, 235] width 270 height 37
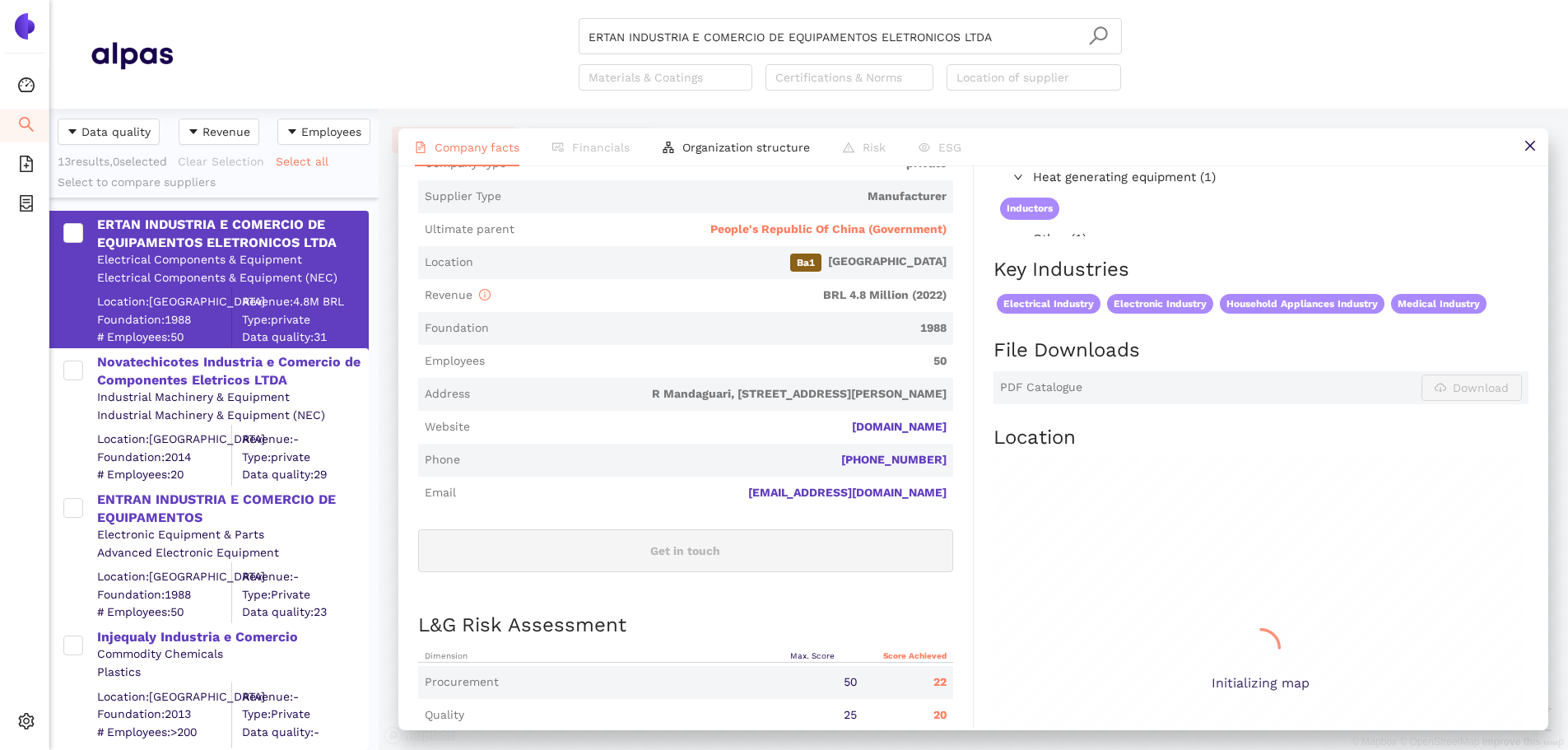
scroll to position [576, 0]
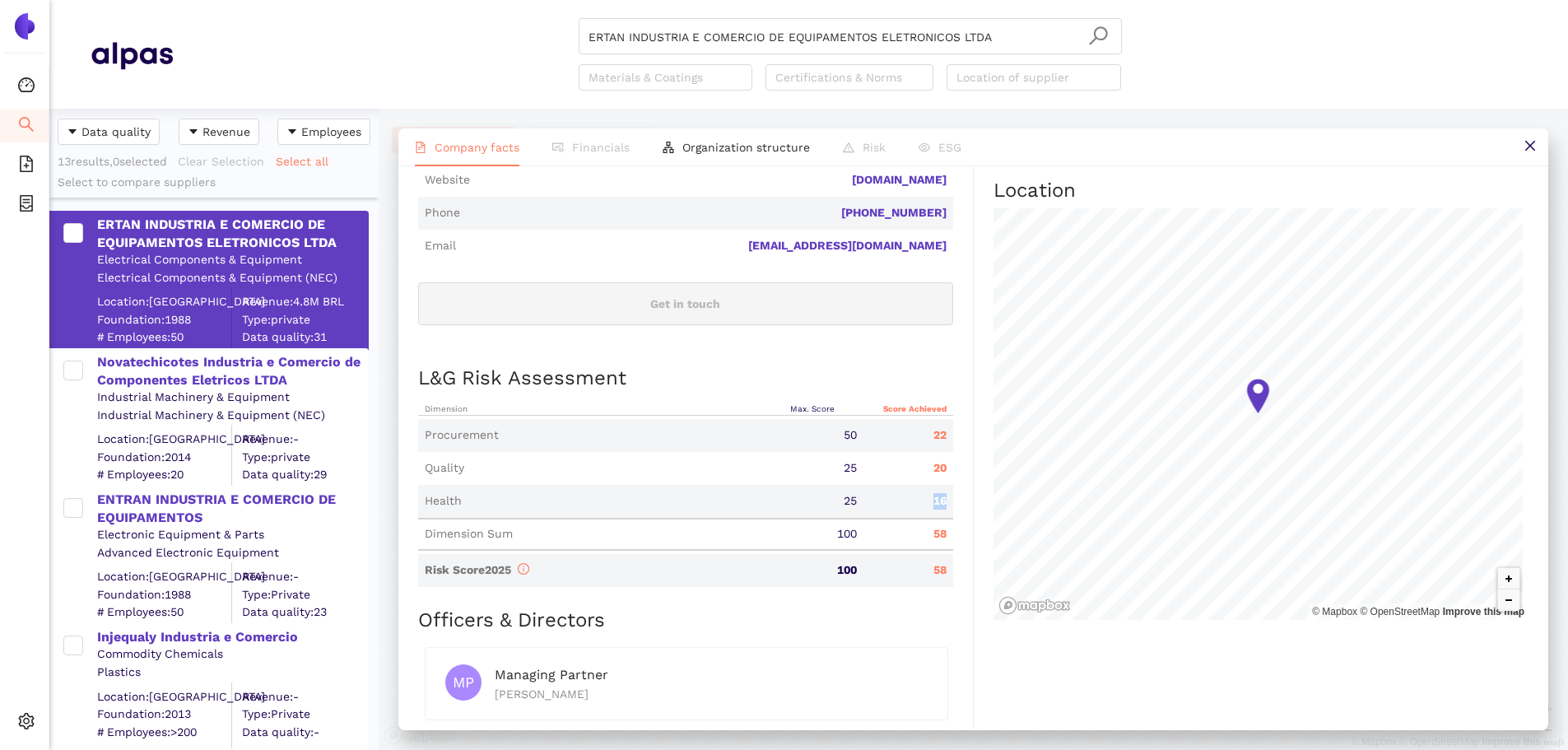
drag, startPoint x: 933, startPoint y: 501, endPoint x: 950, endPoint y: 500, distance: 17.0
click at [950, 452] on div "Industry Electrical Components & Equipment Company Description ERTAN INDUSTRIA …" at bounding box center [695, 229] width 555 height 1060
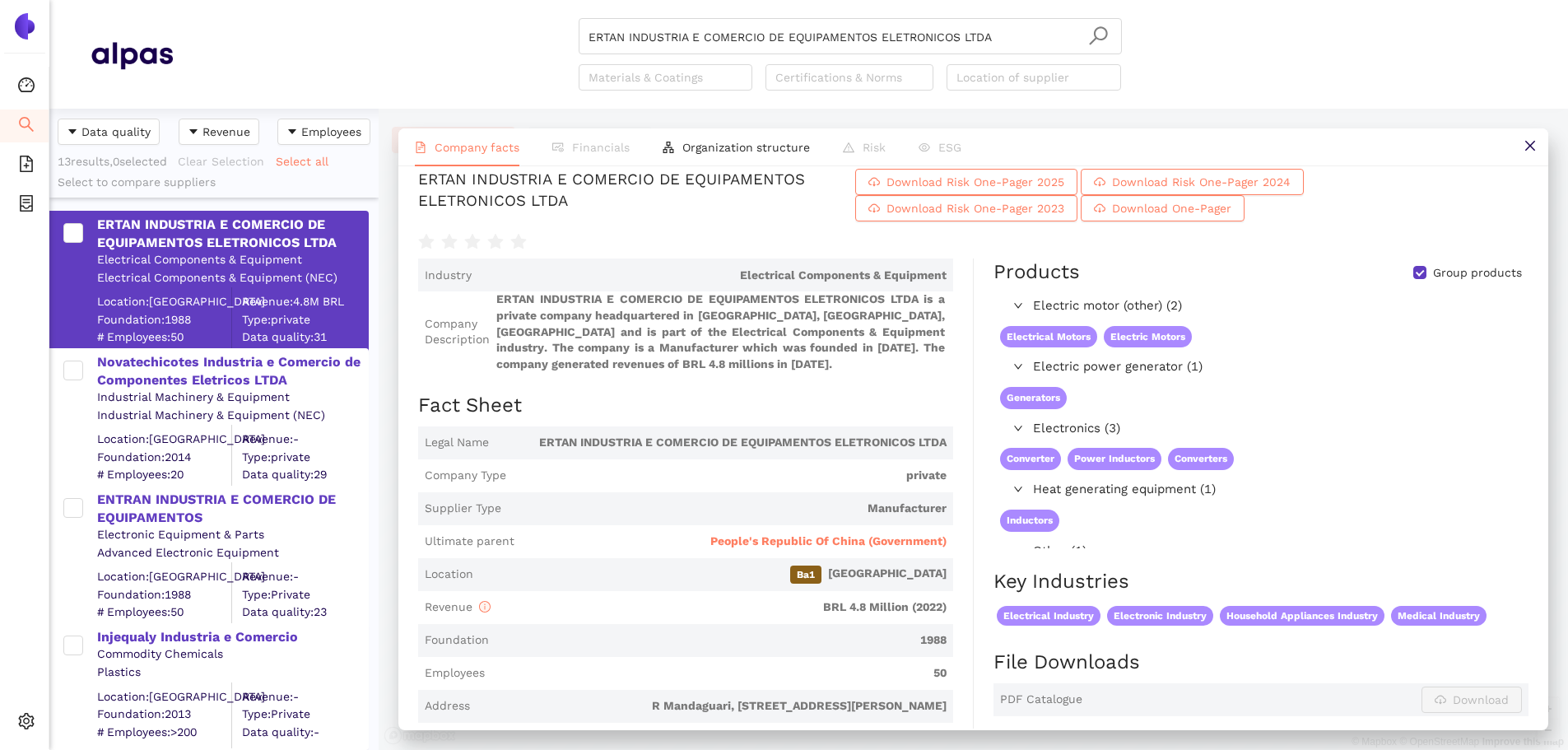
scroll to position [0, 0]
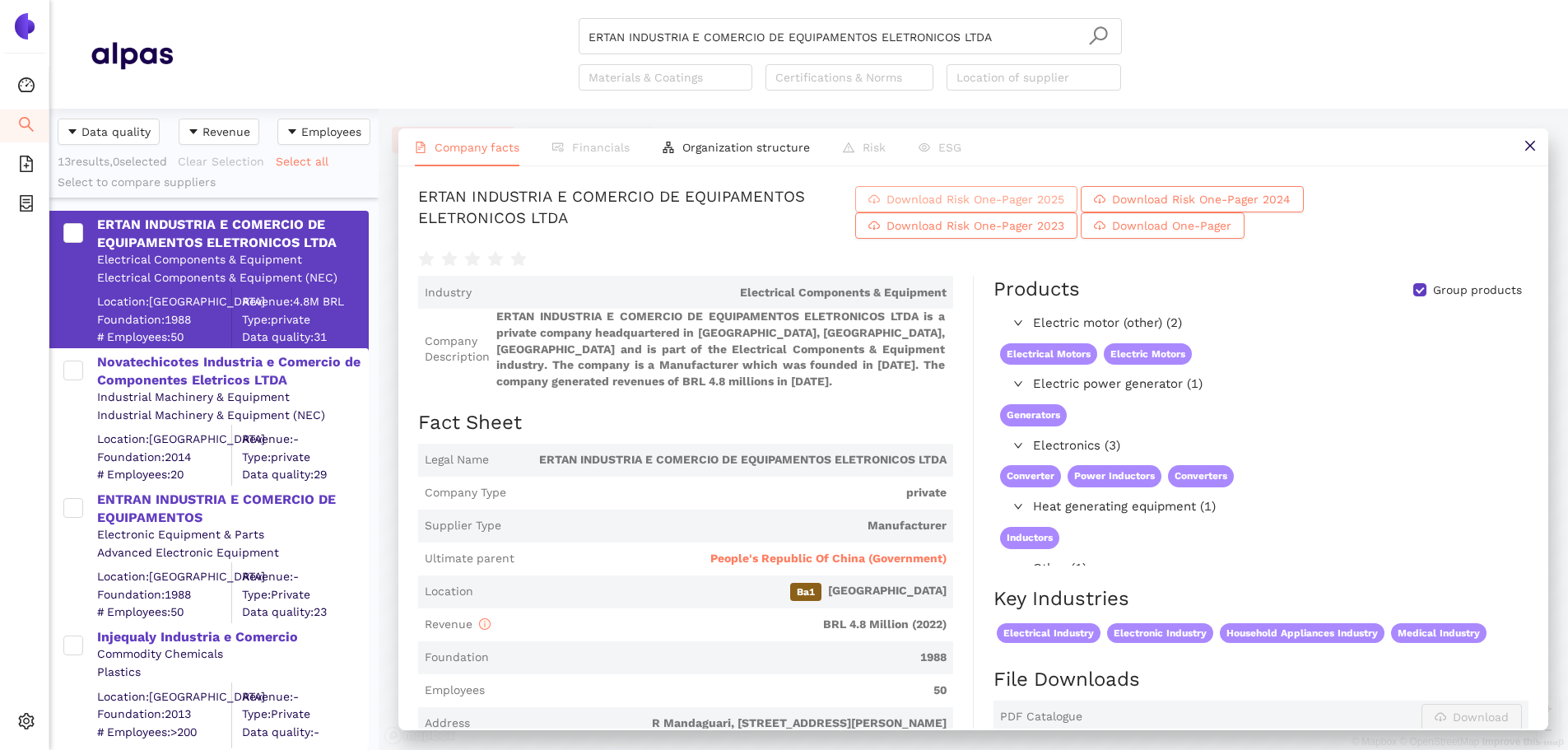
click at [946, 198] on span "Download Risk One-Pager 2025" at bounding box center [975, 198] width 178 height 18
click at [1052, 192] on span "Download Risk One-Pager 2024" at bounding box center [1202, 198] width 179 height 18
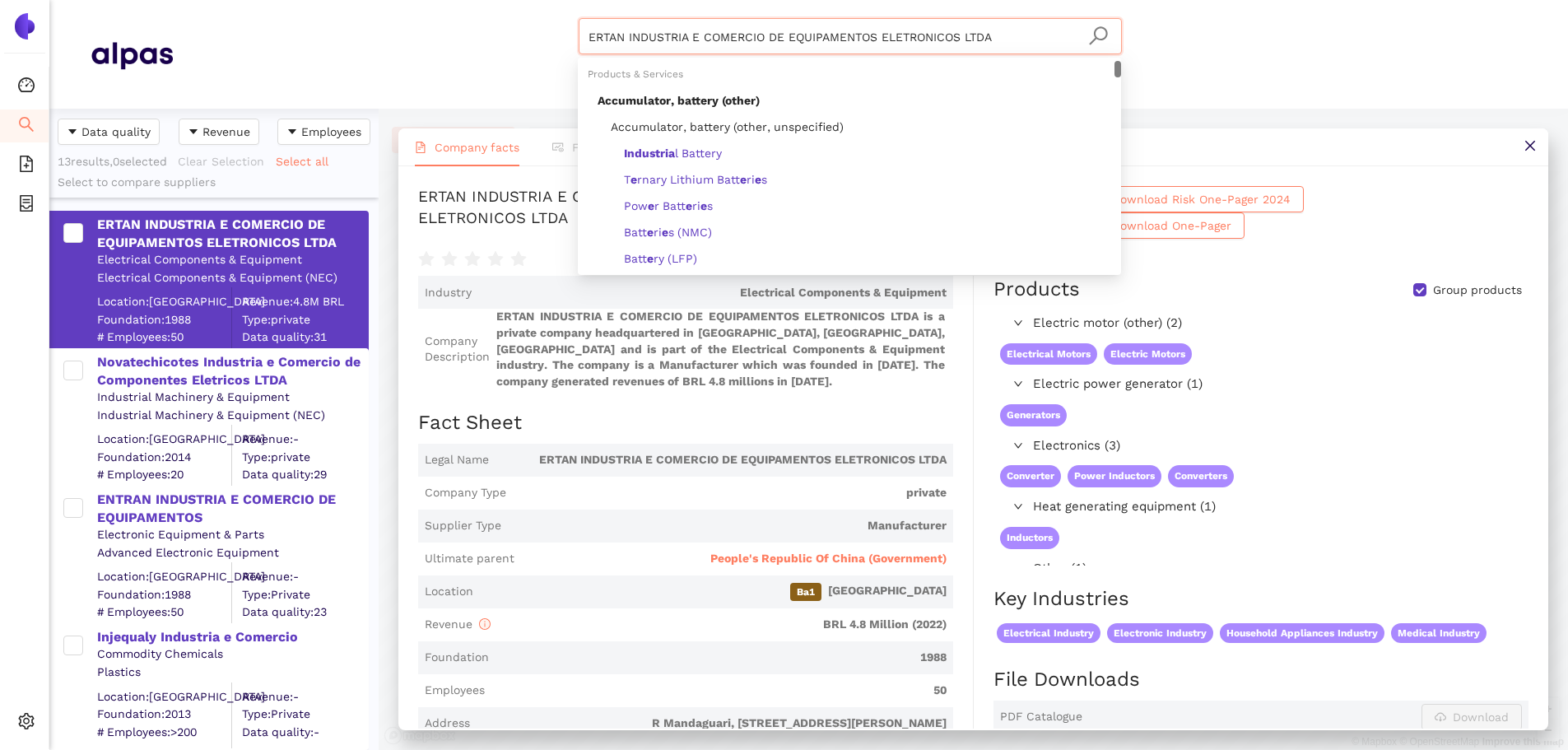
drag, startPoint x: 706, startPoint y: 35, endPoint x: 509, endPoint y: 45, distance: 197.3
click at [509, 45] on div "ERTAN INDUSTRIA E COMERCIO DE EQUIPAMENTOS ELETRONICOS LTDA Materials & Coating…" at bounding box center [850, 54] width 1354 height 73
paste input "K.B.TEC INVESTMENTS PTY LTD"
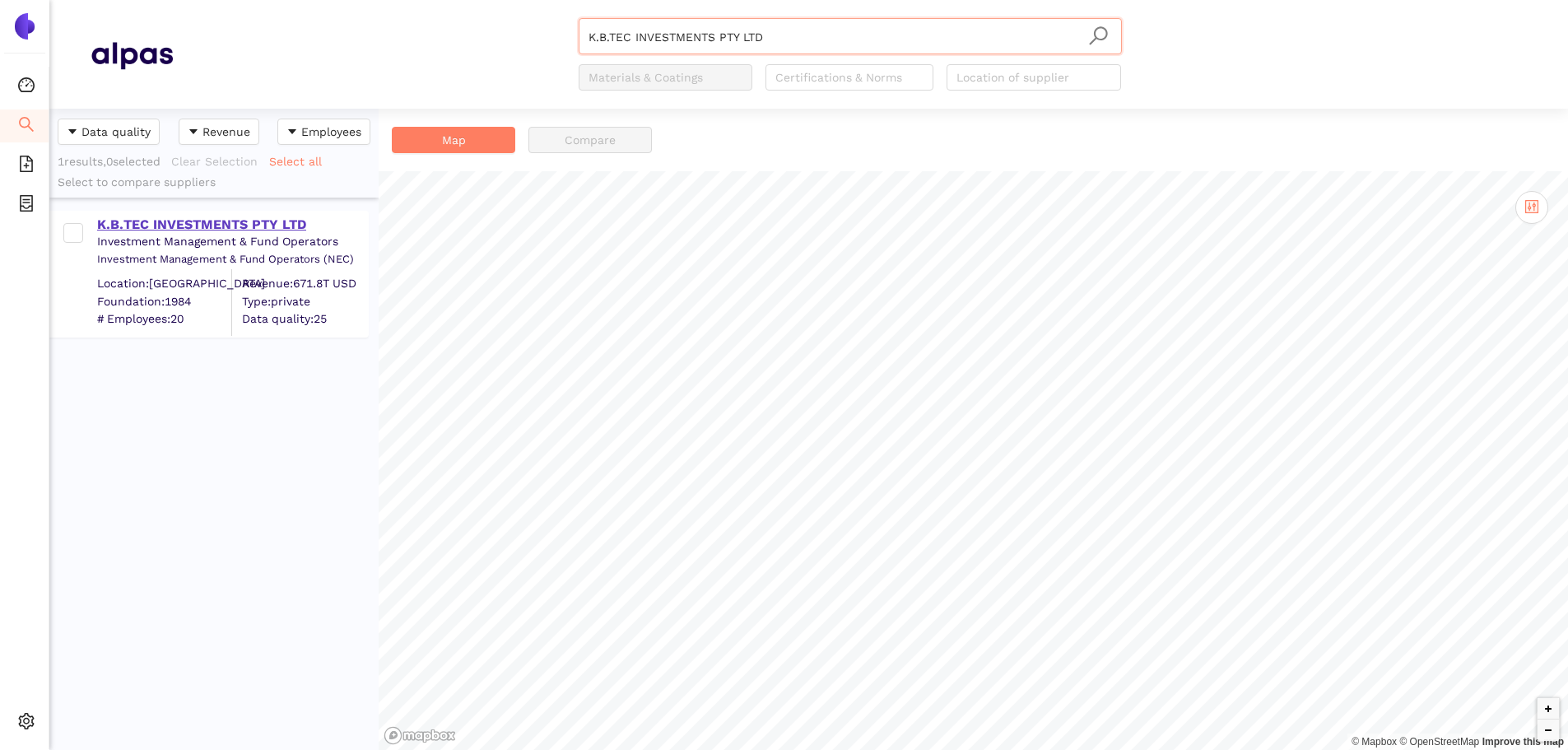
type input "K.B.TEC INVESTMENTS PTY LTD"
click at [271, 225] on div "K.B.TEC INVESTMENTS PTY LTD" at bounding box center [232, 224] width 270 height 18
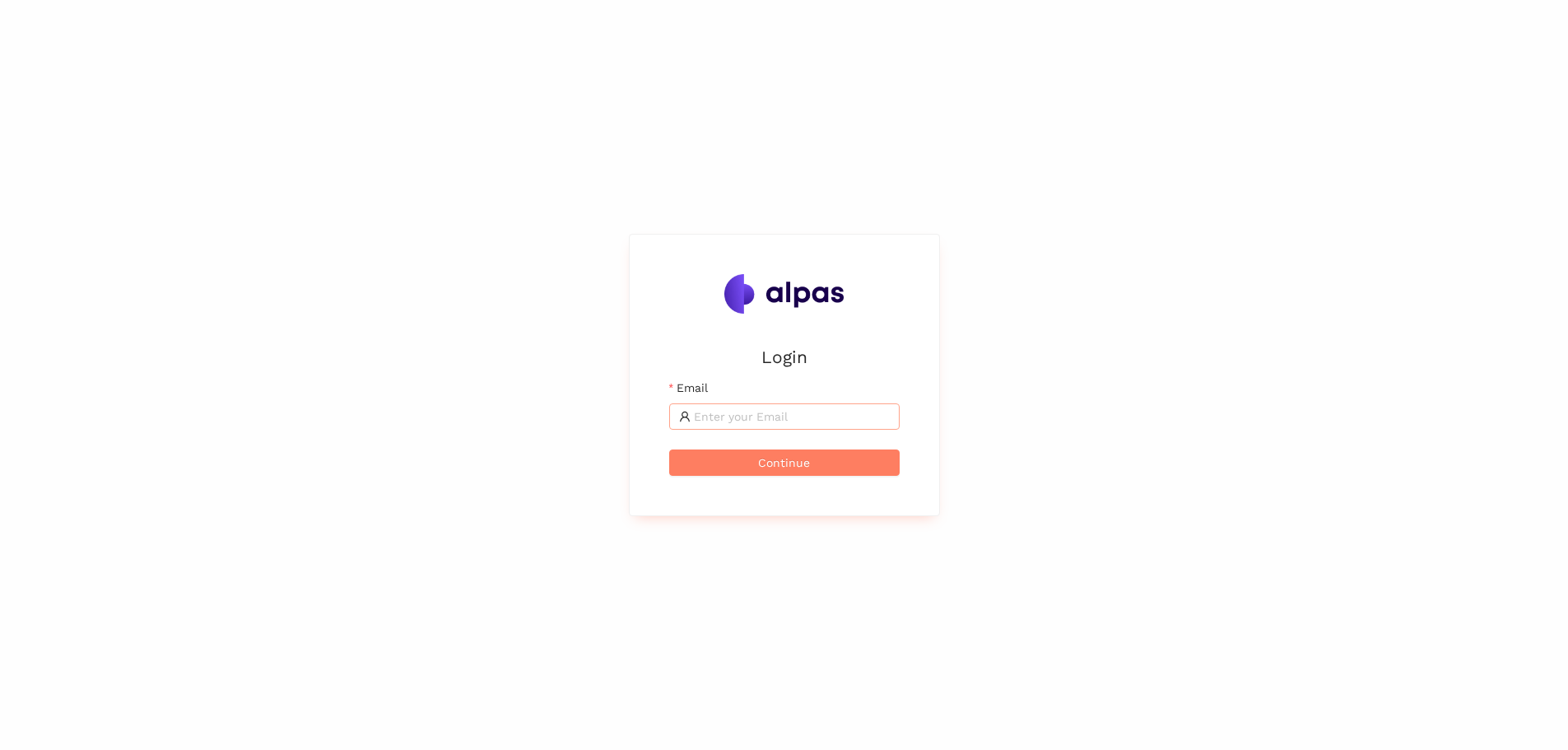
click at [783, 424] on input "Email" at bounding box center [792, 416] width 196 height 18
type input "[EMAIL_ADDRESS][DOMAIN_NAME]"
click at [797, 461] on span "Continue" at bounding box center [783, 461] width 51 height 18
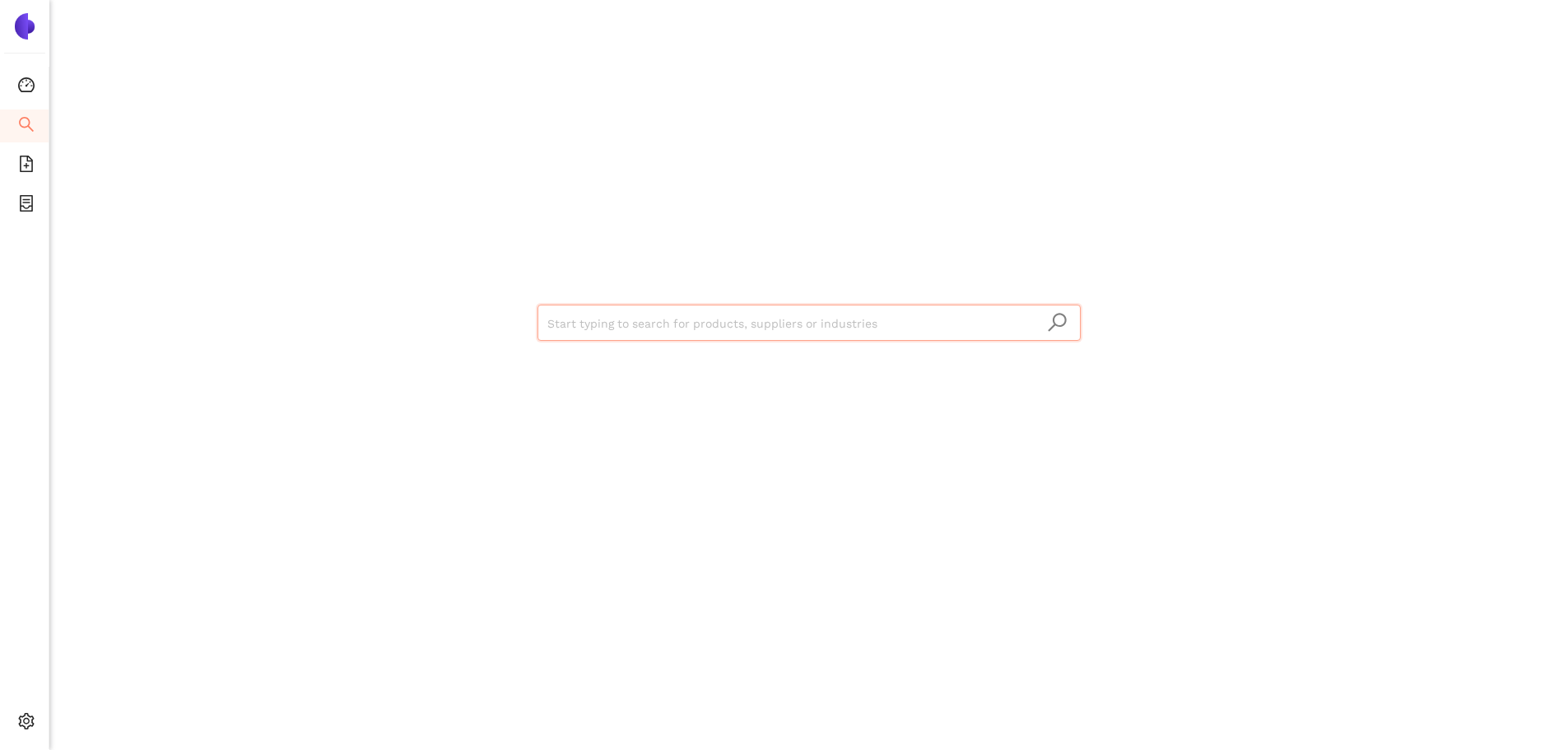
click at [659, 321] on input "search" at bounding box center [809, 323] width 523 height 36
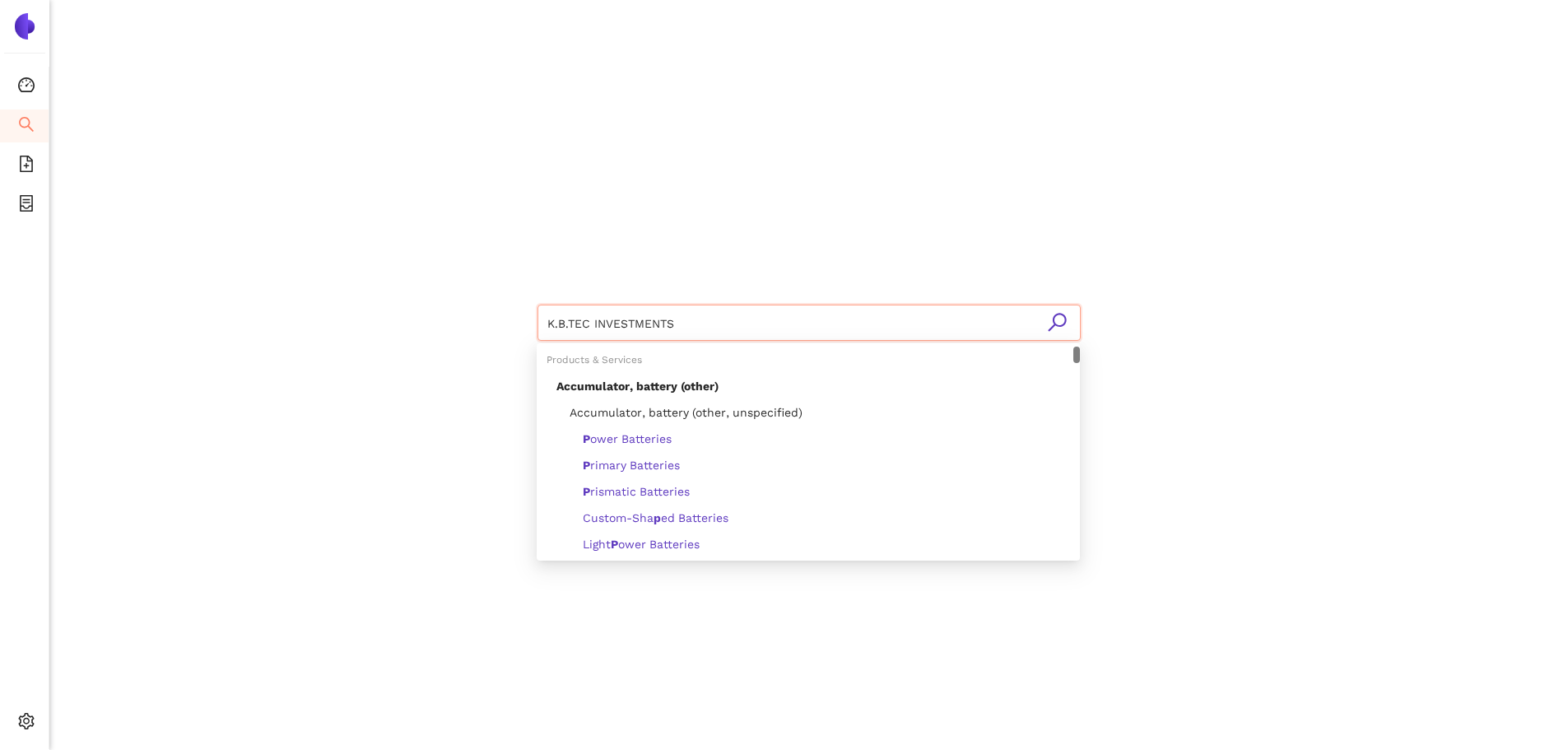
type input "K.B.TEC INVESTMENTS"
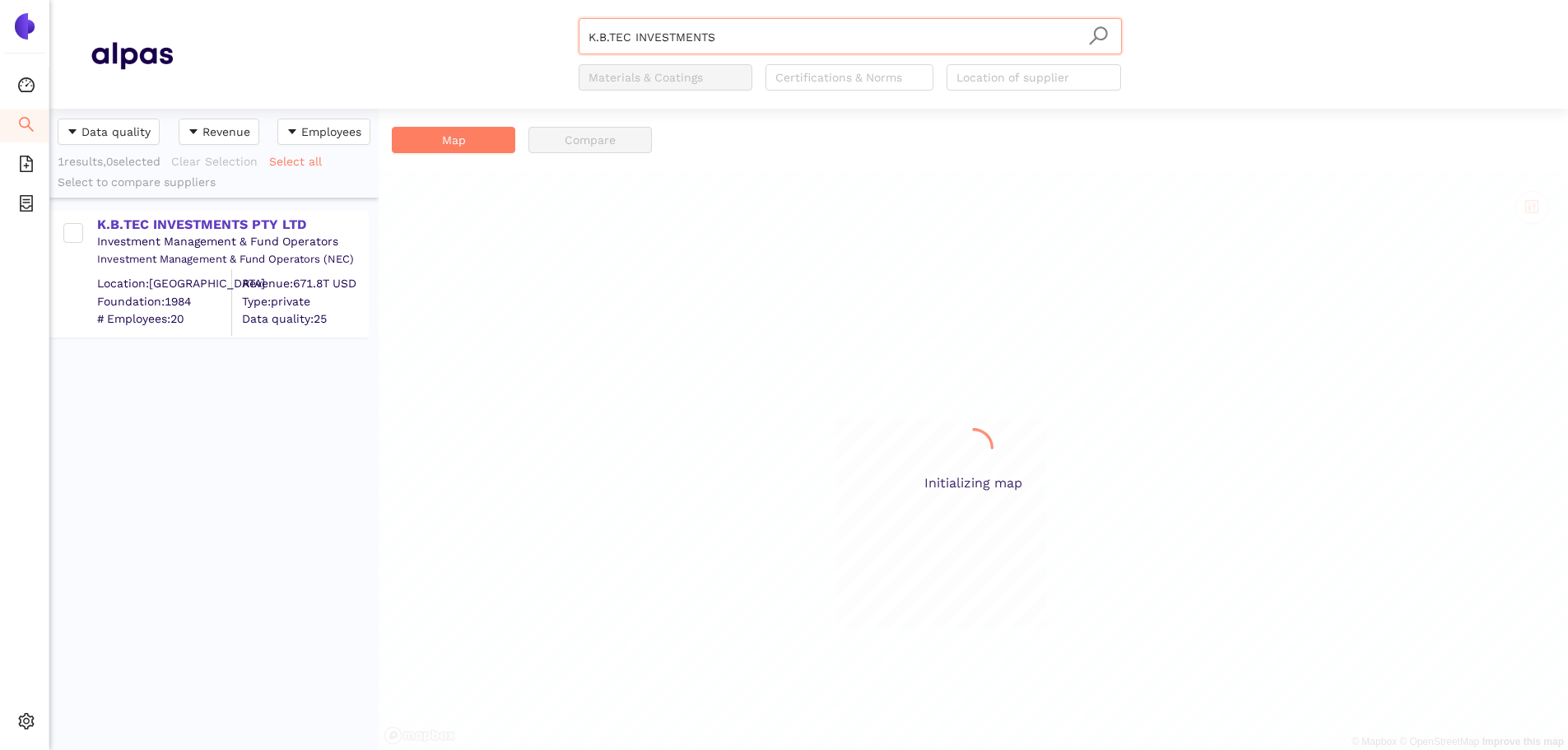
scroll to position [629, 316]
click at [197, 223] on div "K.B.TEC INVESTMENTS PTY LTD" at bounding box center [232, 224] width 270 height 18
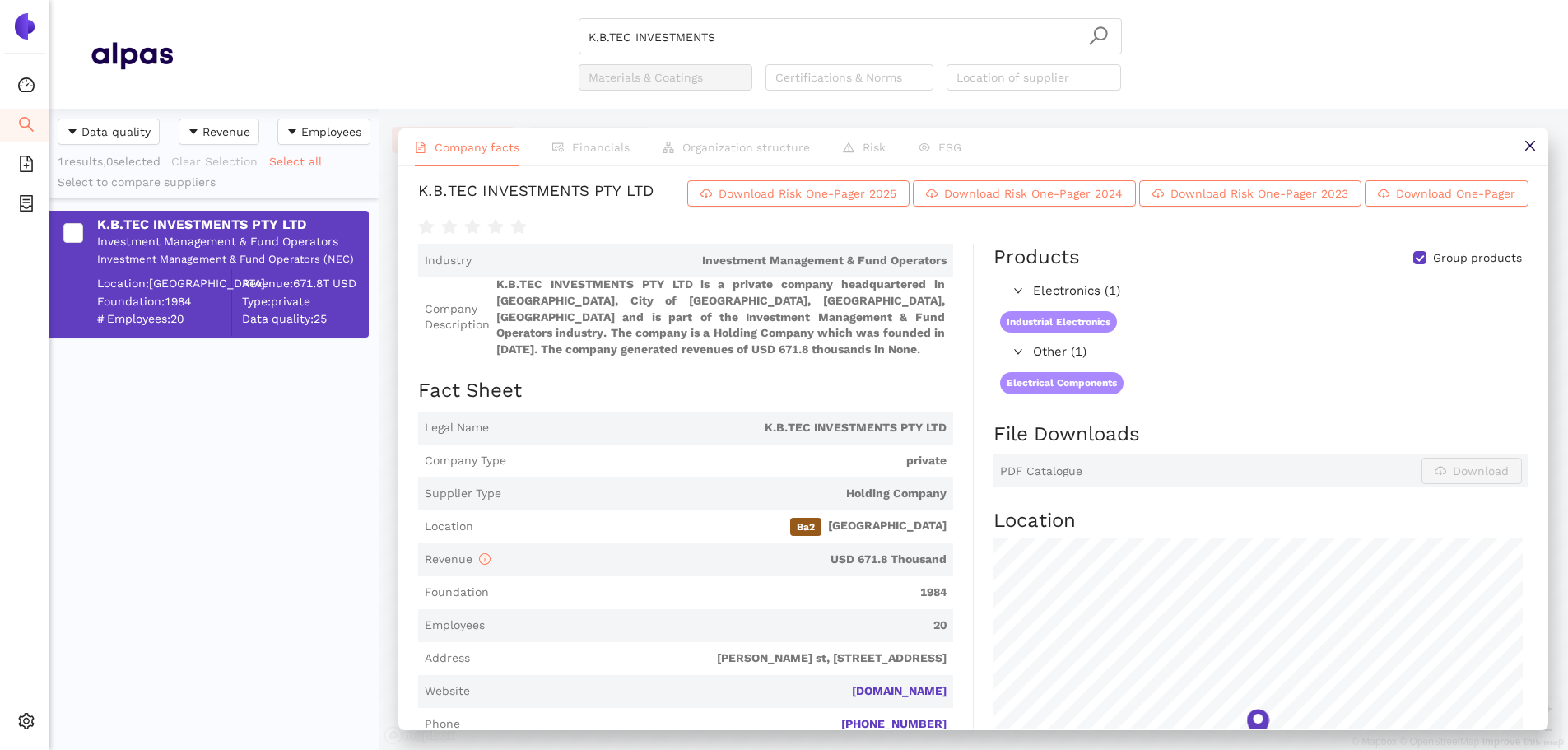
scroll to position [0, 0]
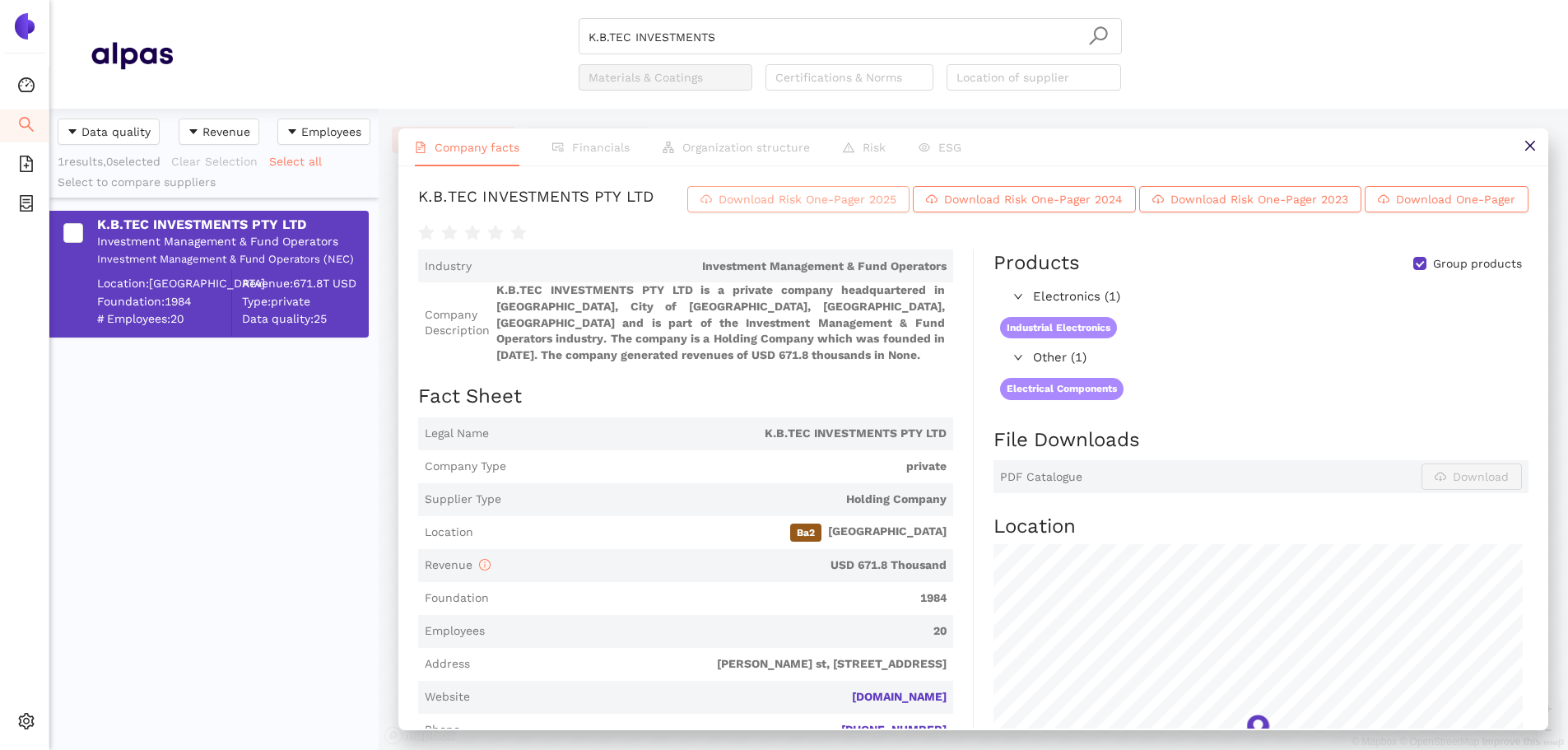
click at [808, 200] on span "Download Risk One-Pager 2025" at bounding box center [807, 198] width 178 height 18
click at [749, 24] on input "K.B.TEC INVESTMENTS" at bounding box center [850, 36] width 523 height 36
drag, startPoint x: 743, startPoint y: 35, endPoint x: 354, endPoint y: 42, distance: 389.1
click at [354, 42] on div "K.B.TEC INVESTMENTS Materials & Coatings Certifications & Norms Location of sup…" at bounding box center [850, 54] width 1354 height 73
paste input "PLAX S.r.l"
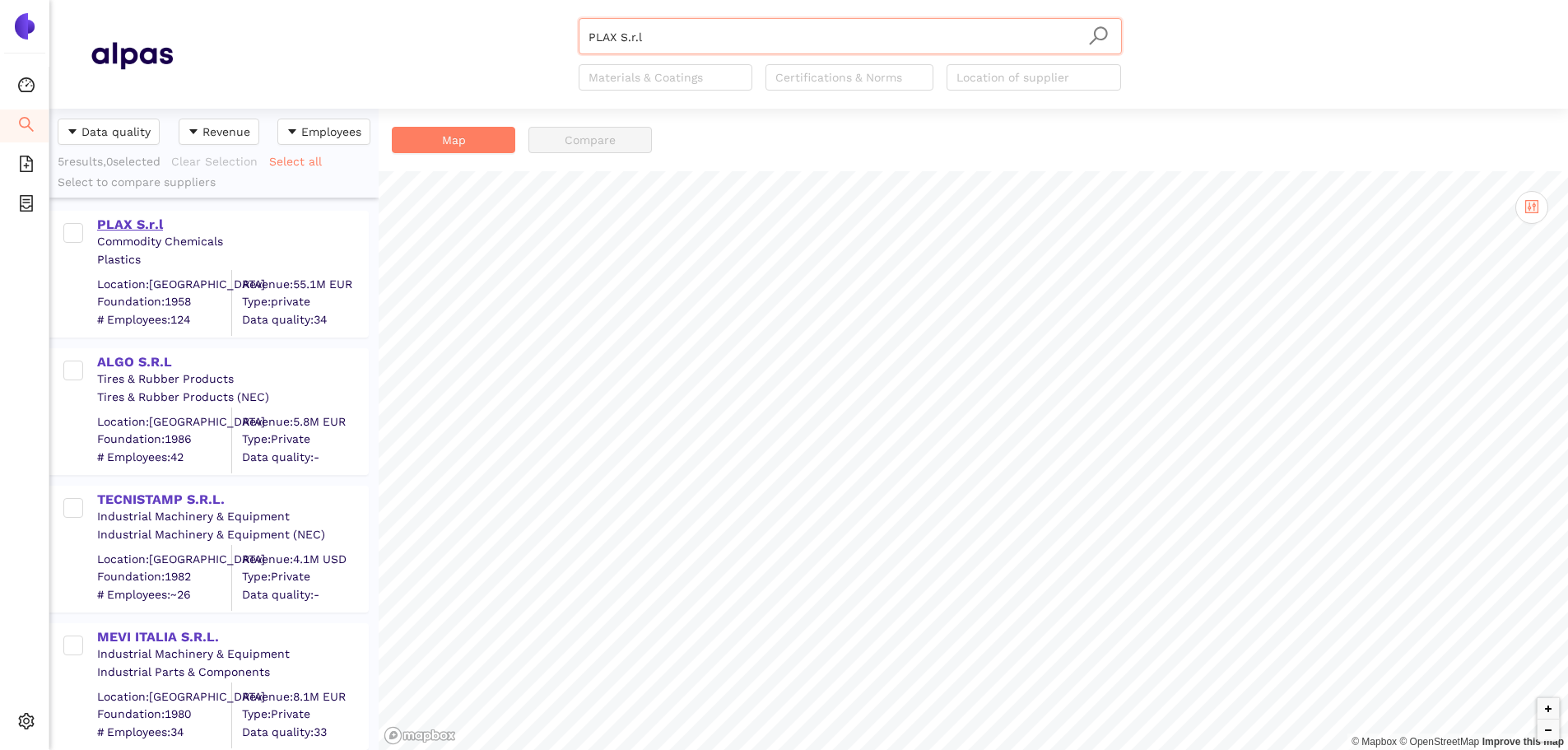
type input "PLAX S.r.l"
click at [152, 220] on div "PLAX S.r.l" at bounding box center [232, 224] width 270 height 18
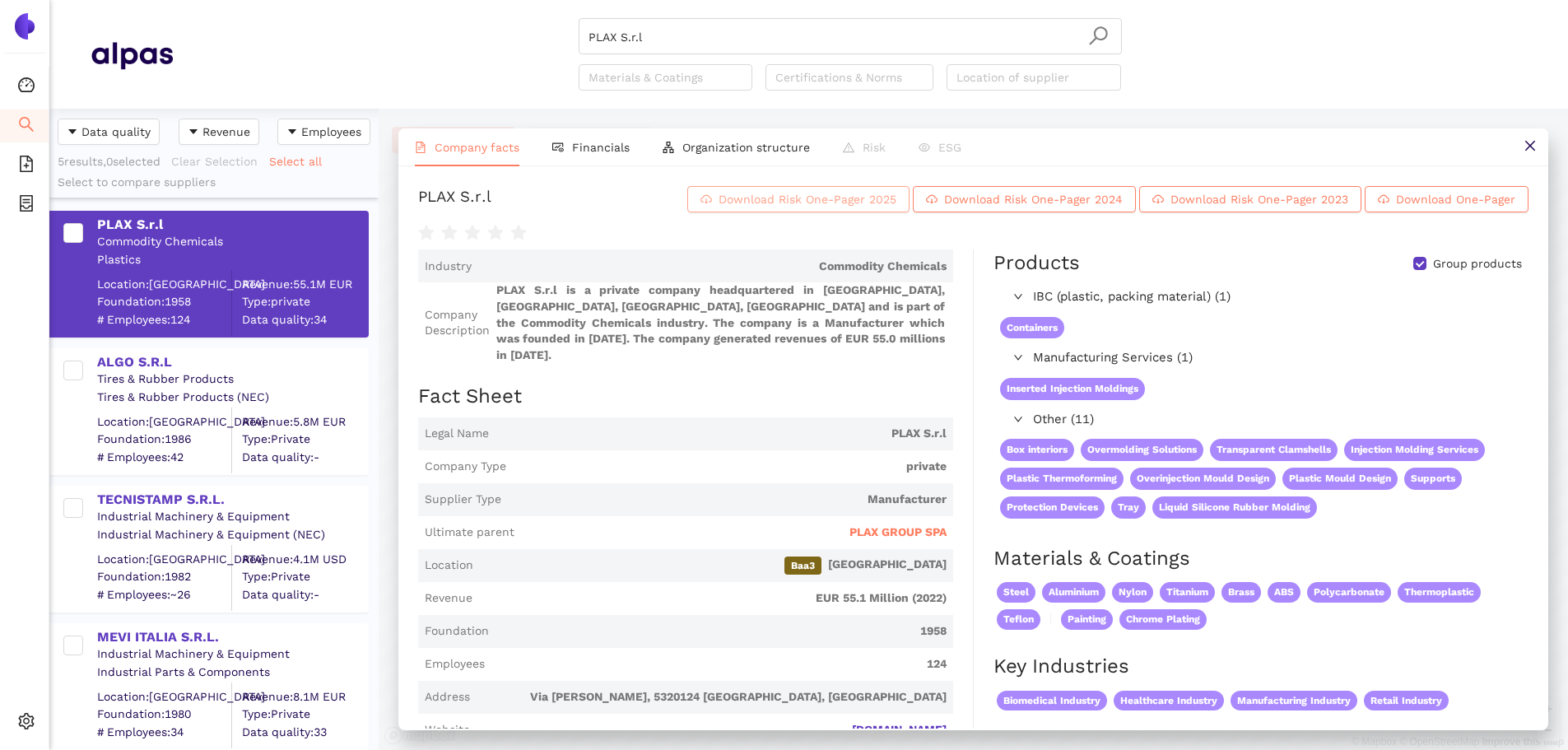
click at [743, 203] on span "Download Risk One-Pager 2025" at bounding box center [807, 198] width 178 height 18
click at [1052, 200] on span "Download Risk One-Pager 2024" at bounding box center [1034, 198] width 179 height 18
drag, startPoint x: 700, startPoint y: 18, endPoint x: 695, endPoint y: 25, distance: 8.6
click at [699, 20] on div "PLAX S.r.l" at bounding box center [851, 35] width 543 height 36
click at [675, 40] on input "PLAX S.r.l" at bounding box center [850, 36] width 523 height 36
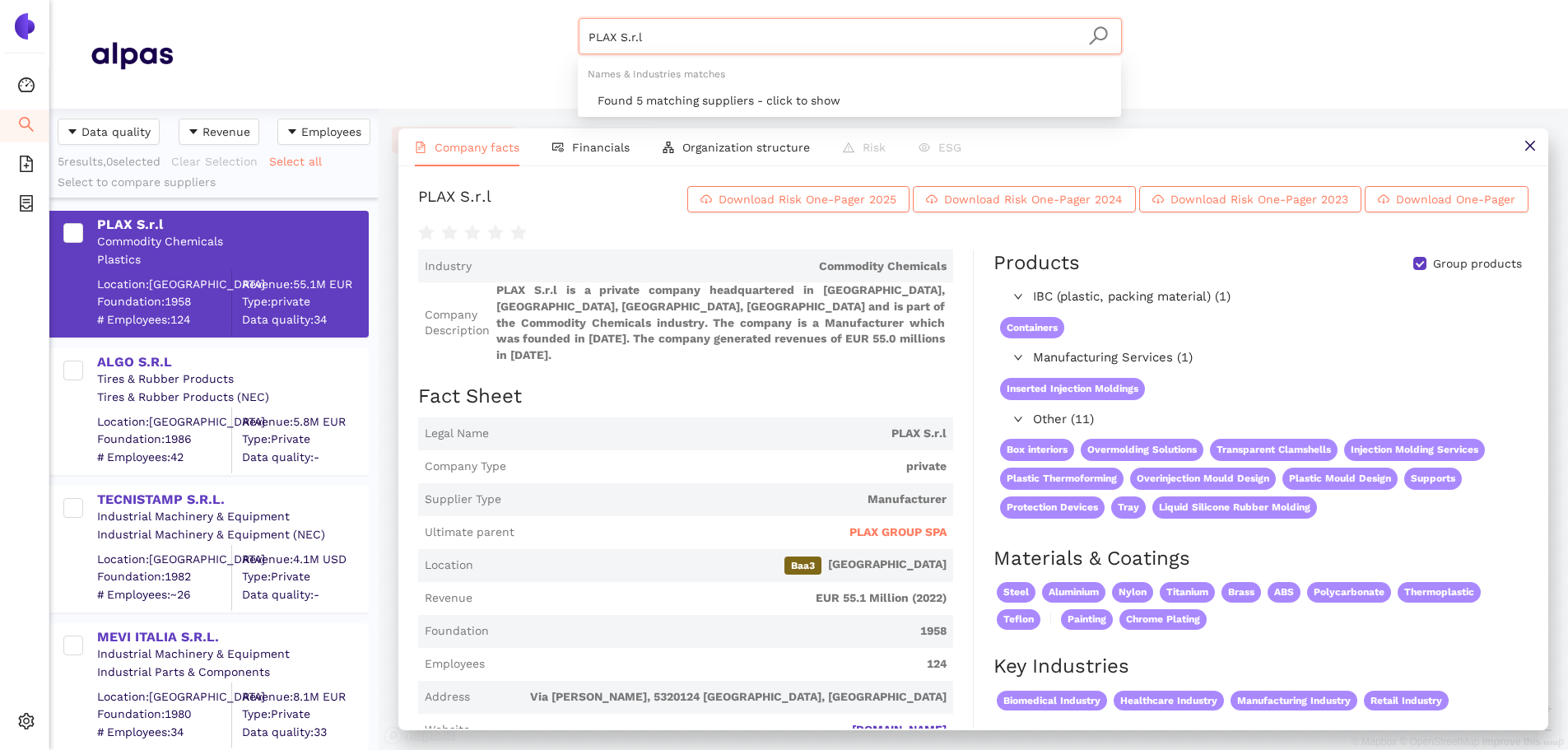
click at [538, 38] on div "PLAX S.r.l Materials & Coatings Certifications & Norms Location of supplier" at bounding box center [850, 54] width 1354 height 73
paste input "Skyworks Solutions, Inc."
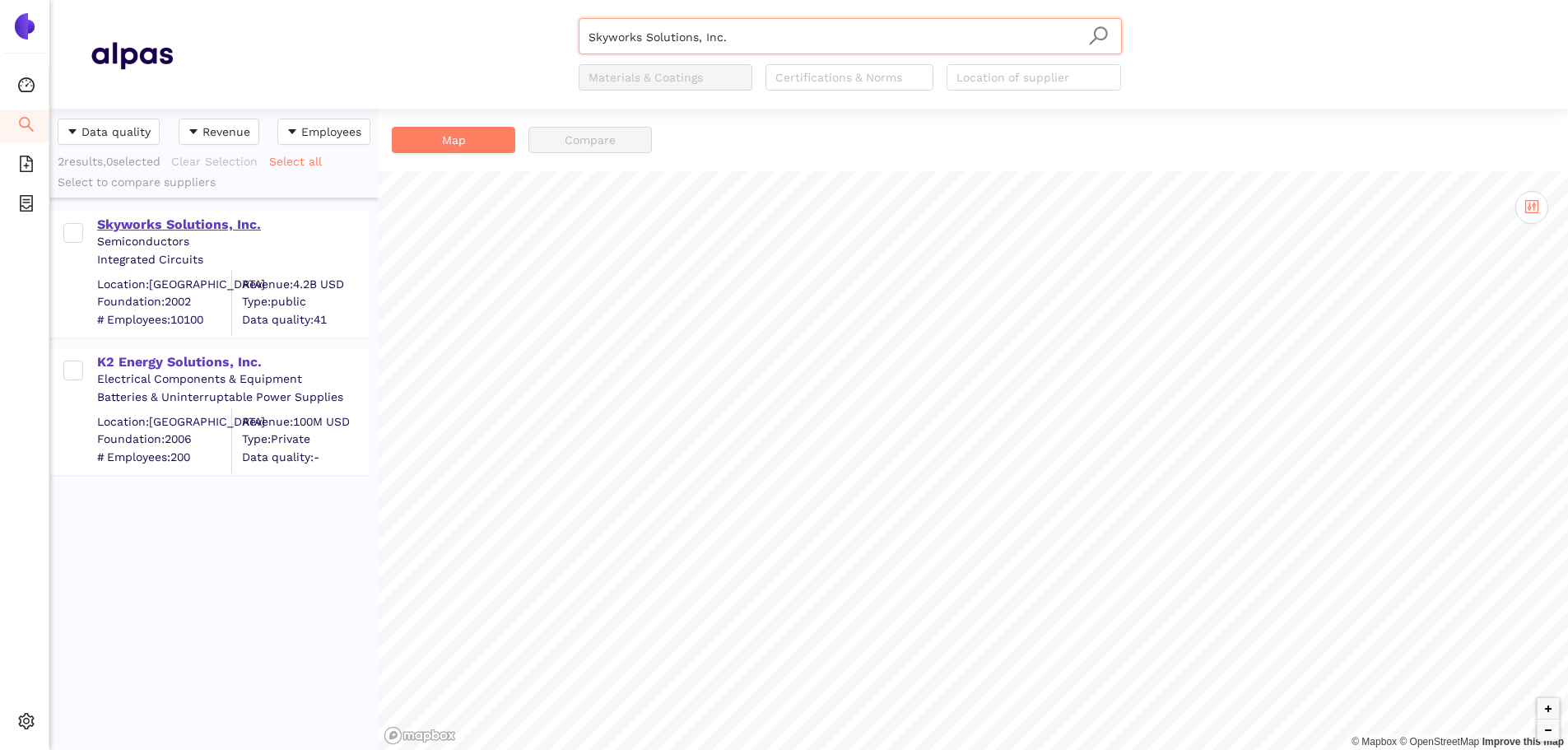
type input "Skyworks Solutions, Inc."
click at [235, 218] on div "Skyworks Solutions, Inc." at bounding box center [232, 224] width 270 height 18
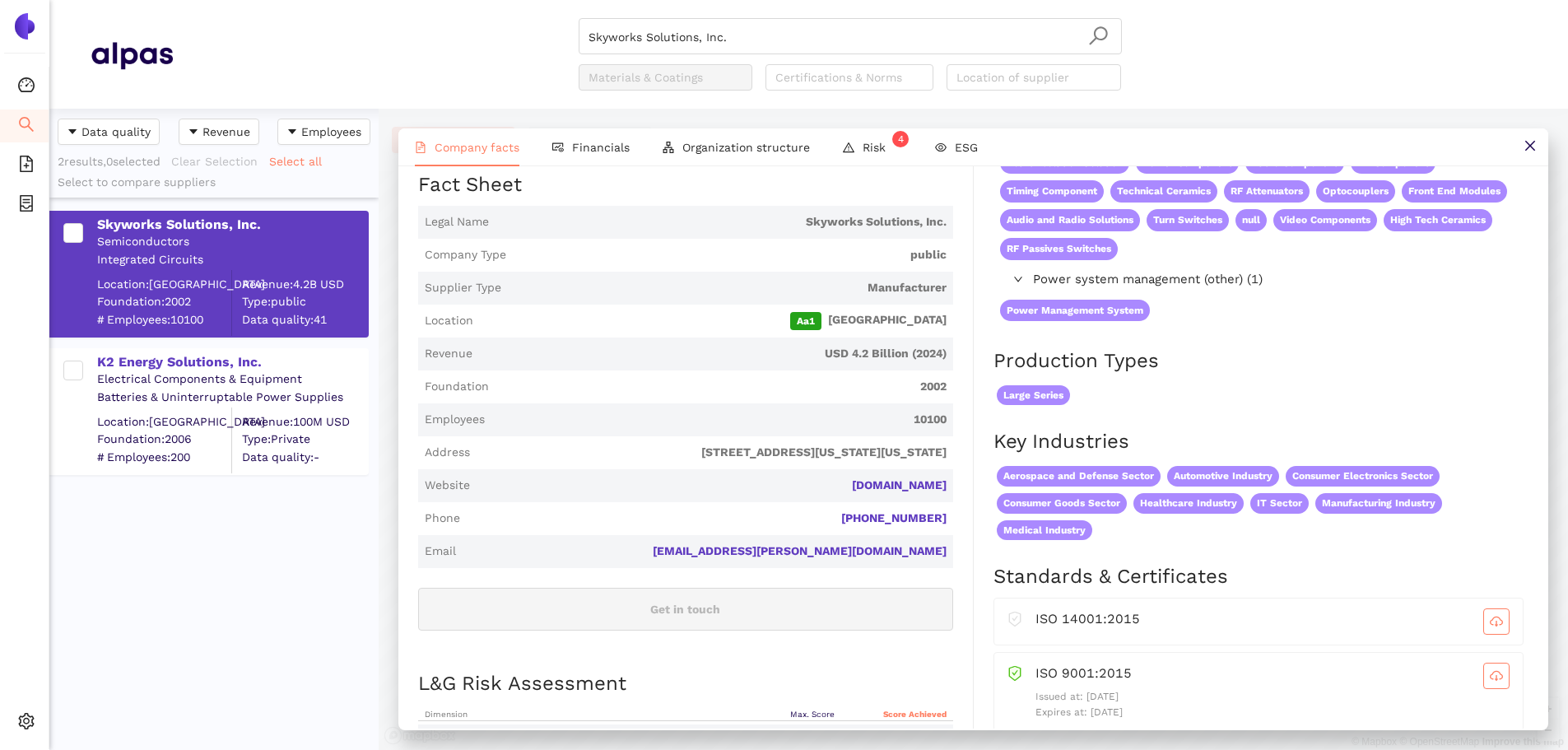
scroll to position [412, 0]
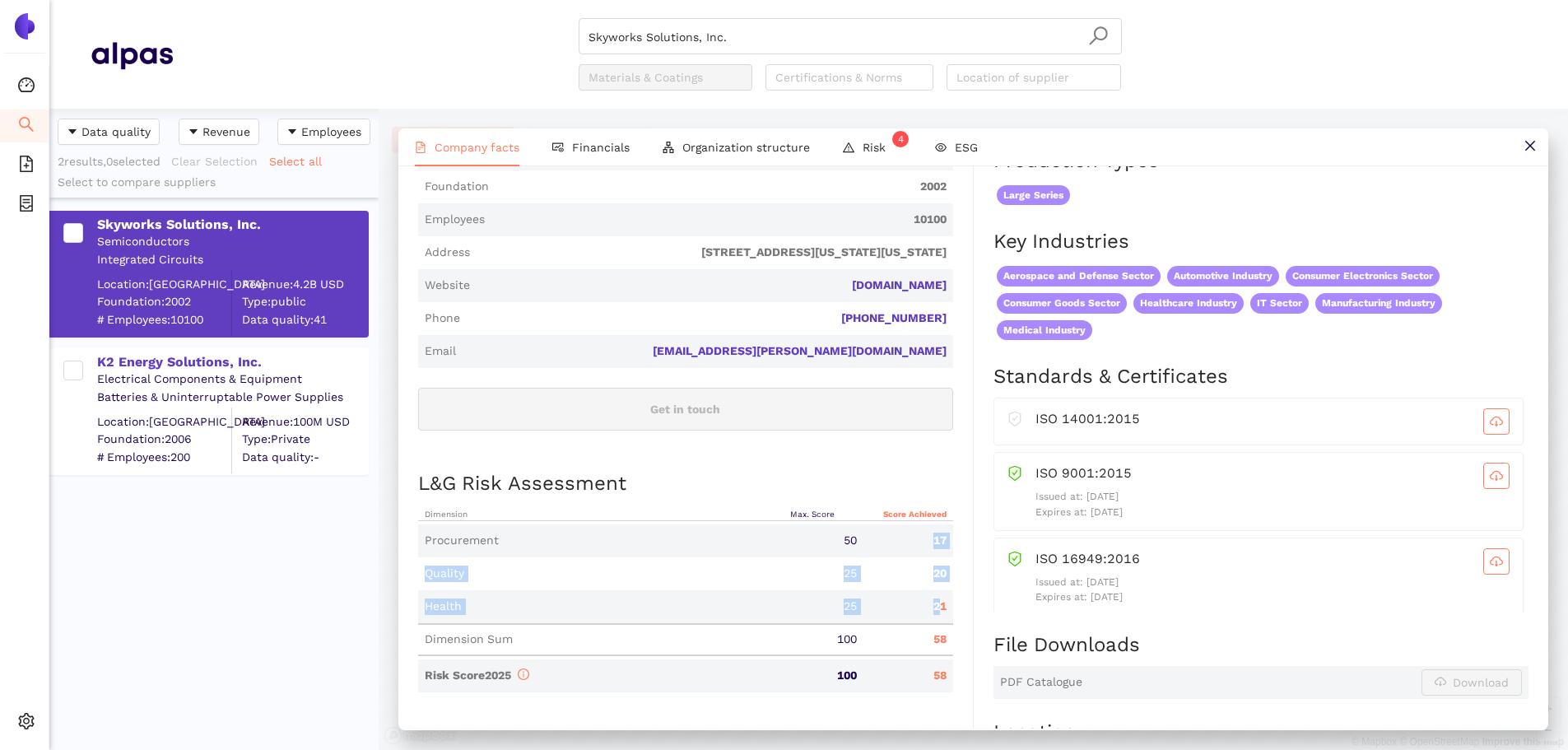
drag, startPoint x: 922, startPoint y: 515, endPoint x: 933, endPoint y: 590, distance: 75.8
click at [933, 590] on div "Dimension Max. Score Score Achieved Procurement 50 17 Quality 25 20 Health 25 2…" at bounding box center [685, 598] width 535 height 187
click at [933, 598] on div "21" at bounding box center [907, 607] width 89 height 17
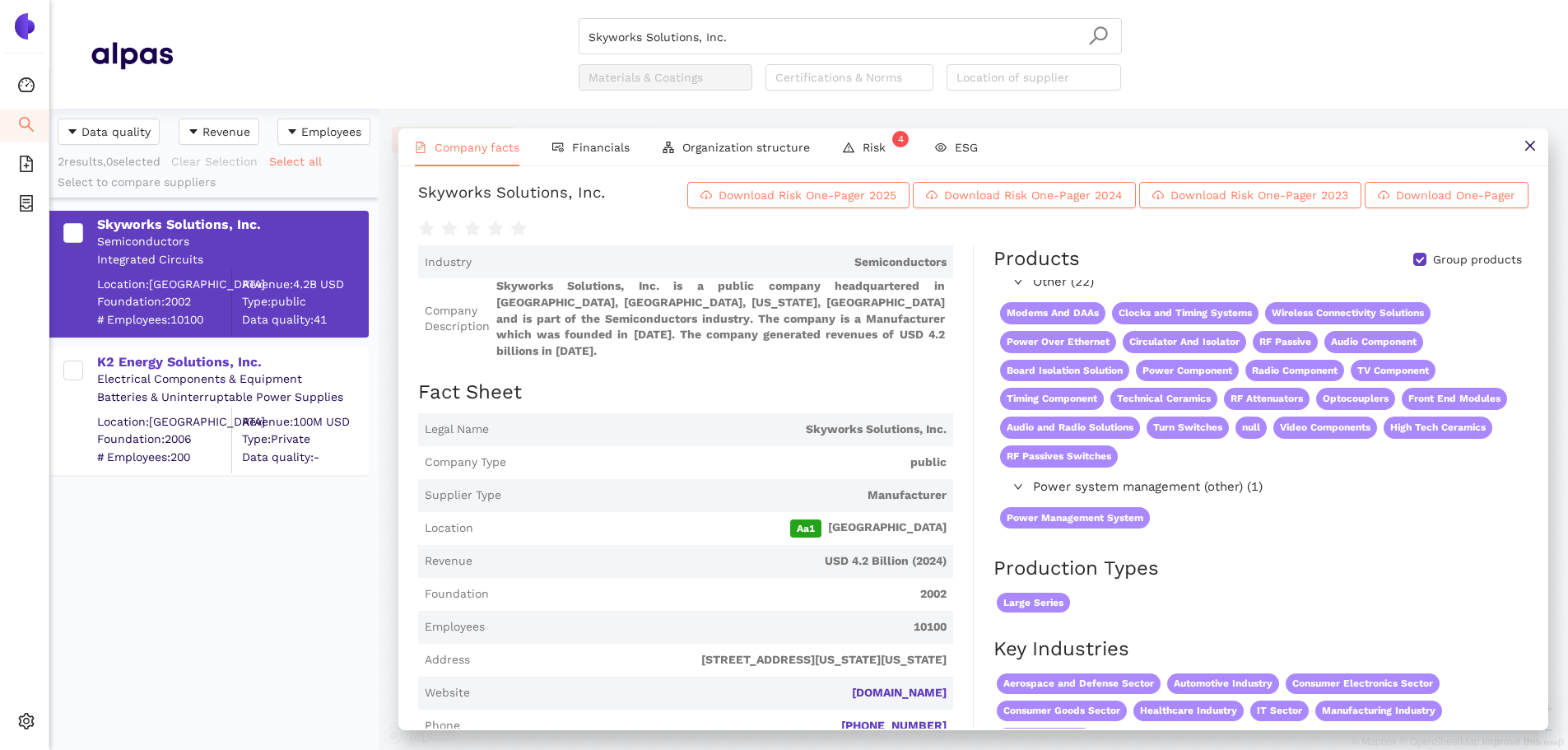
scroll to position [0, 0]
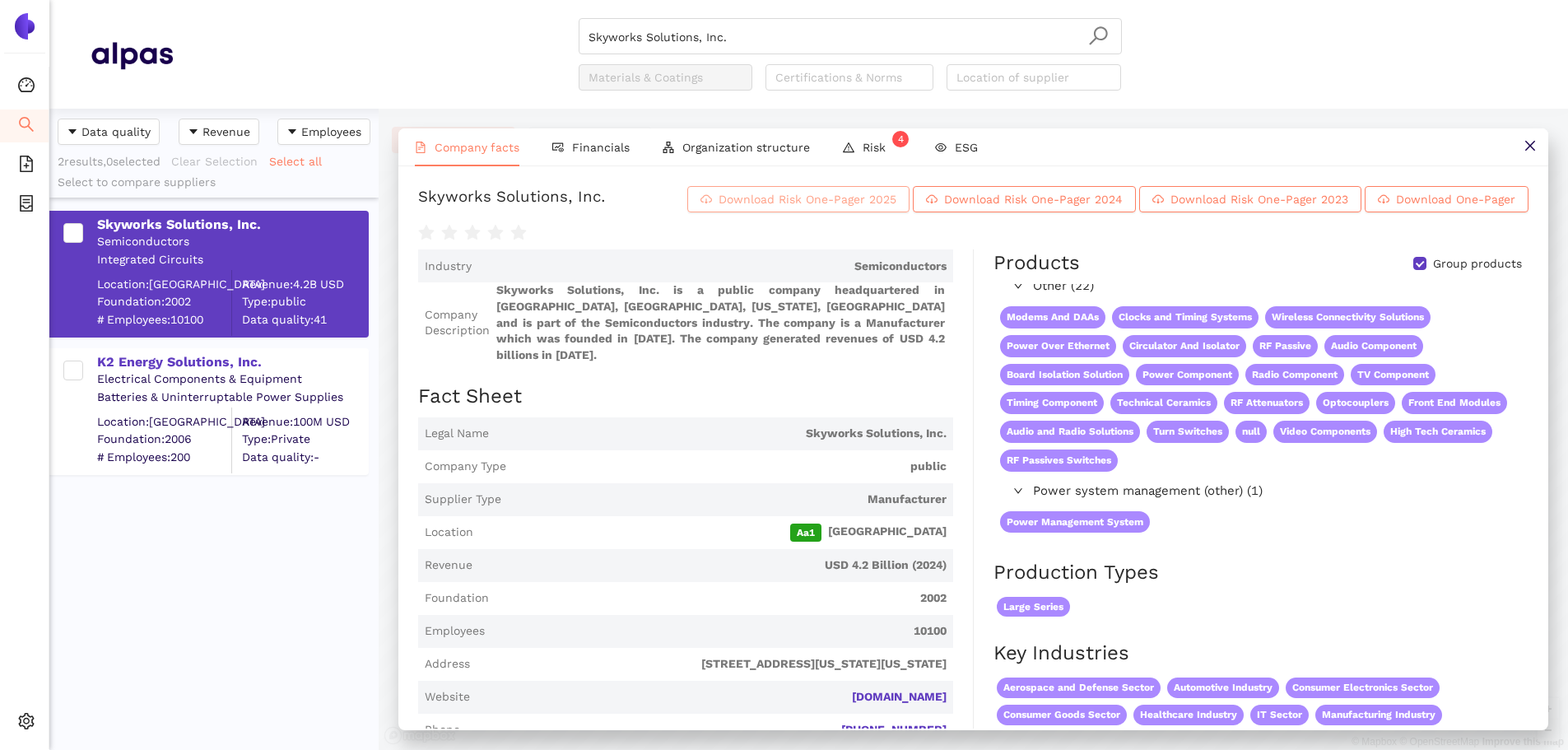
click at [767, 191] on span "Download Risk One-Pager 2025" at bounding box center [807, 198] width 178 height 18
